Goal: Task Accomplishment & Management: Manage account settings

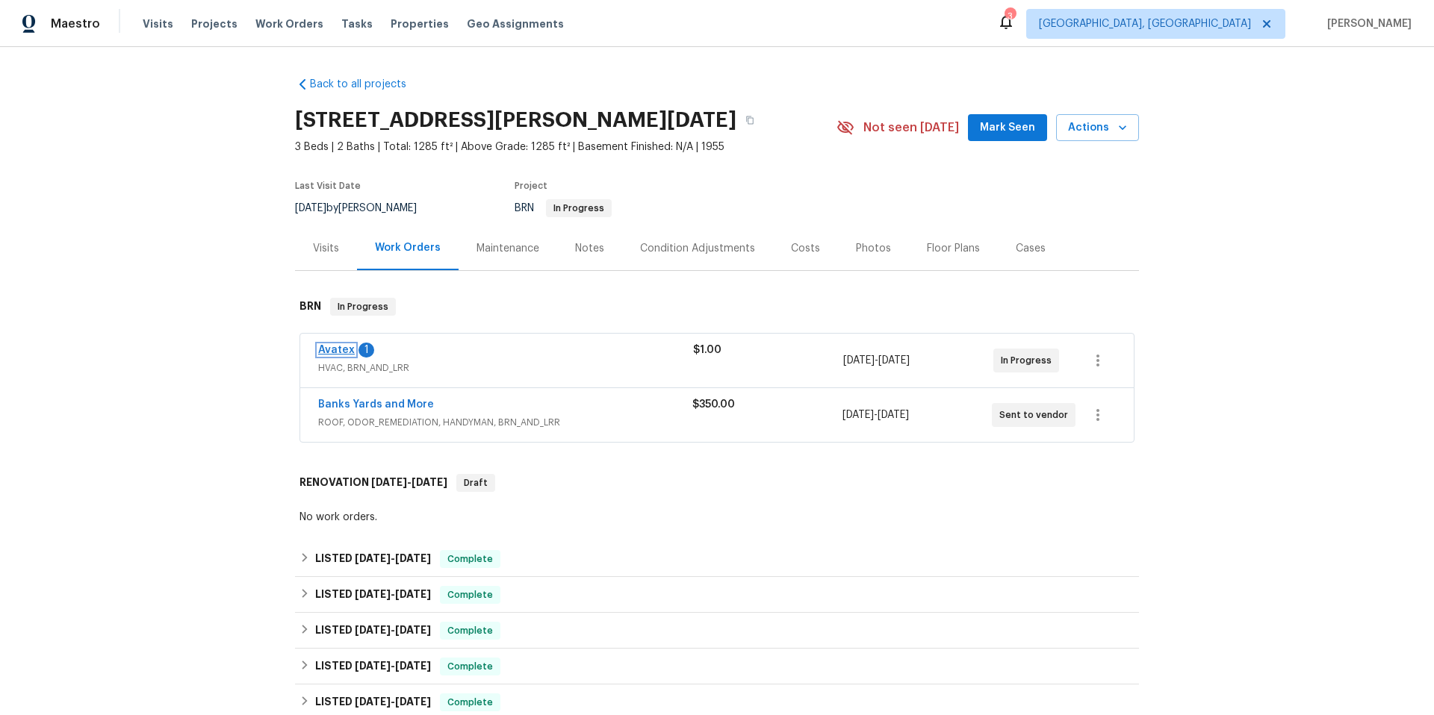
click at [342, 347] on link "Avatex" at bounding box center [336, 350] width 37 height 10
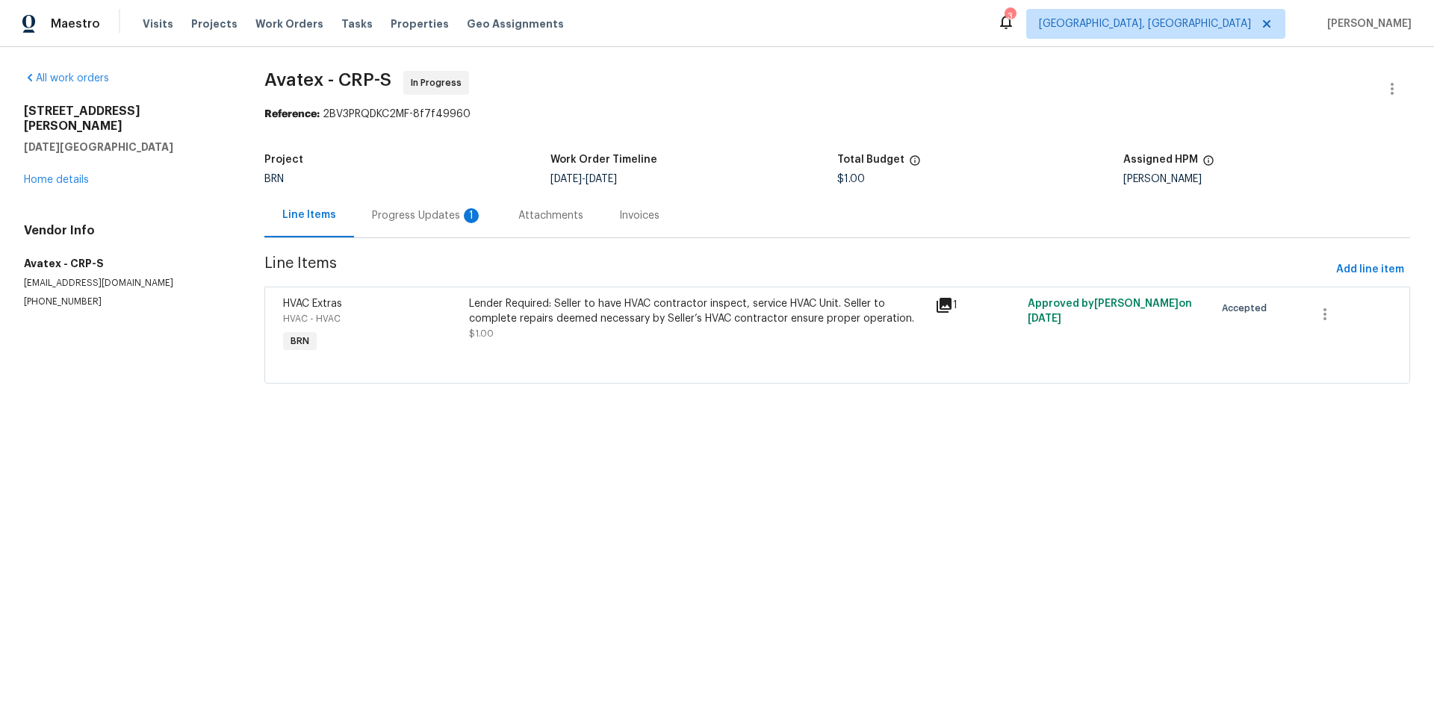
click at [389, 214] on div "Progress Updates 1" at bounding box center [427, 215] width 111 height 15
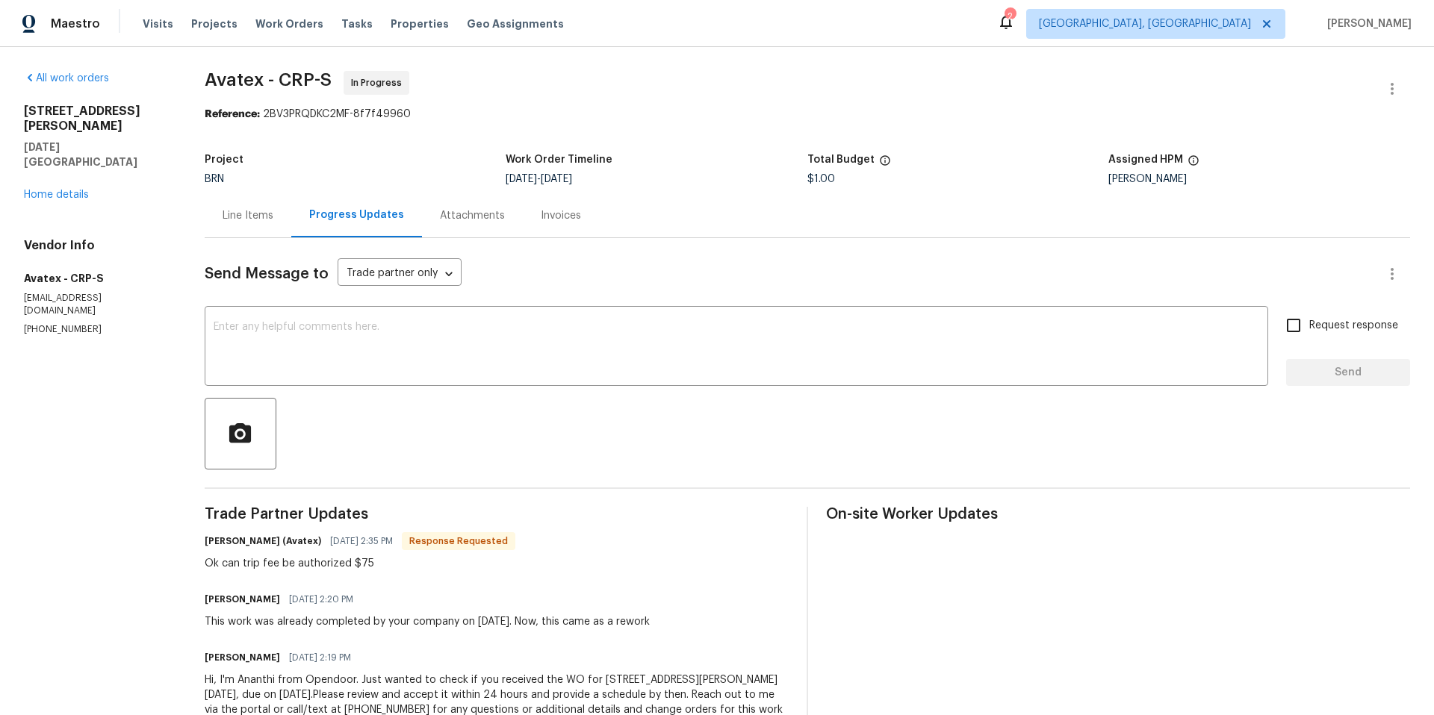
click at [261, 213] on div "Line Items" at bounding box center [248, 215] width 51 height 15
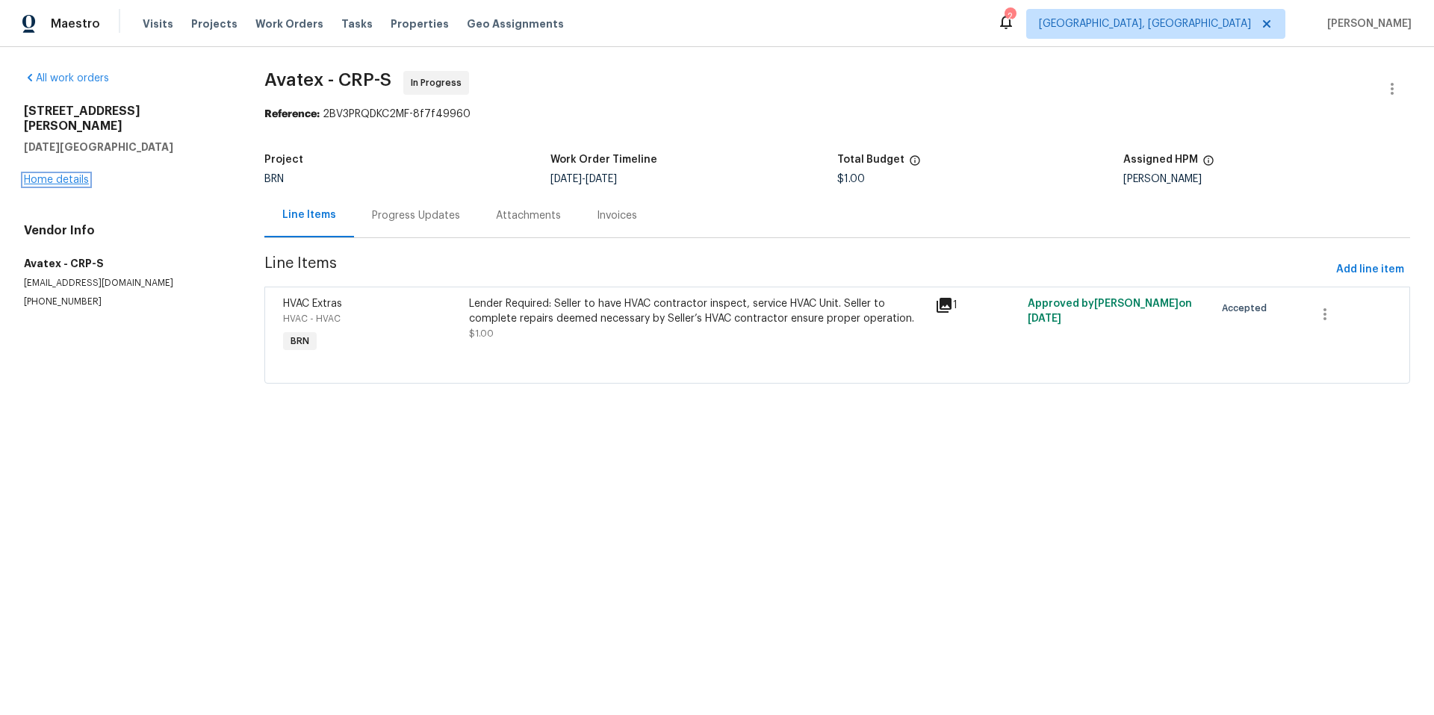
click at [52, 175] on link "Home details" at bounding box center [56, 180] width 65 height 10
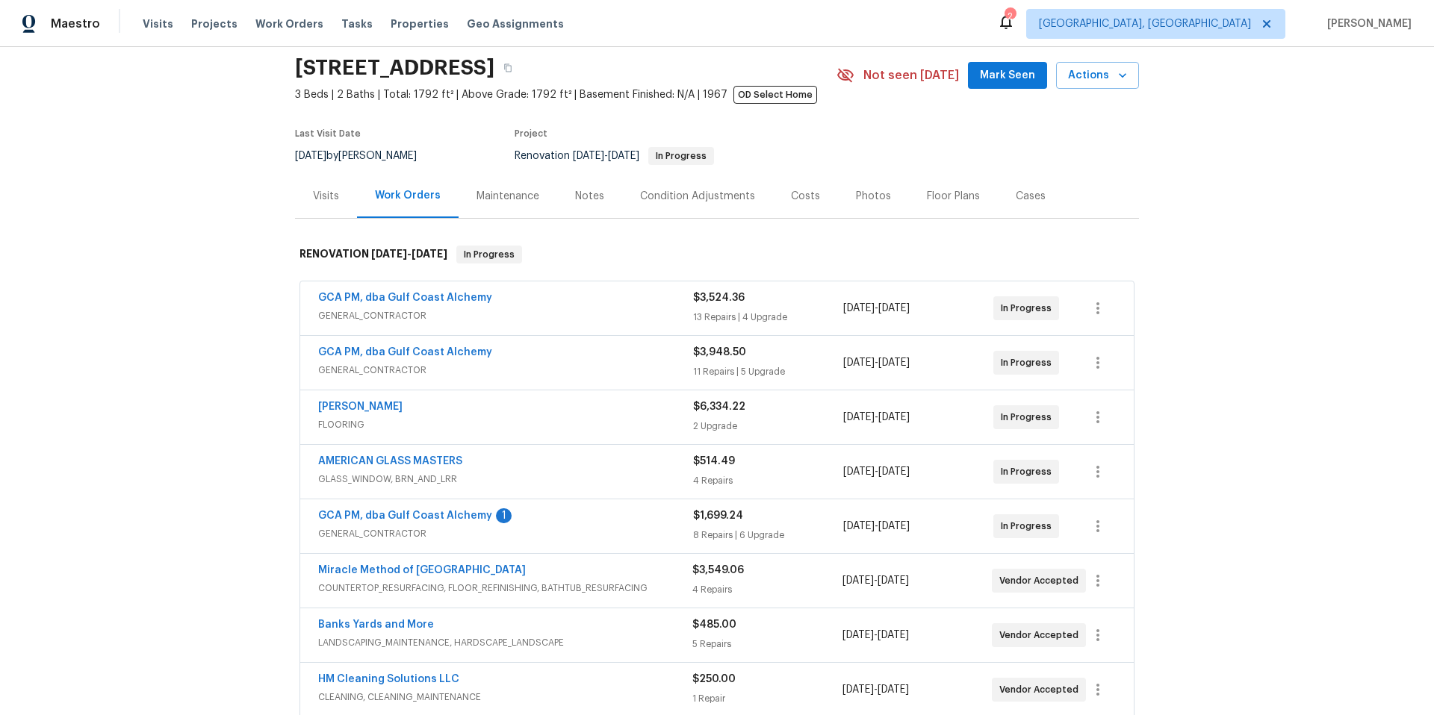
scroll to position [250, 0]
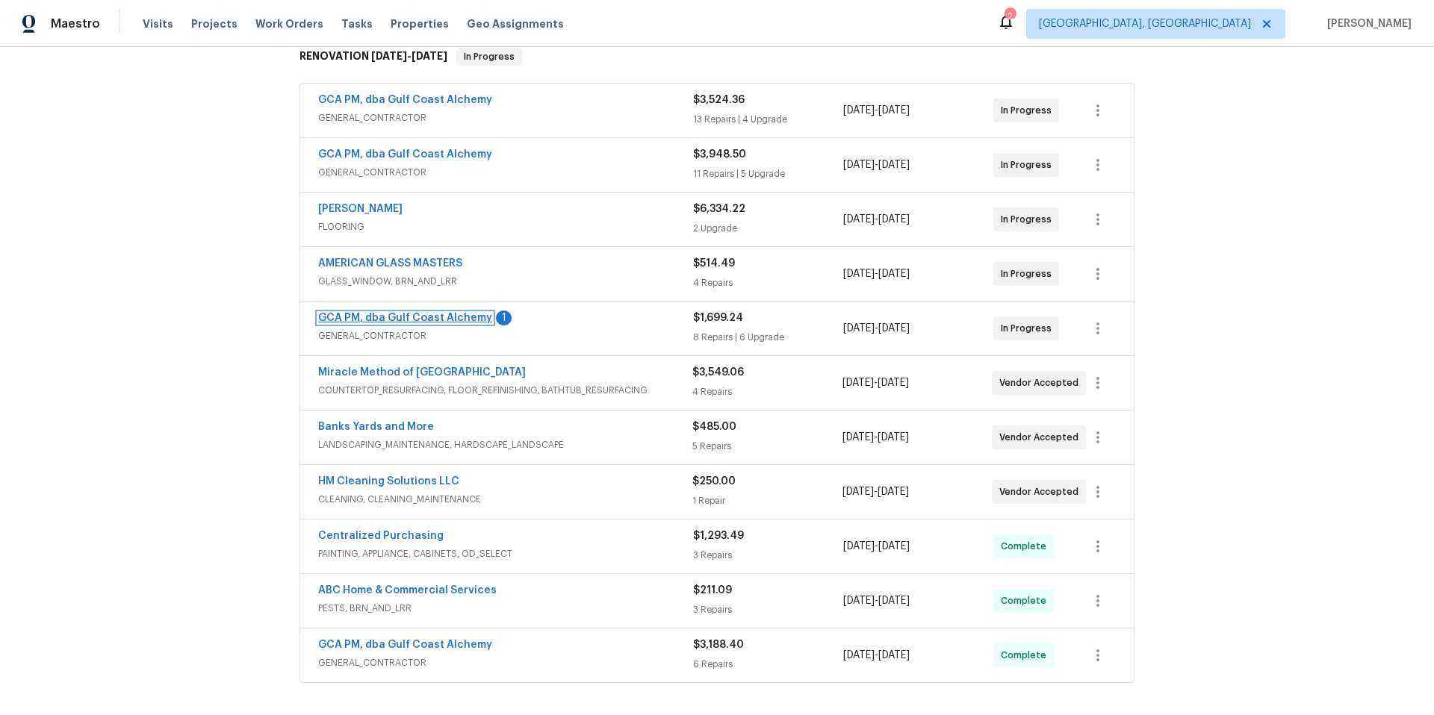
click at [403, 317] on link "GCA PM, dba Gulf Coast Alchemy" at bounding box center [405, 318] width 174 height 10
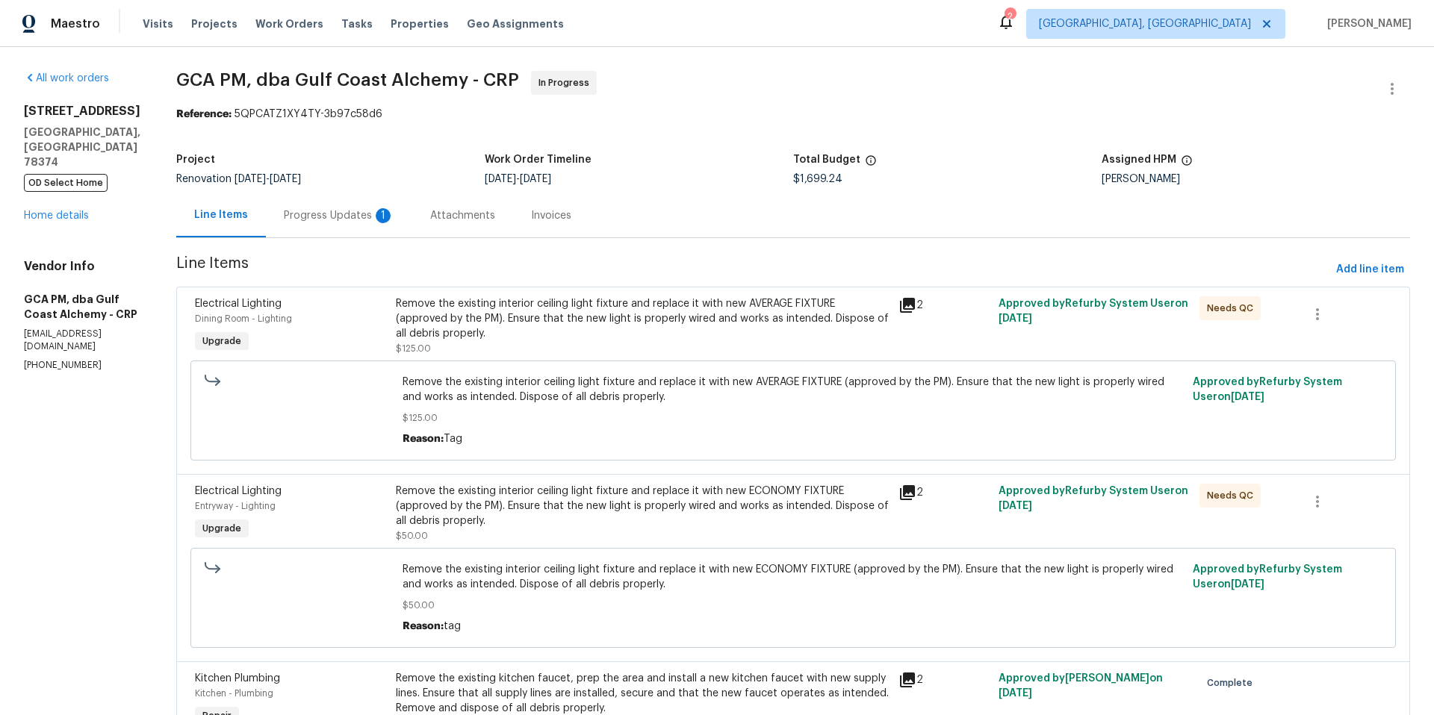
click at [351, 217] on div "Progress Updates 1" at bounding box center [339, 215] width 111 height 15
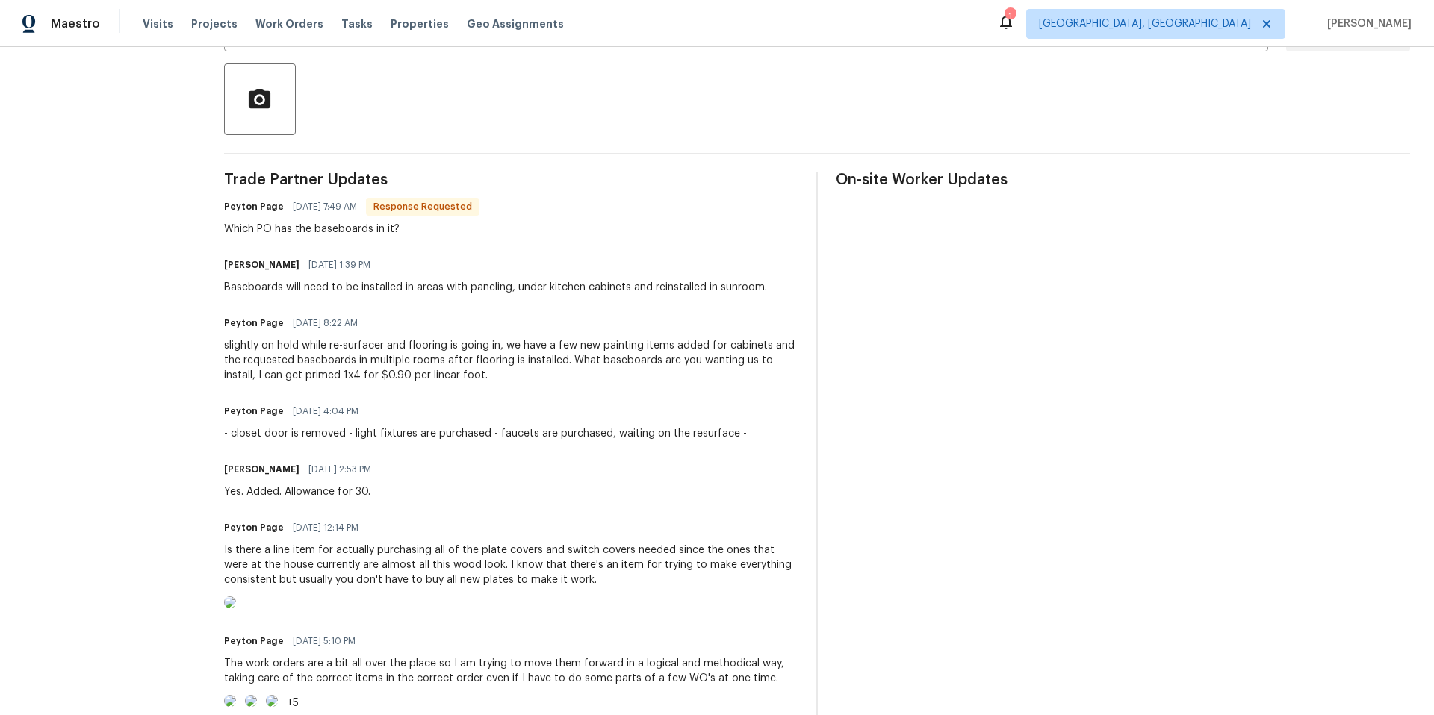
scroll to position [349, 0]
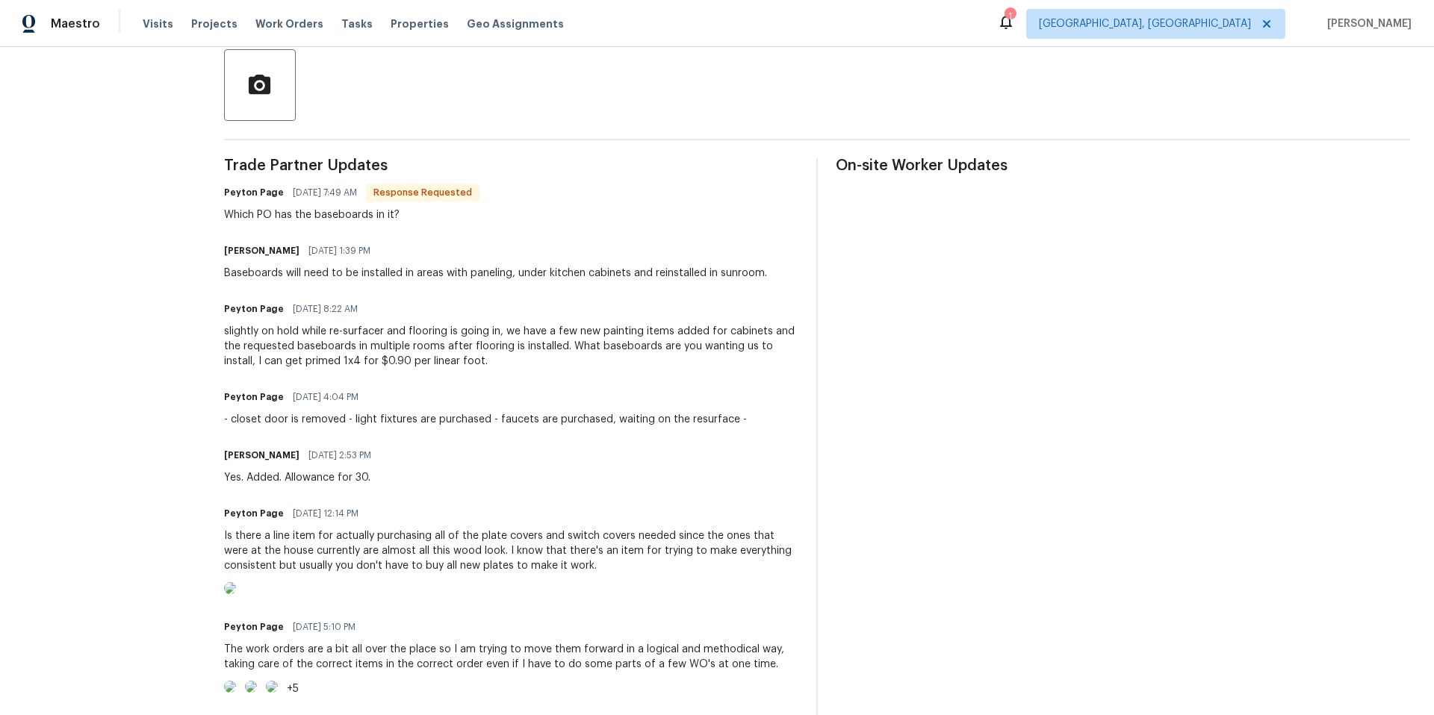
click at [521, 243] on div "Scott McGinnis 09/30/2025 1:39 PM" at bounding box center [495, 250] width 543 height 21
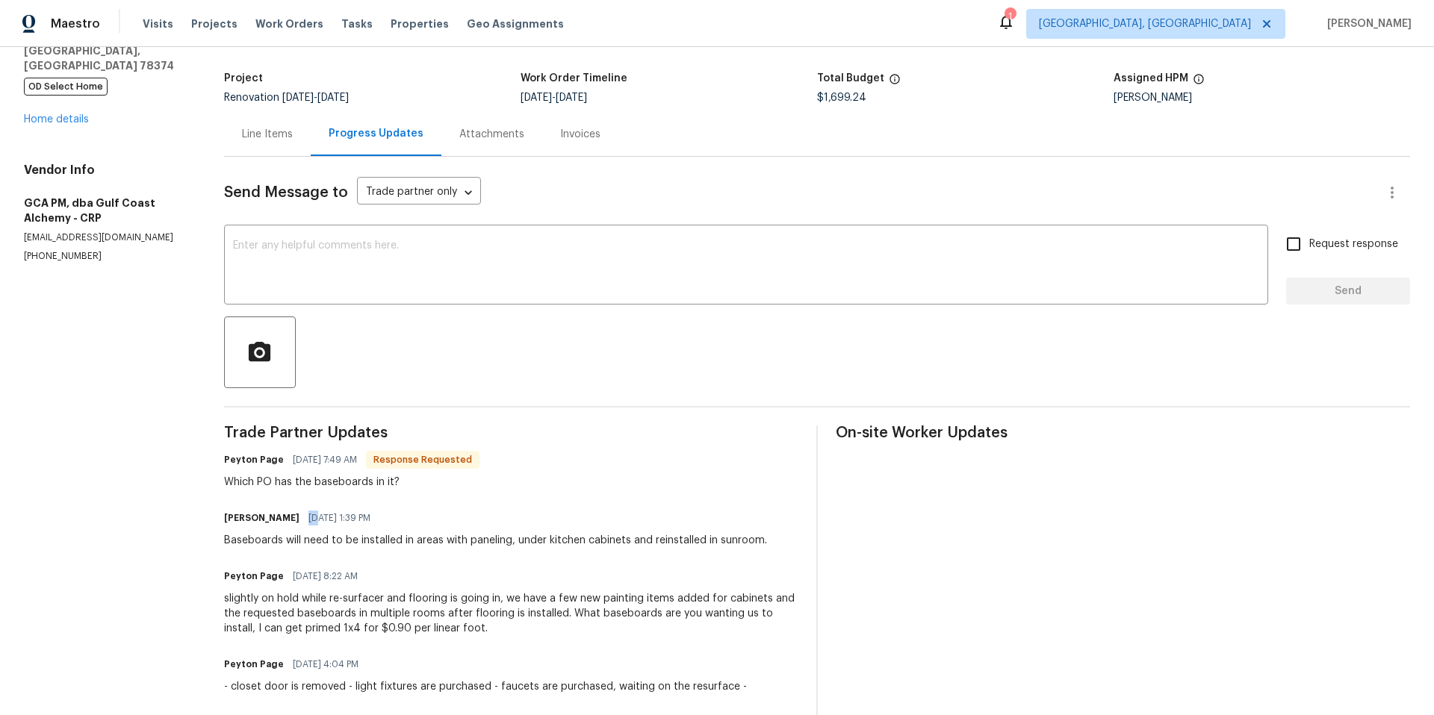
scroll to position [0, 0]
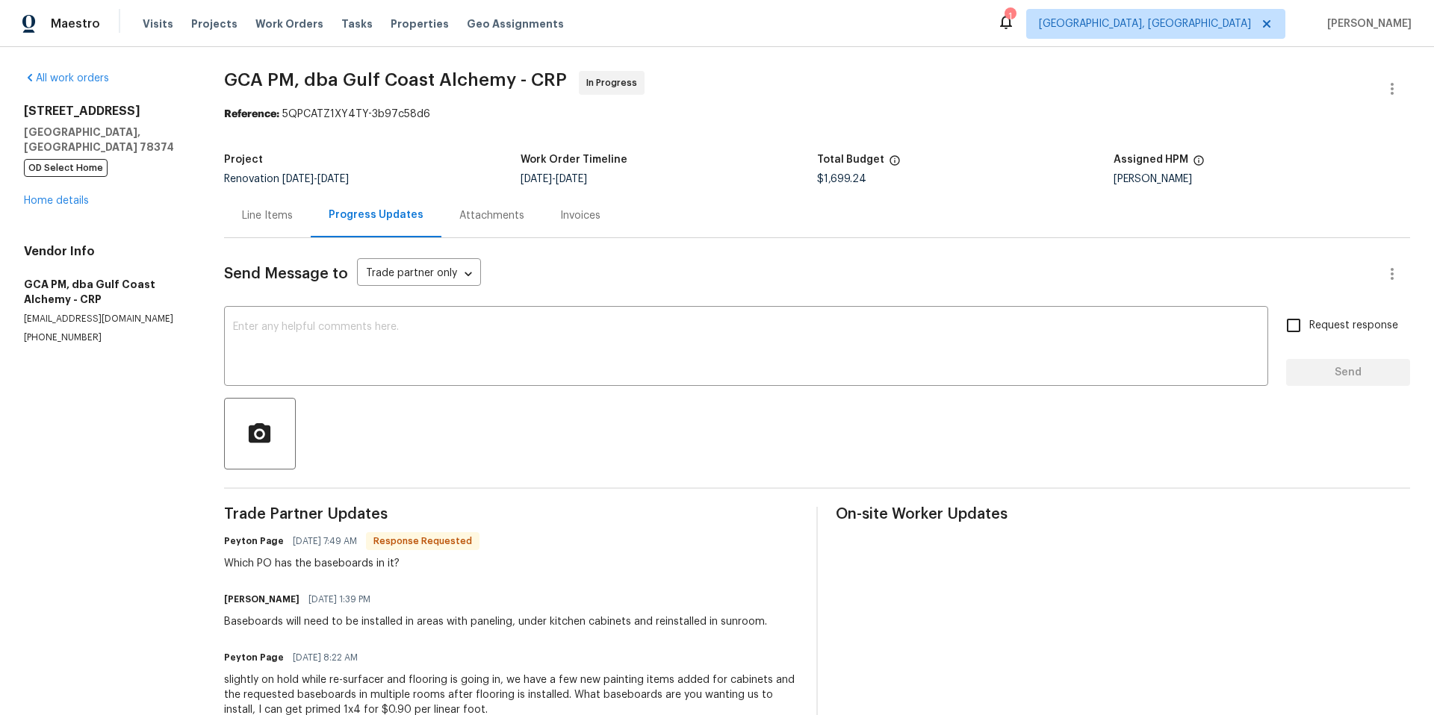
click at [254, 218] on div "Line Items" at bounding box center [267, 215] width 51 height 15
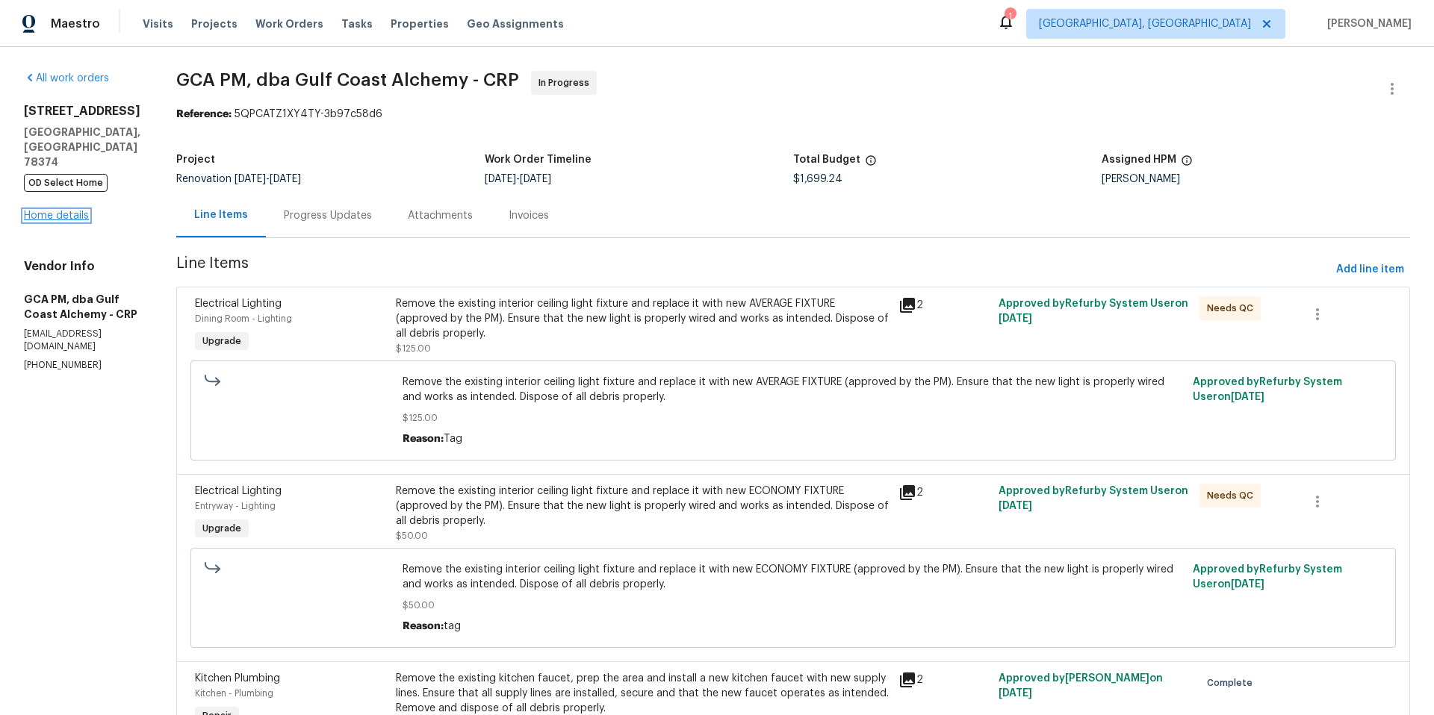
click at [55, 211] on link "Home details" at bounding box center [56, 216] width 65 height 10
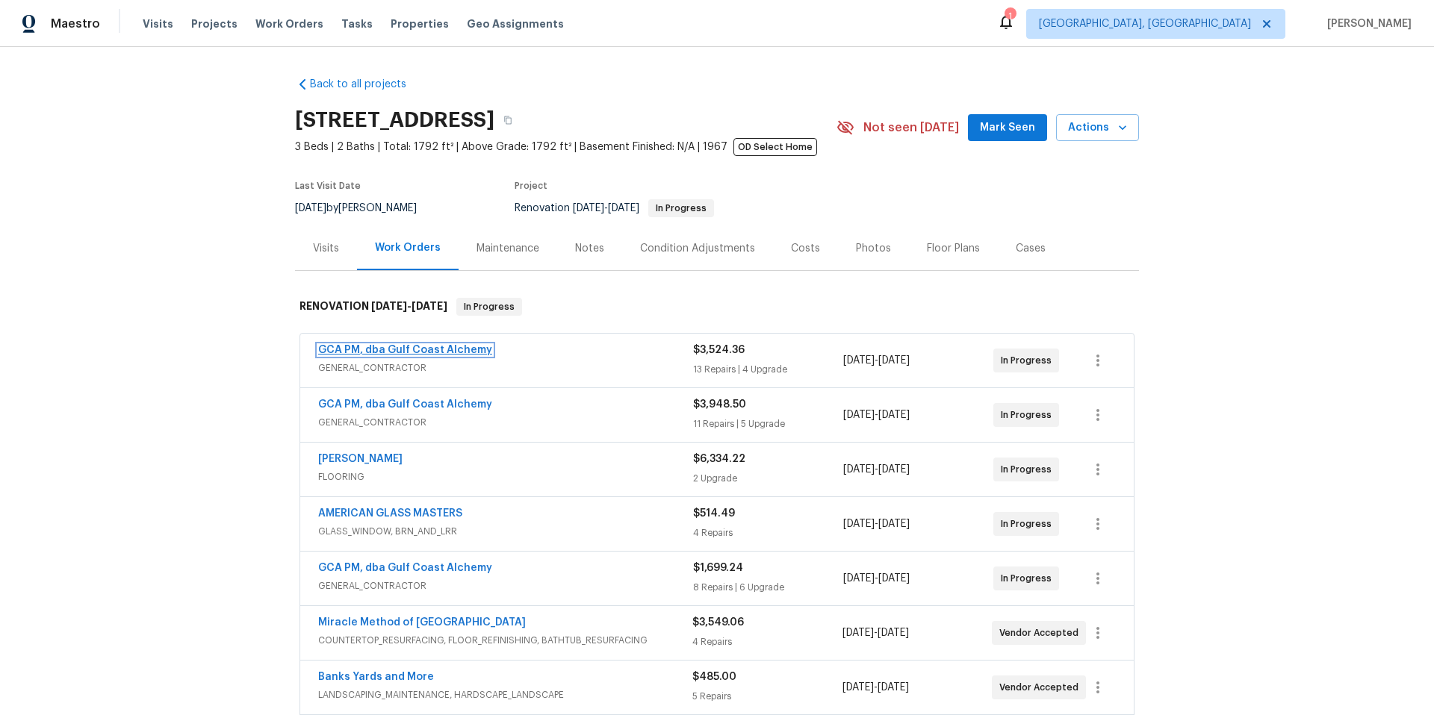
click at [406, 352] on link "GCA PM, dba Gulf Coast Alchemy" at bounding box center [405, 350] width 174 height 10
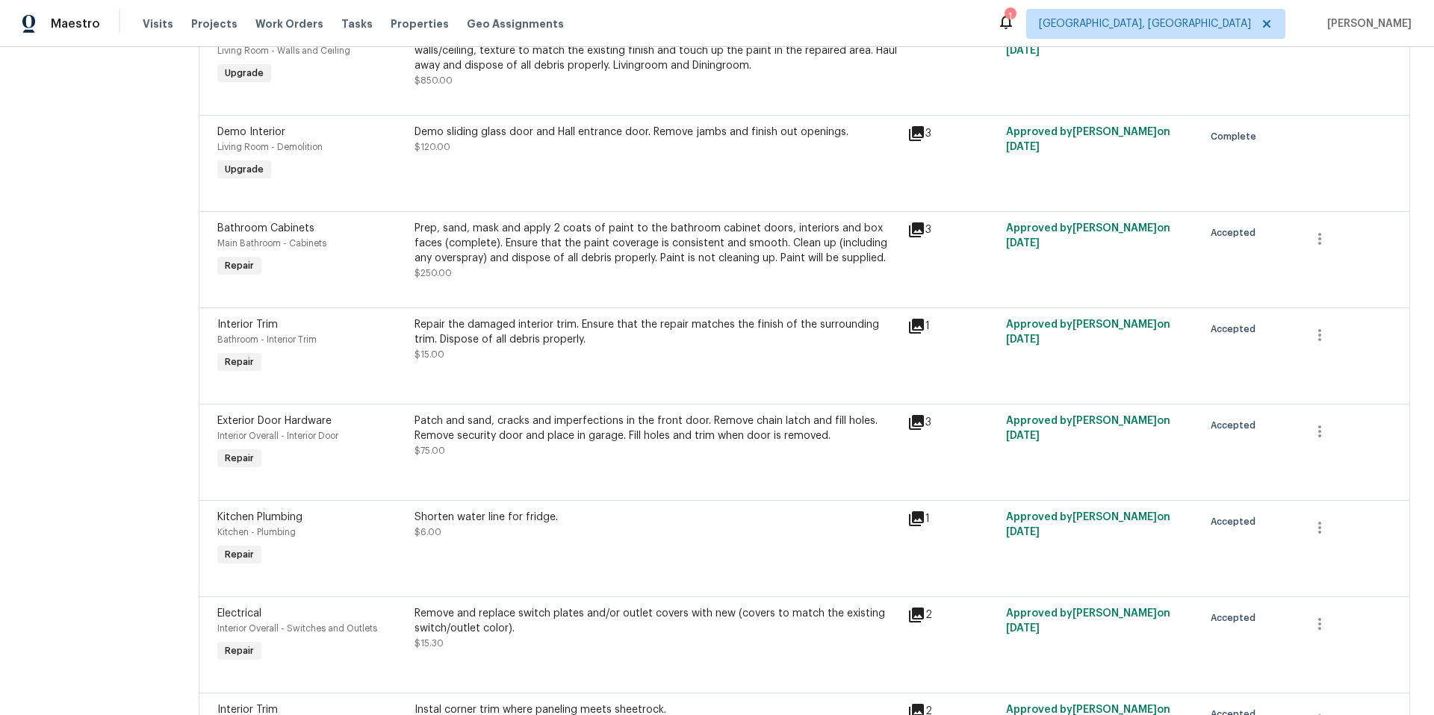
scroll to position [375, 0]
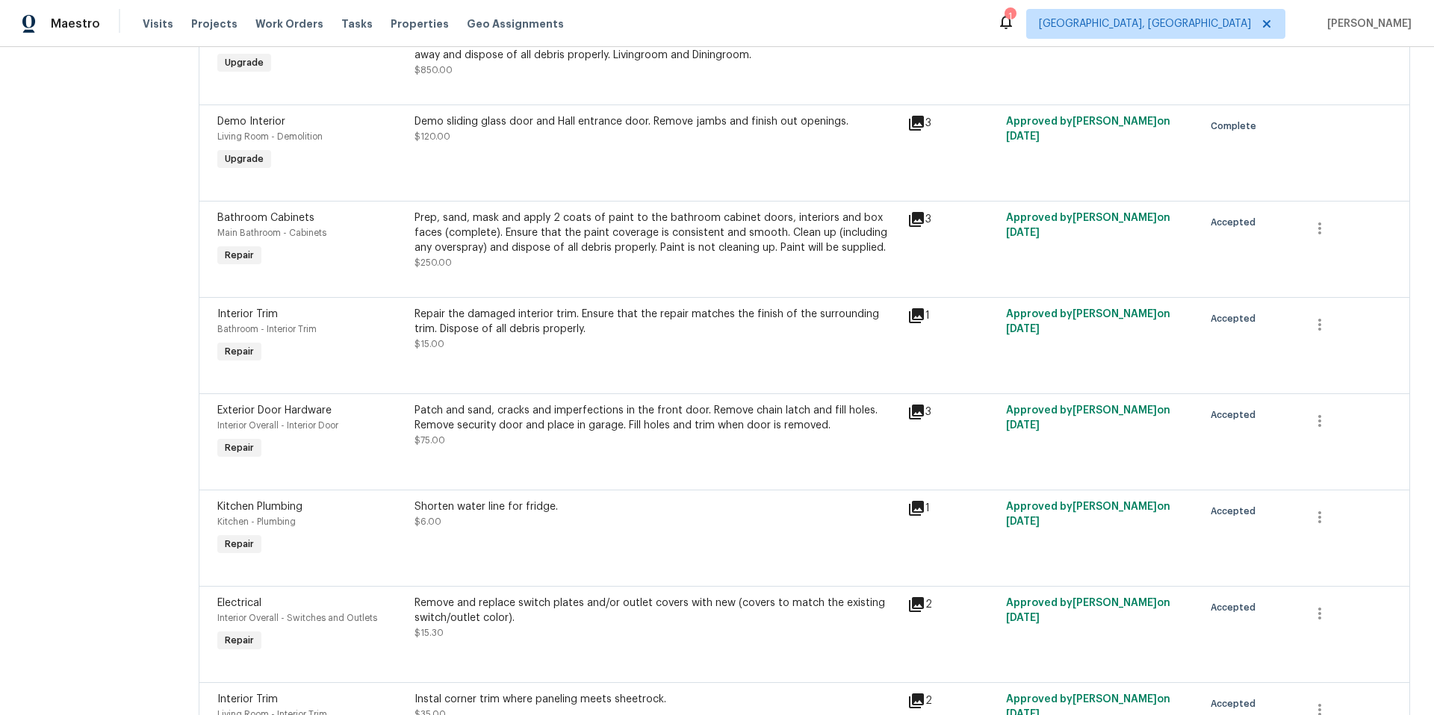
click at [912, 319] on icon at bounding box center [916, 315] width 15 height 15
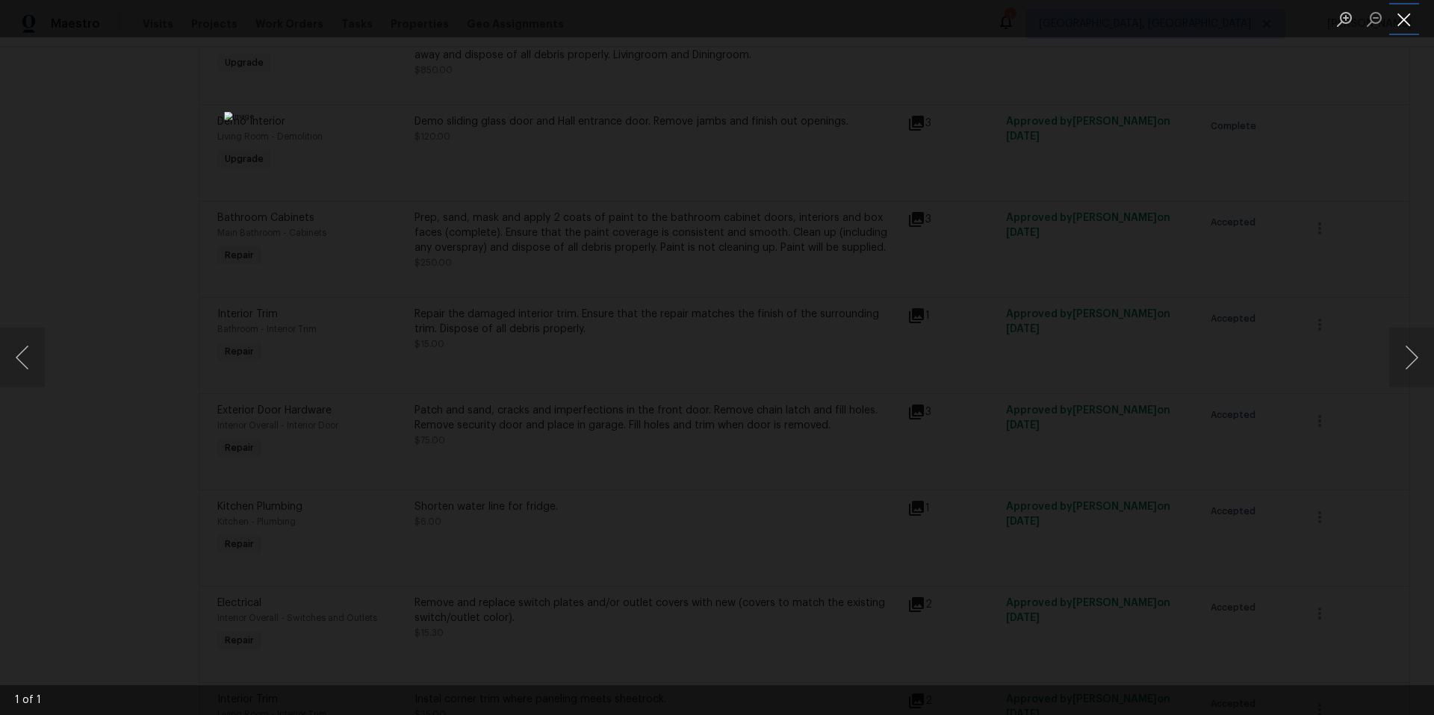
click at [1409, 25] on button "Close lightbox" at bounding box center [1404, 19] width 30 height 26
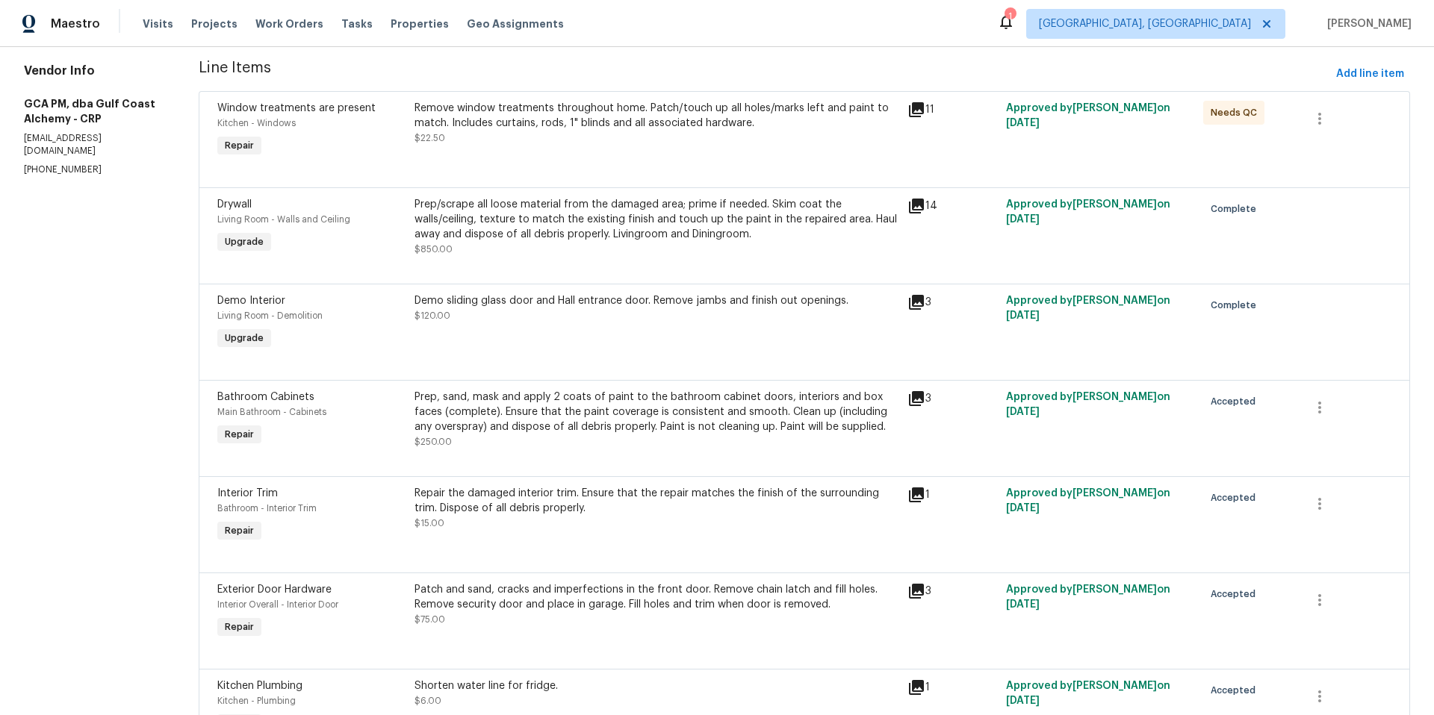
scroll to position [31, 0]
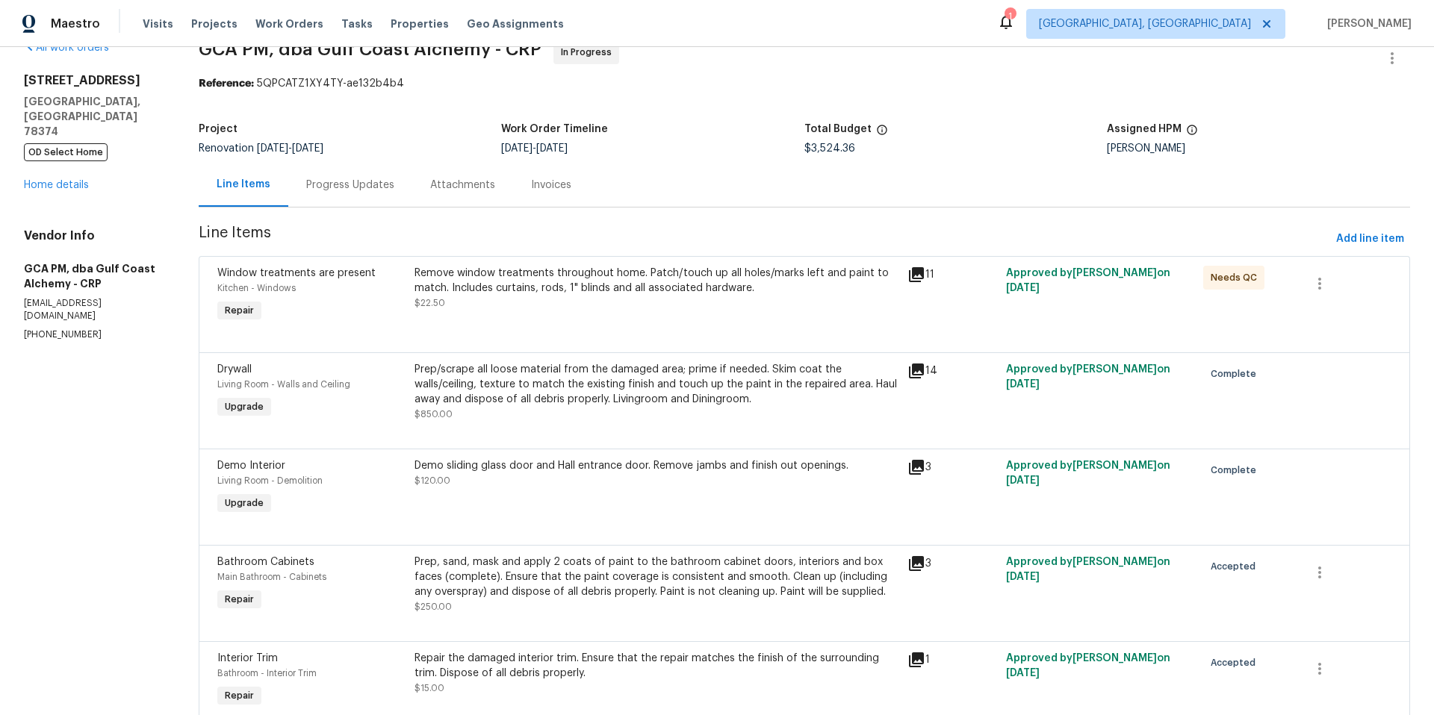
click at [515, 285] on div "Remove window treatments throughout home. Patch/touch up all holes/marks left a…" at bounding box center [656, 281] width 484 height 30
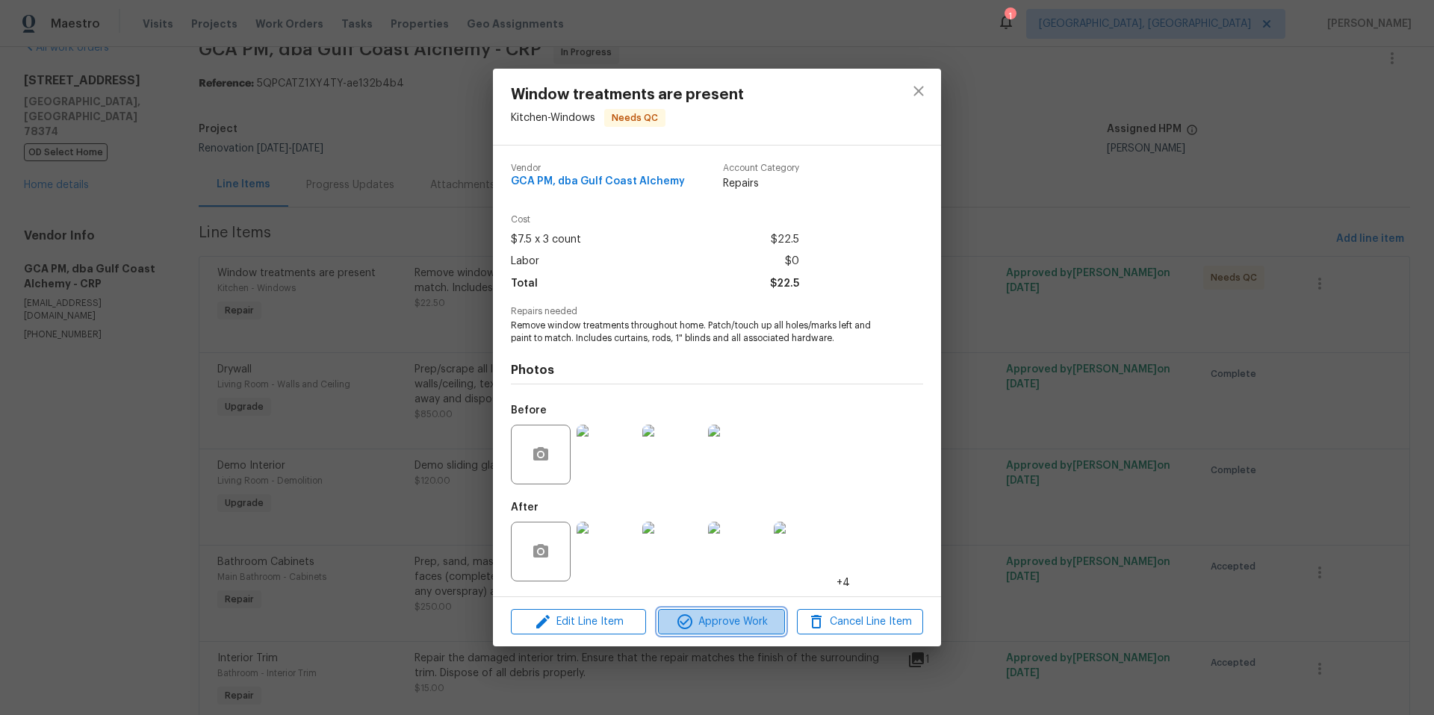
click at [738, 615] on span "Approve Work" at bounding box center [720, 622] width 117 height 19
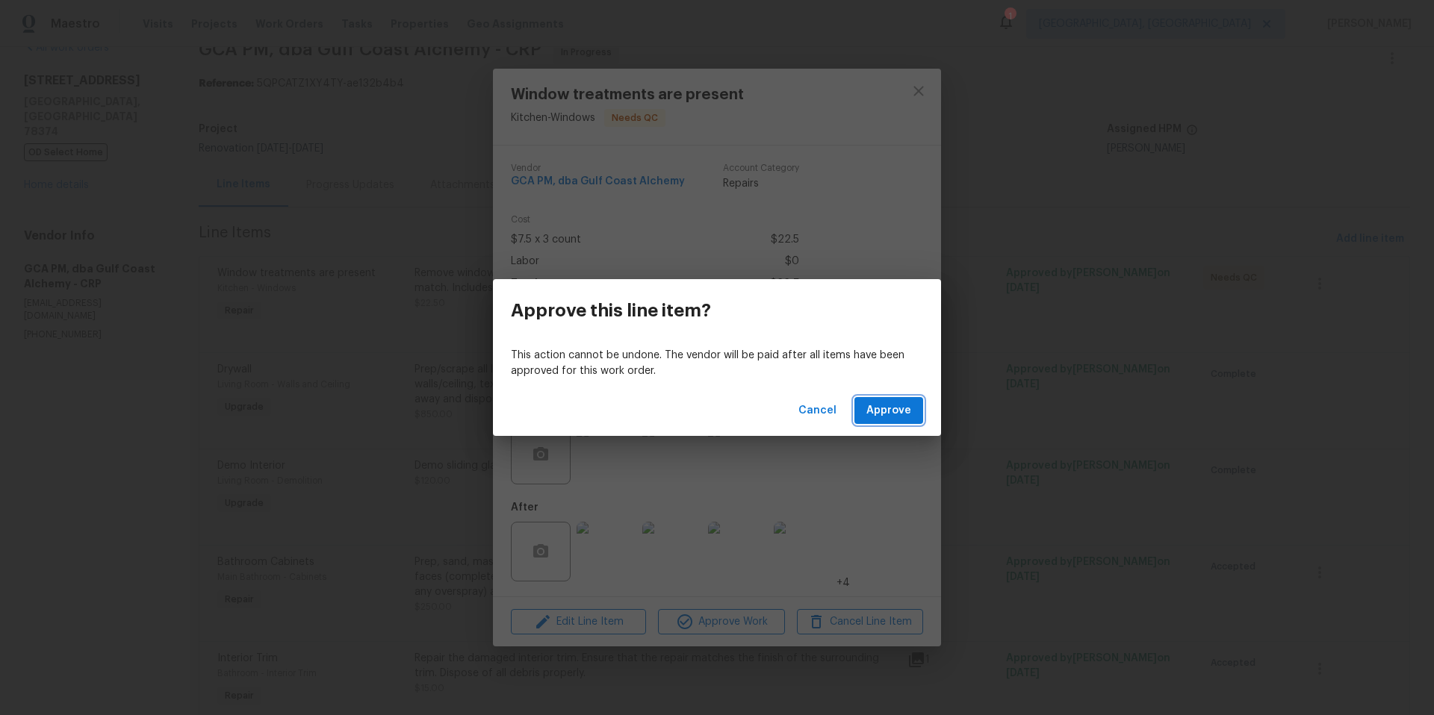
click at [889, 410] on span "Approve" at bounding box center [888, 411] width 45 height 19
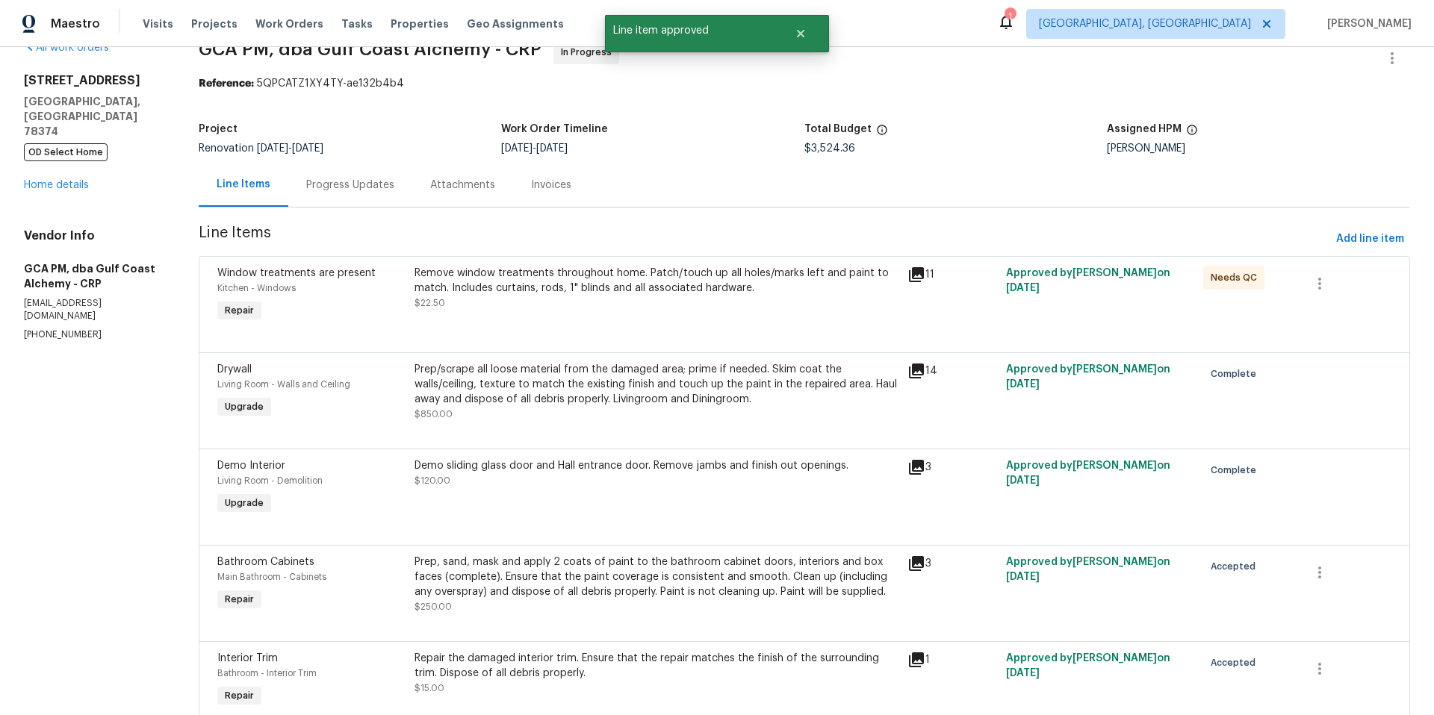
scroll to position [0, 0]
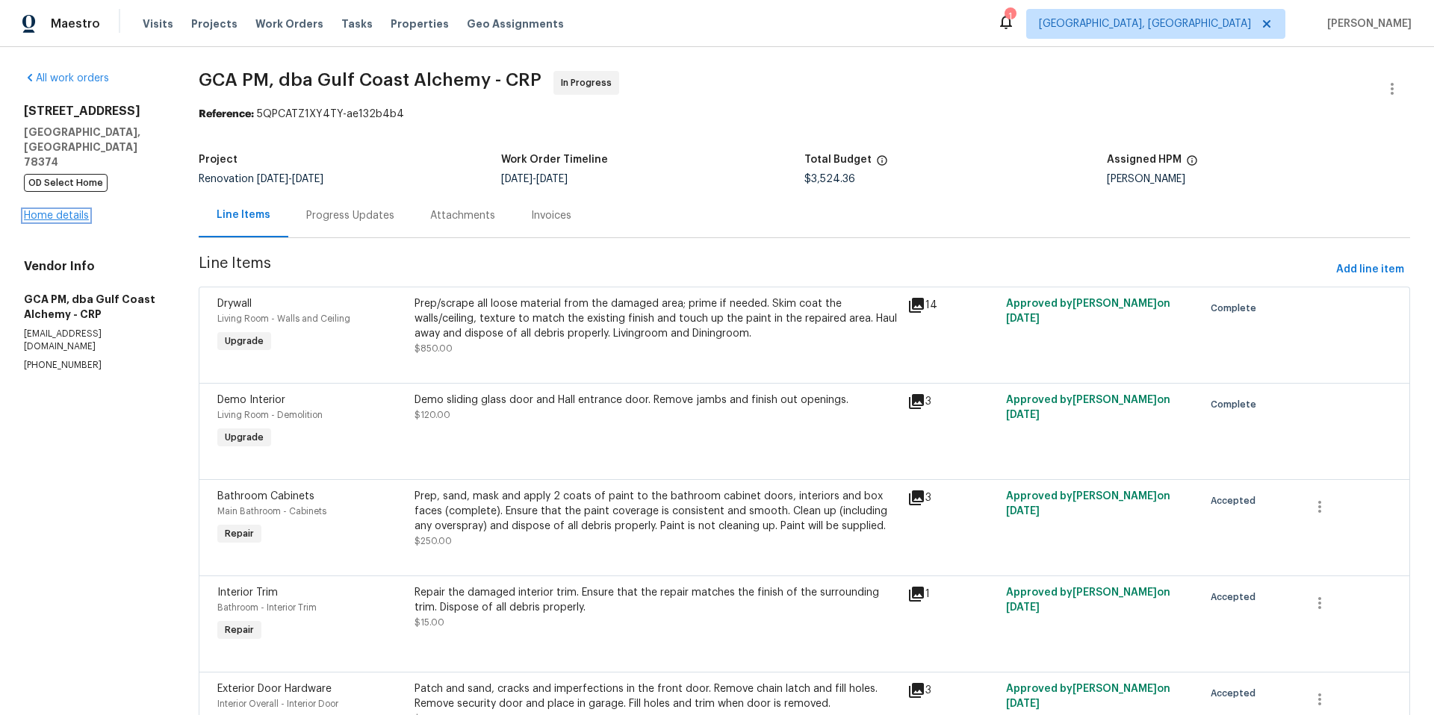
click at [71, 211] on link "Home details" at bounding box center [56, 216] width 65 height 10
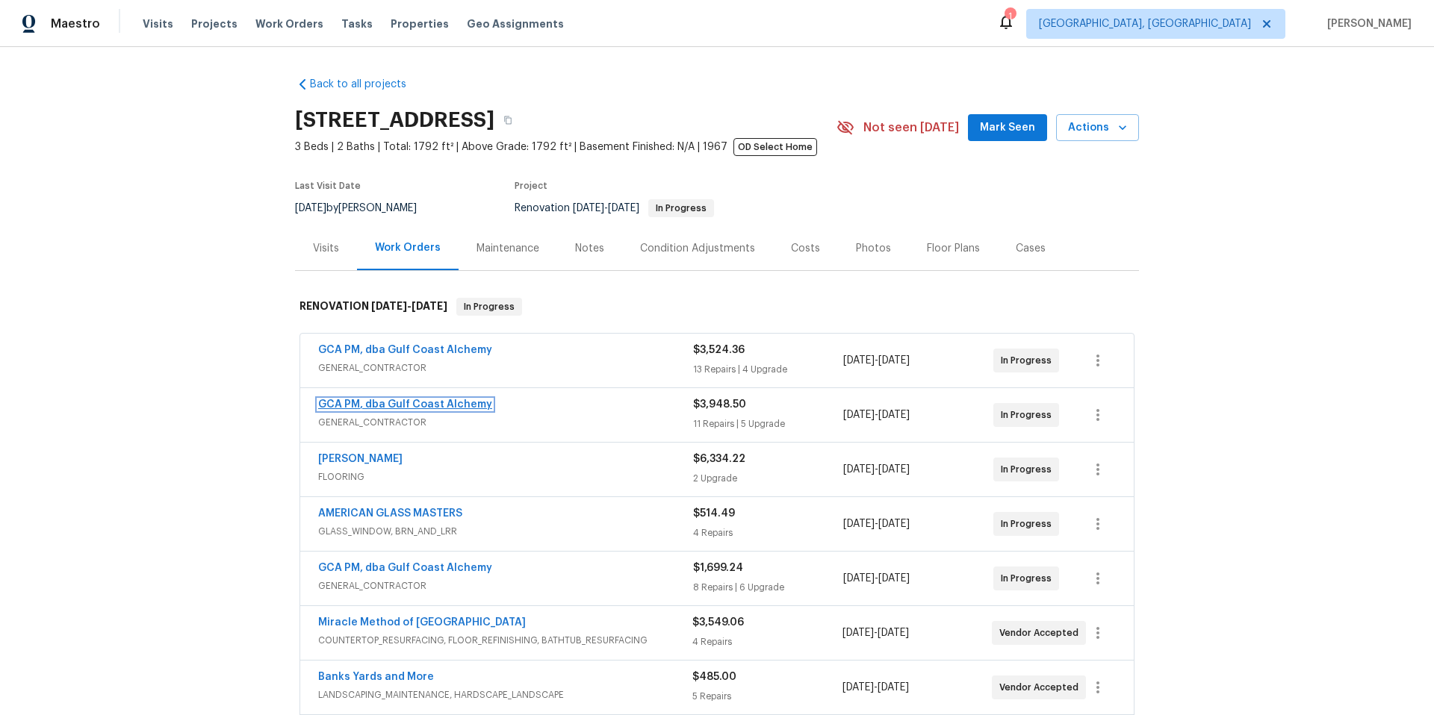
click at [413, 408] on link "GCA PM, dba Gulf Coast Alchemy" at bounding box center [405, 405] width 174 height 10
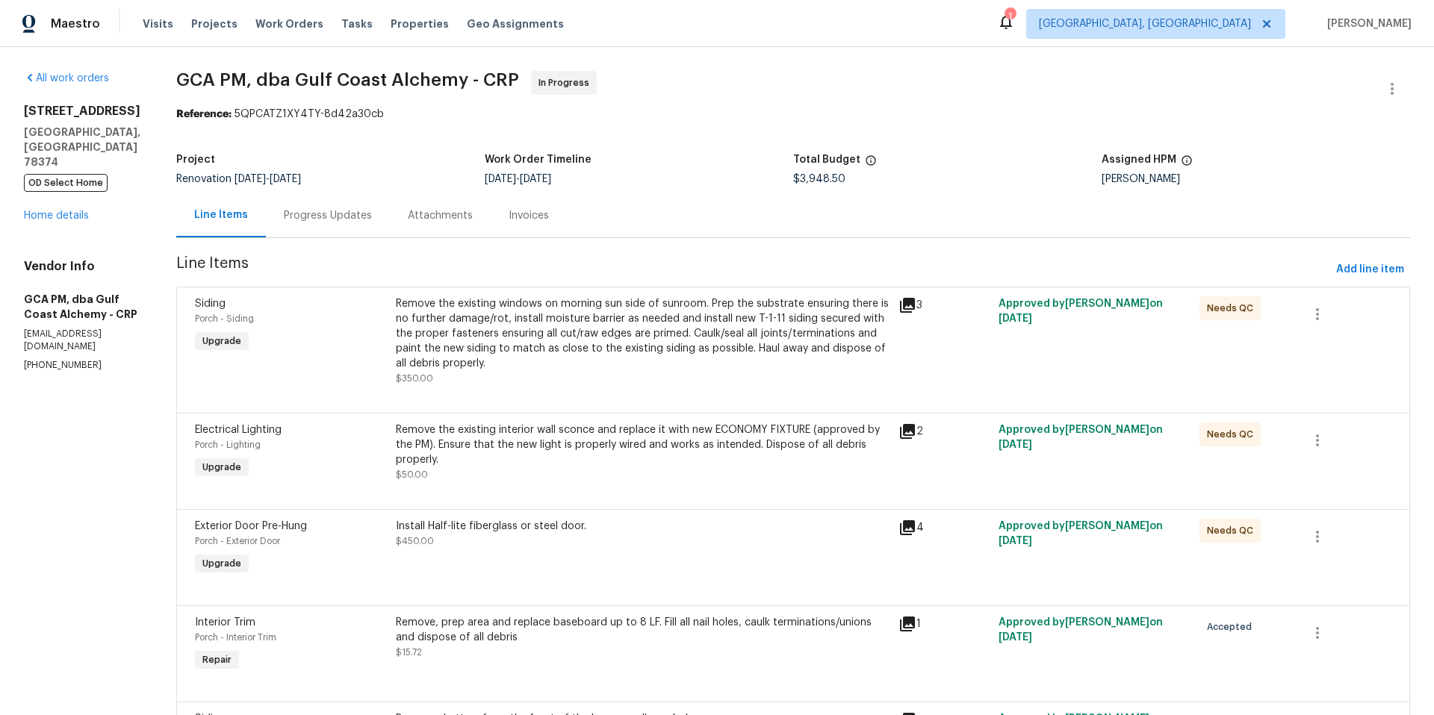
click at [540, 371] on div "Remove the existing windows on morning sun side of sunroom. Prep the substrate …" at bounding box center [643, 333] width 494 height 75
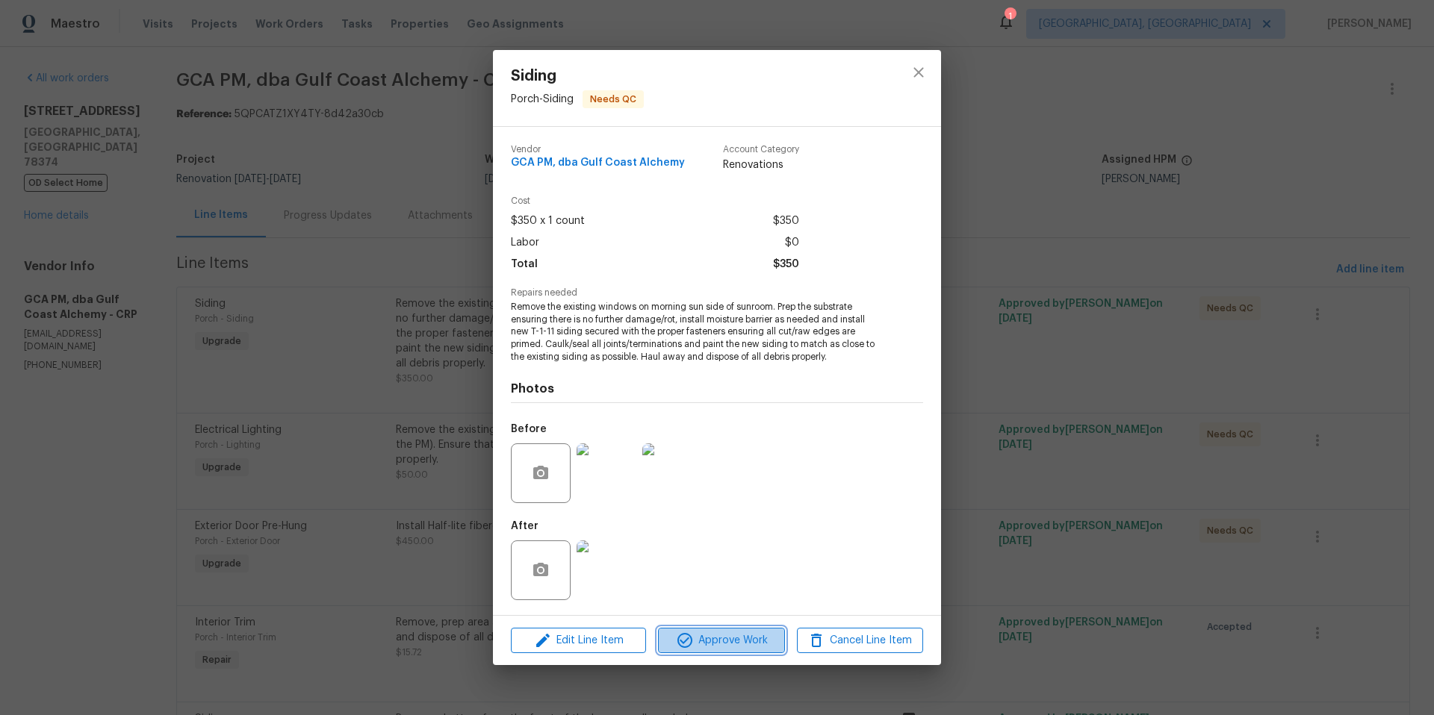
click at [750, 642] on span "Approve Work" at bounding box center [720, 641] width 117 height 19
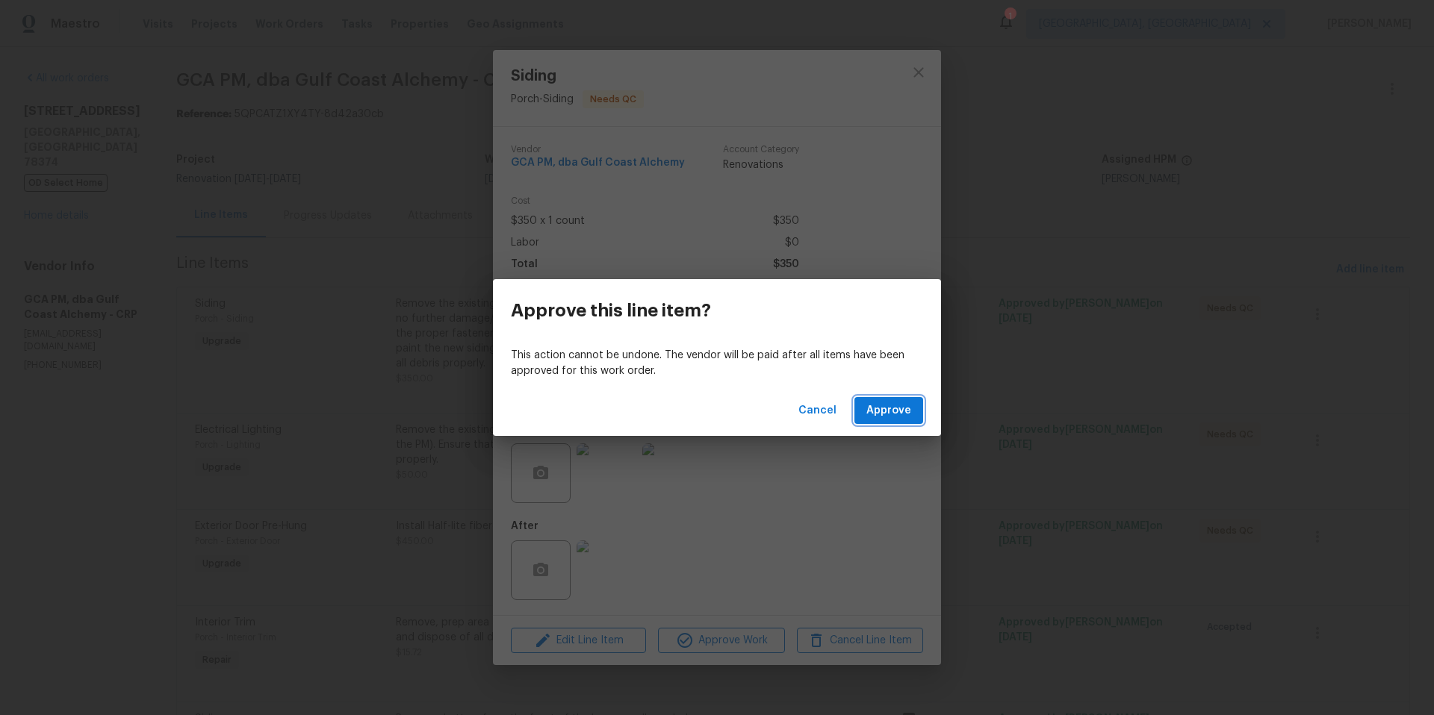
click at [889, 413] on span "Approve" at bounding box center [888, 411] width 45 height 19
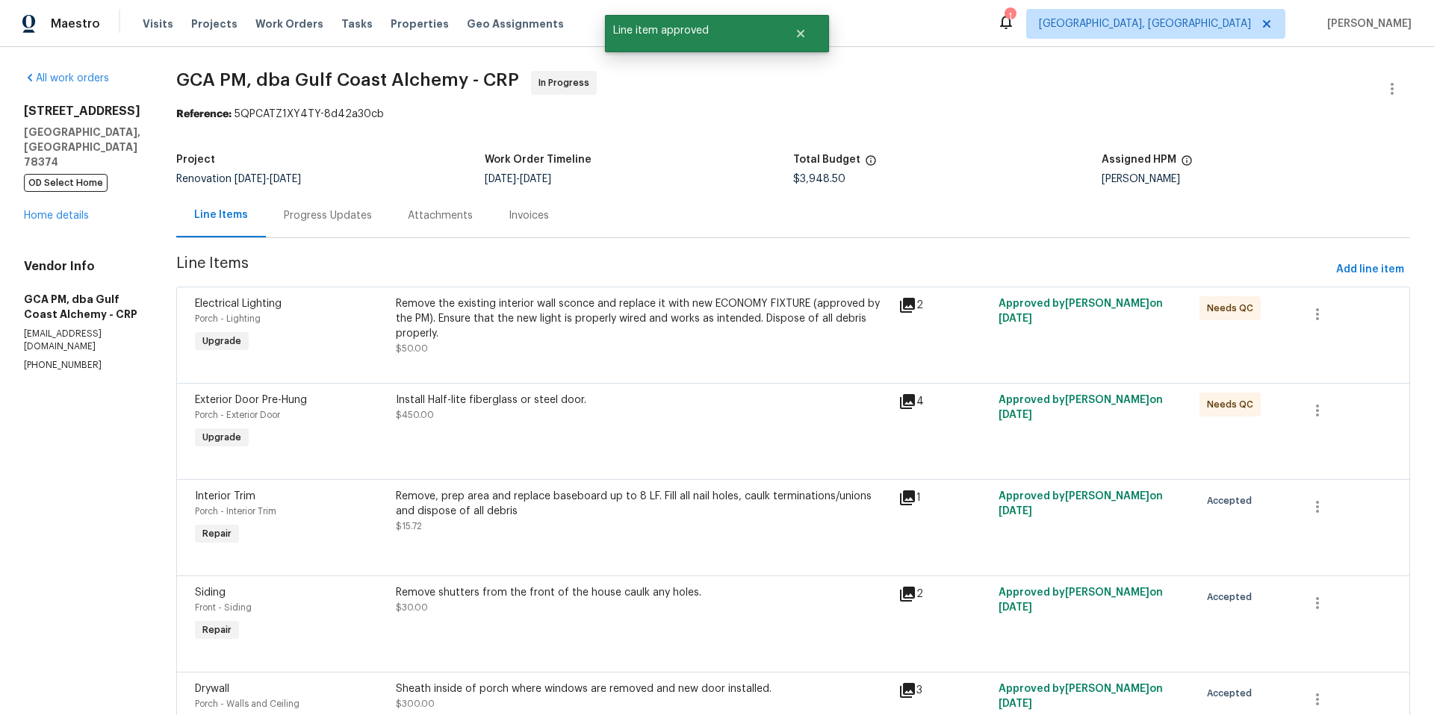
click at [576, 334] on div "Remove the existing interior wall sconce and replace it with new ECONOMY FIXTUR…" at bounding box center [643, 318] width 494 height 45
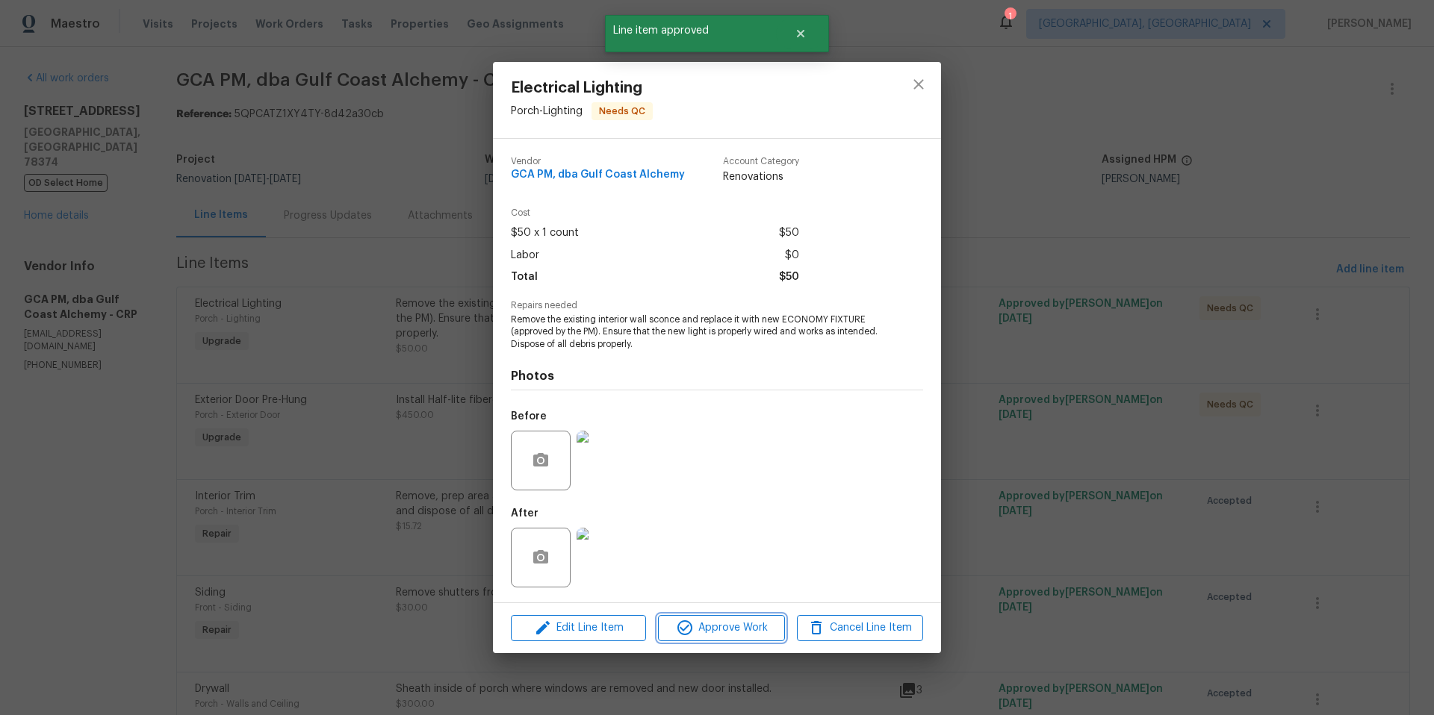
click at [729, 625] on span "Approve Work" at bounding box center [720, 628] width 117 height 19
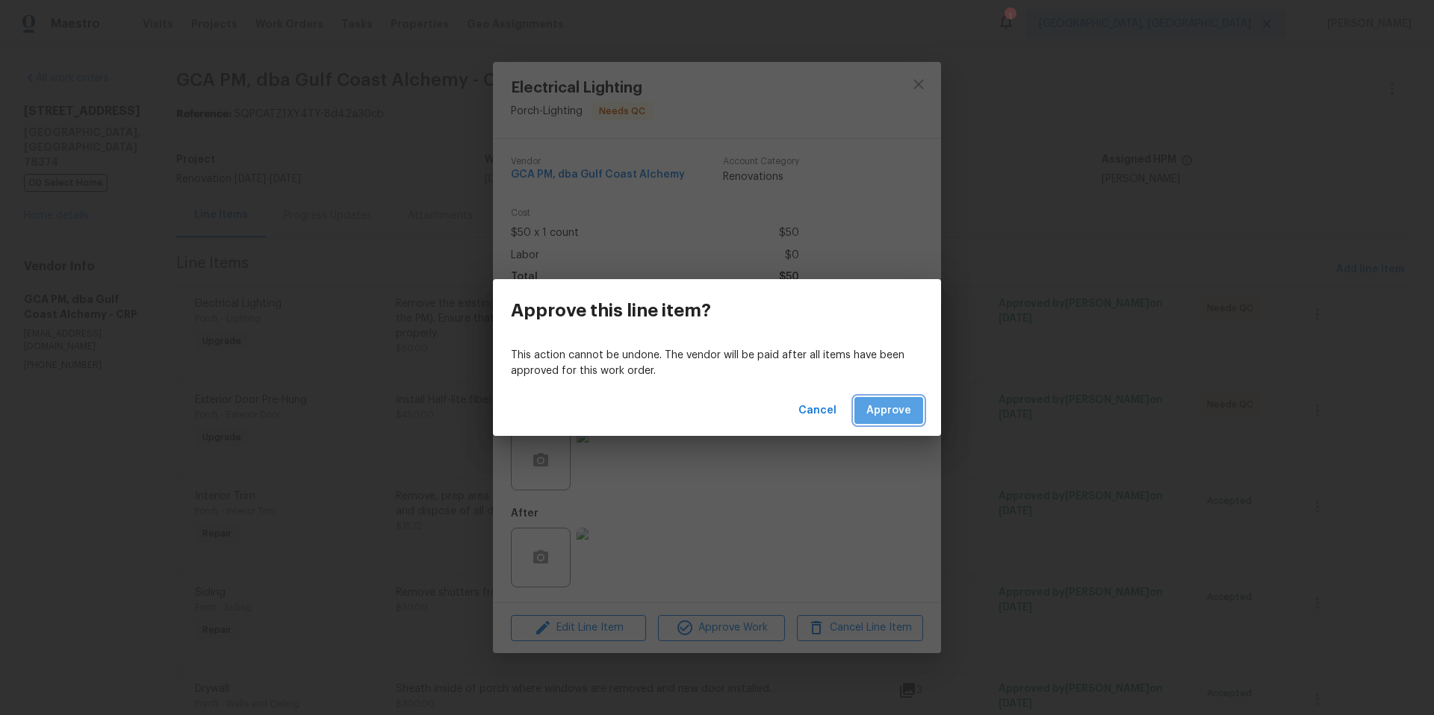
click at [910, 409] on span "Approve" at bounding box center [888, 411] width 45 height 19
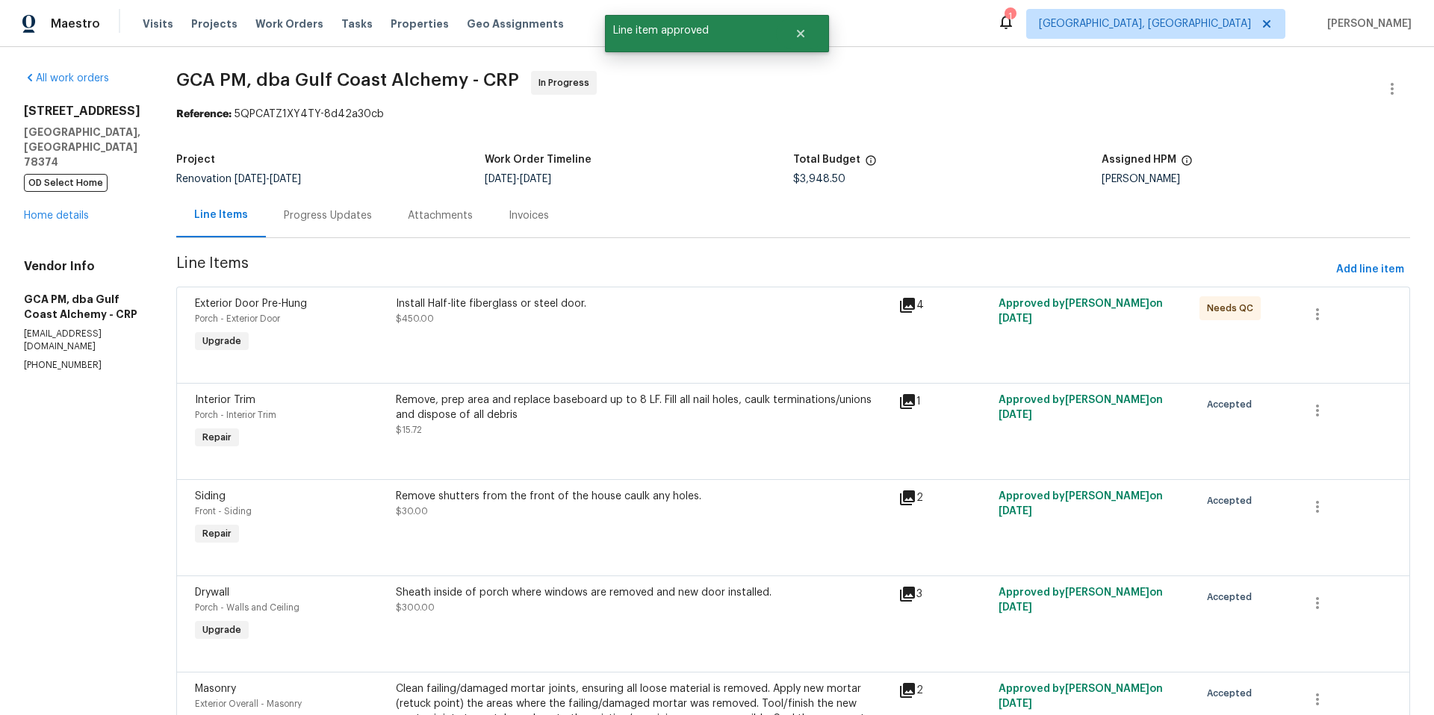
click at [565, 346] on div "Install Half-lite fiberglass or steel door. $450.00" at bounding box center [642, 326] width 503 height 69
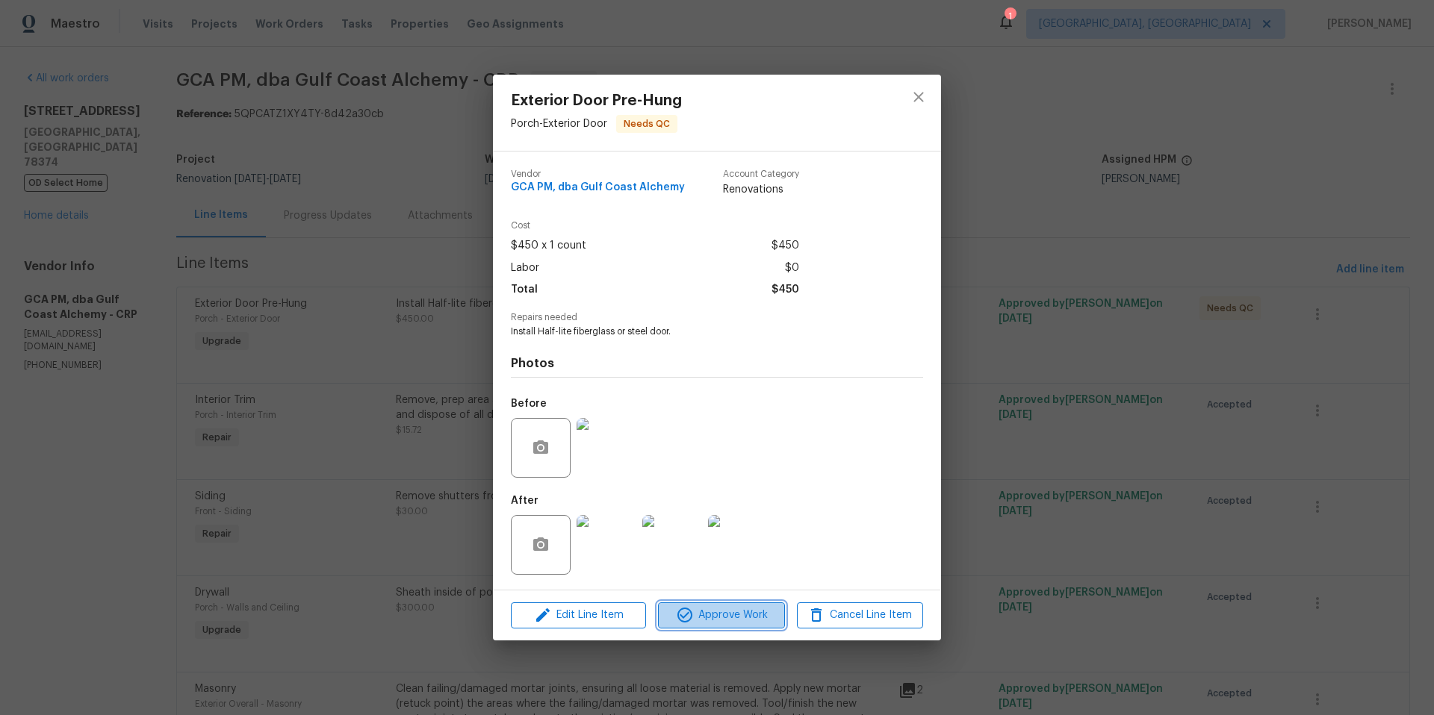
click at [756, 616] on span "Approve Work" at bounding box center [720, 615] width 117 height 19
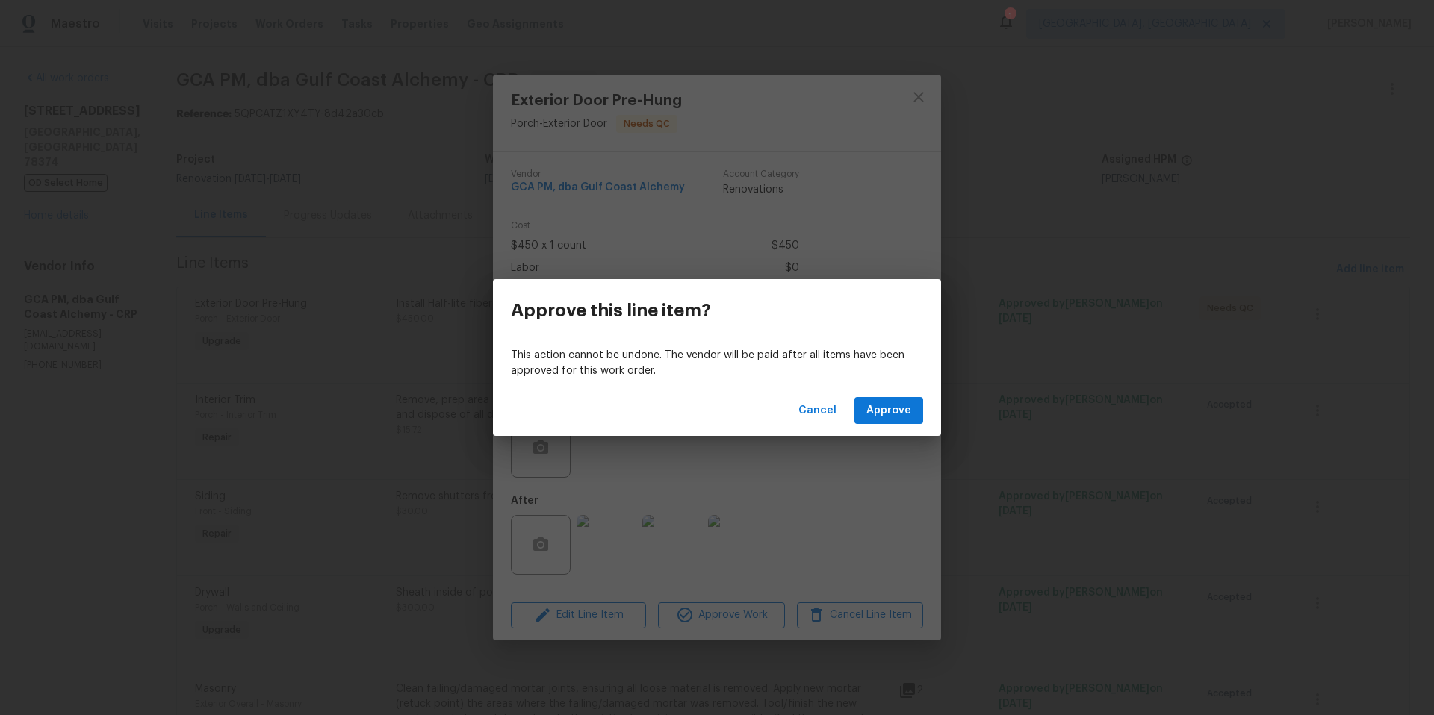
click at [881, 397] on div "Cancel Approve" at bounding box center [717, 411] width 448 height 52
click at [866, 413] on button "Approve" at bounding box center [888, 411] width 69 height 28
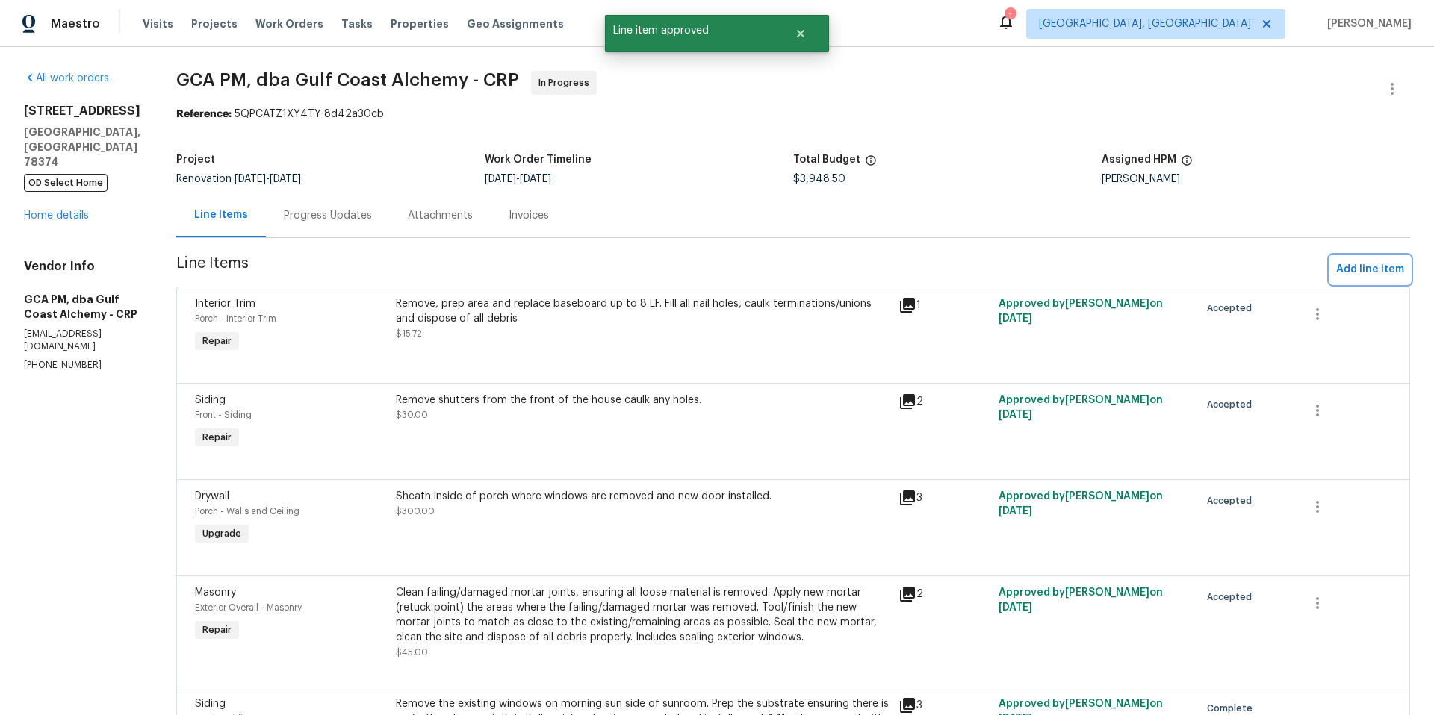
click at [1336, 270] on span "Add line item" at bounding box center [1370, 270] width 68 height 19
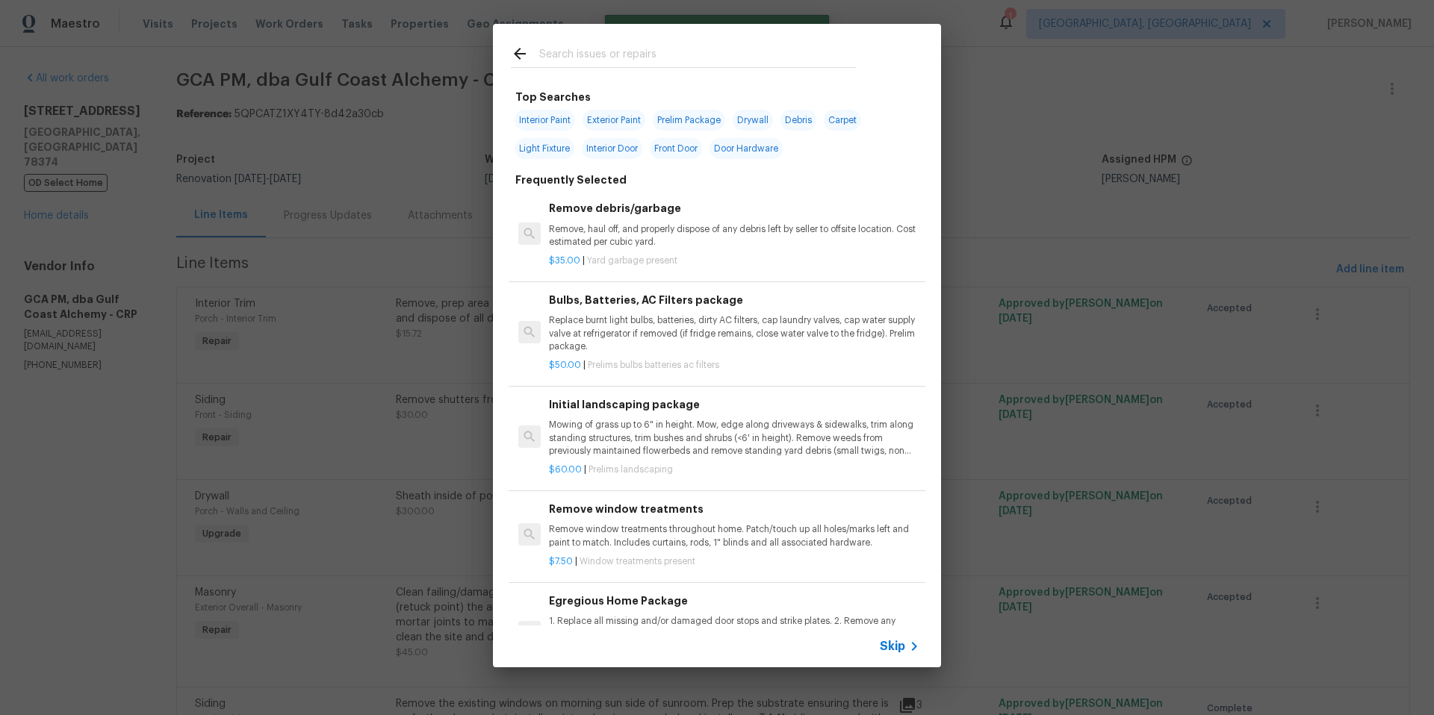
click at [547, 55] on input "text" at bounding box center [697, 56] width 317 height 22
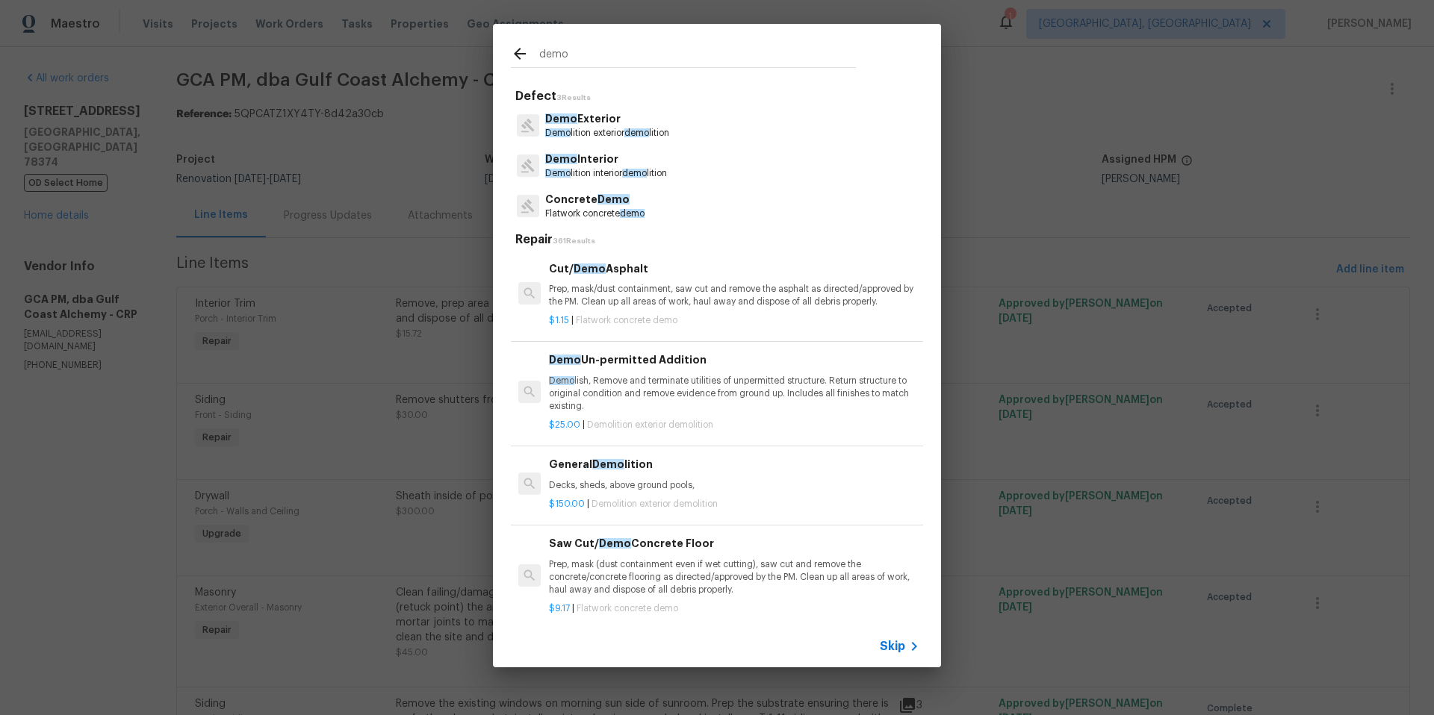
type input "demo"
click at [603, 127] on p "Demo lition exterior demo lition" at bounding box center [607, 133] width 124 height 13
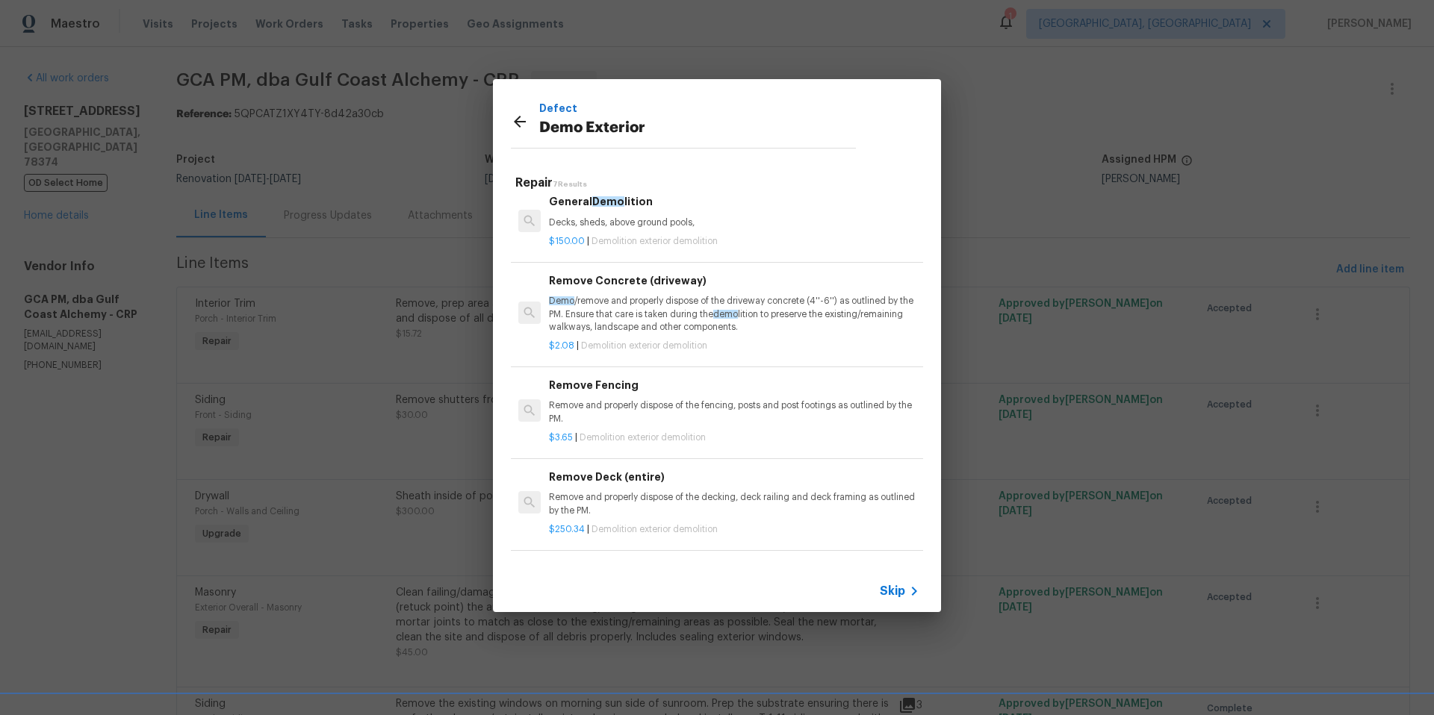
scroll to position [145, 0]
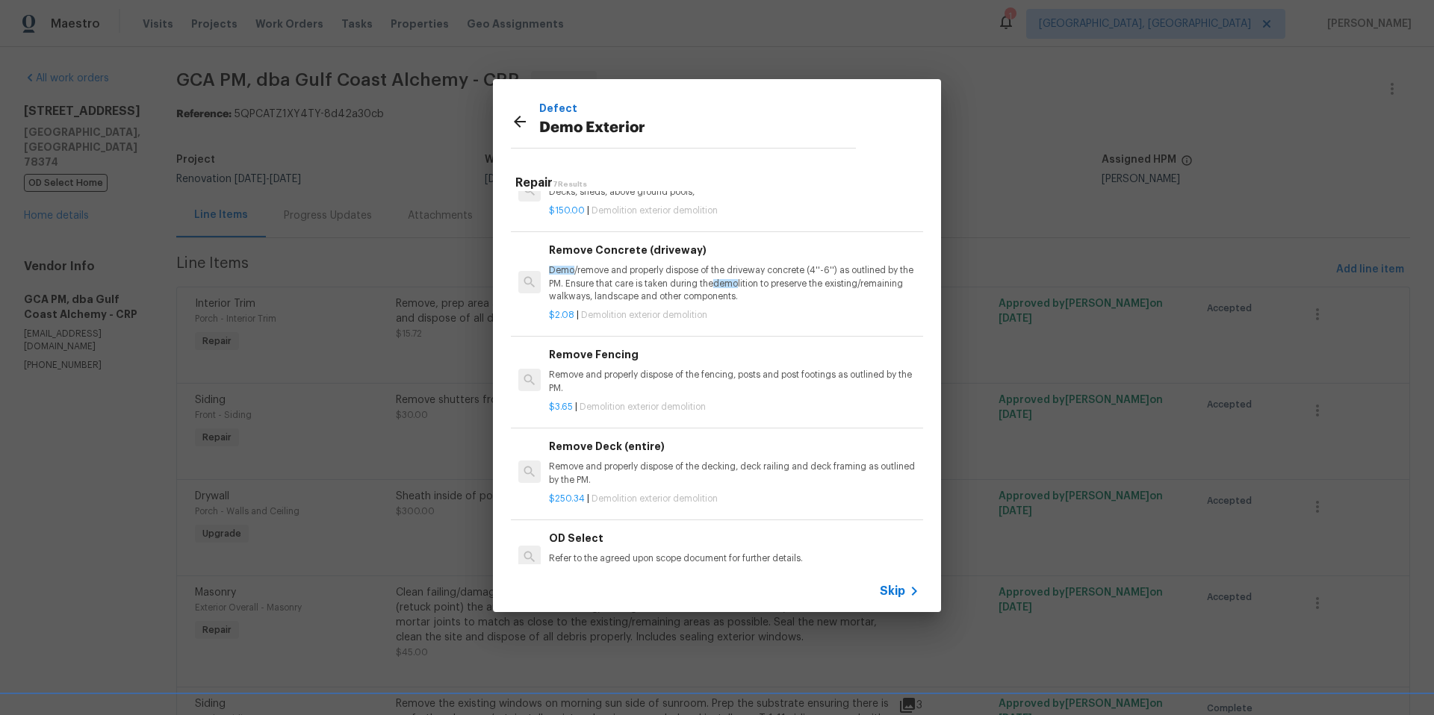
click at [716, 370] on p "Remove and properly dispose of the fencing, posts and post footings as outlined…" at bounding box center [734, 381] width 370 height 25
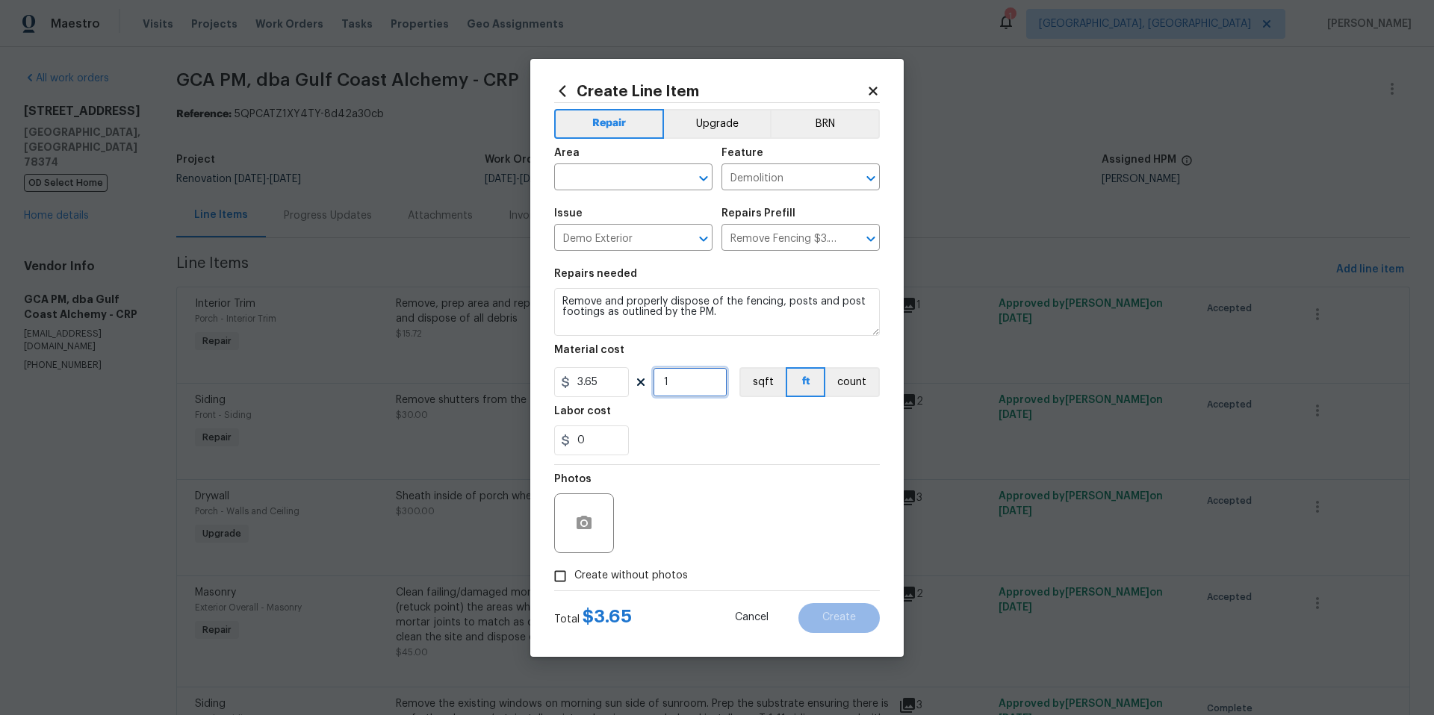
click at [680, 385] on input "1" at bounding box center [690, 382] width 75 height 30
type input "52"
click at [686, 444] on div "0" at bounding box center [717, 441] width 326 height 30
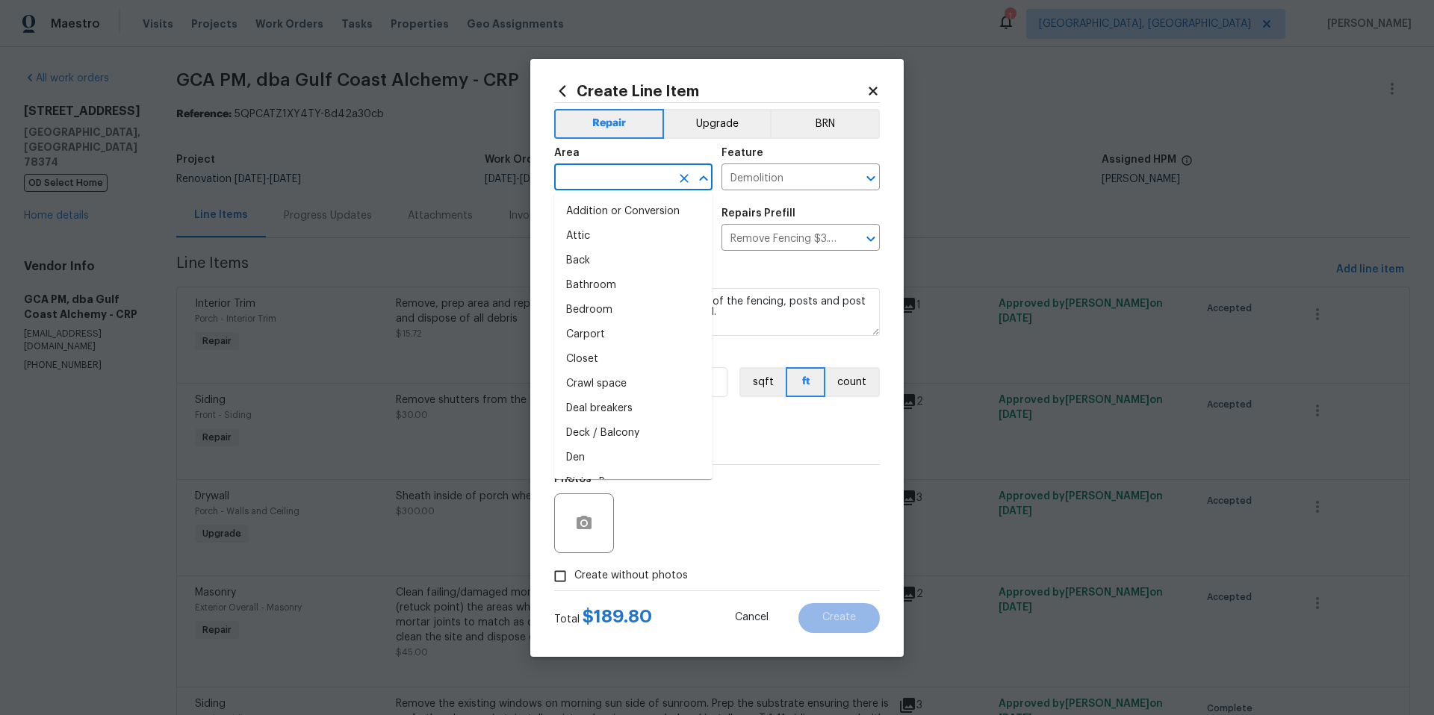
click at [583, 178] on input "text" at bounding box center [612, 178] width 117 height 23
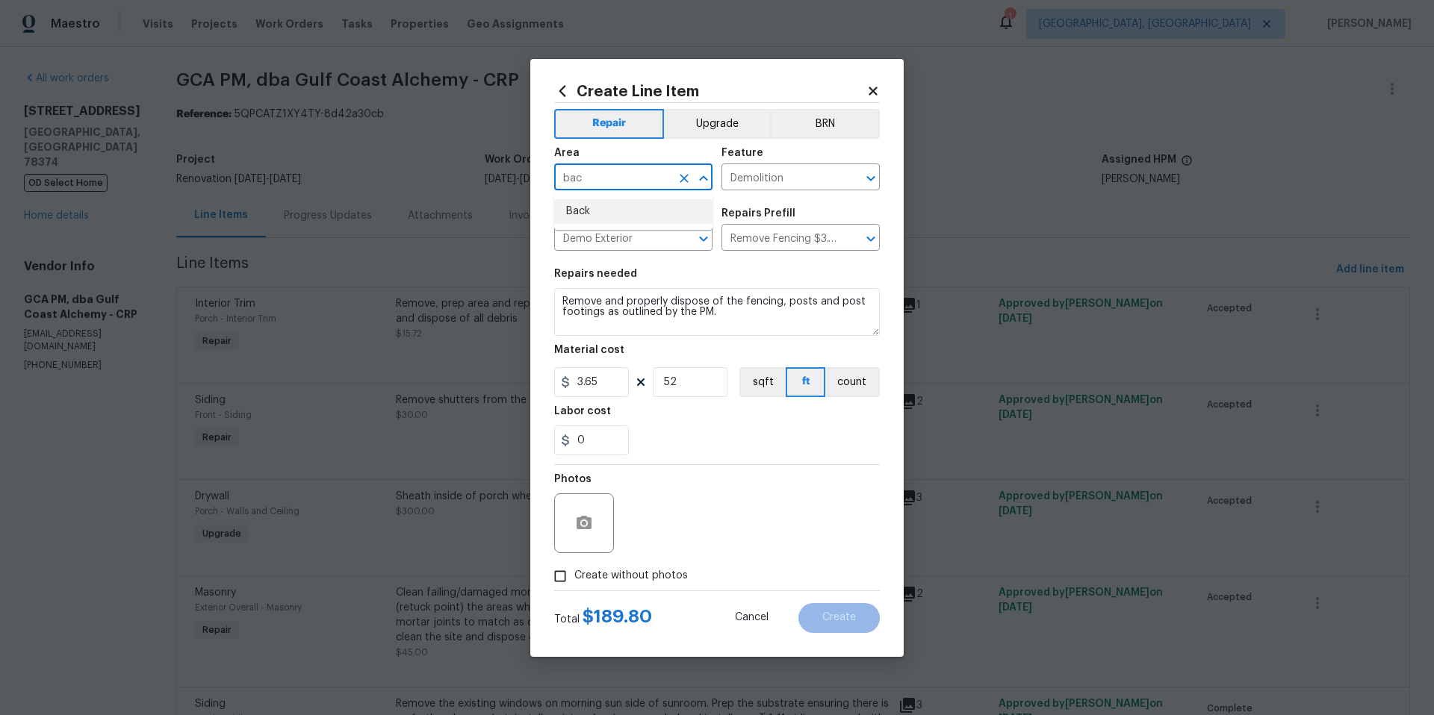
click at [585, 211] on li "Back" at bounding box center [633, 211] width 158 height 25
type input "Back"
click at [736, 316] on textarea "Remove and properly dispose of the fencing, posts and post footings as outlined…" at bounding box center [717, 312] width 326 height 48
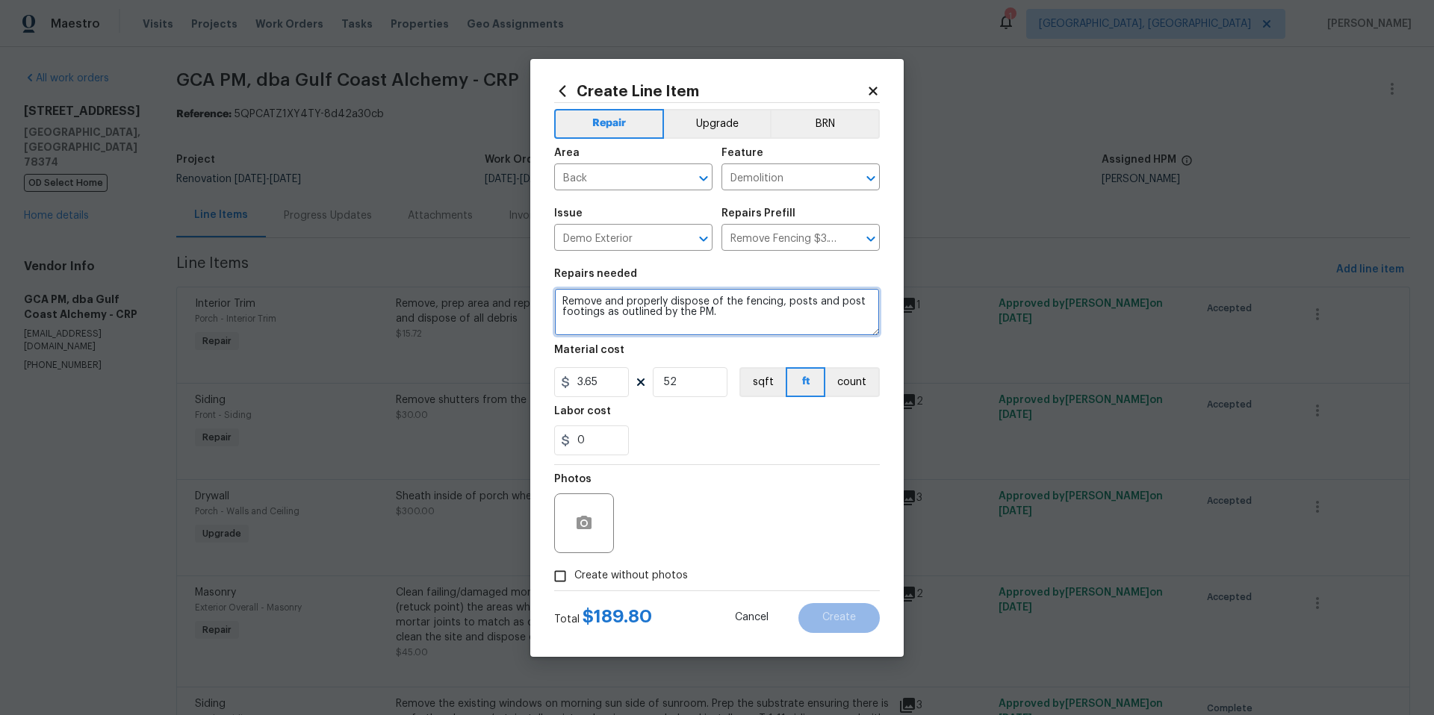
click at [736, 316] on textarea "Remove and properly dispose of the fencing, posts and post footings as outlined…" at bounding box center [717, 312] width 326 height 48
click at [832, 308] on textarea "Remove remnants of metal fencing from back yard." at bounding box center [717, 312] width 326 height 48
type textarea "Remove remnants of metal fencing from back yard. Leave gate and fully installed…"
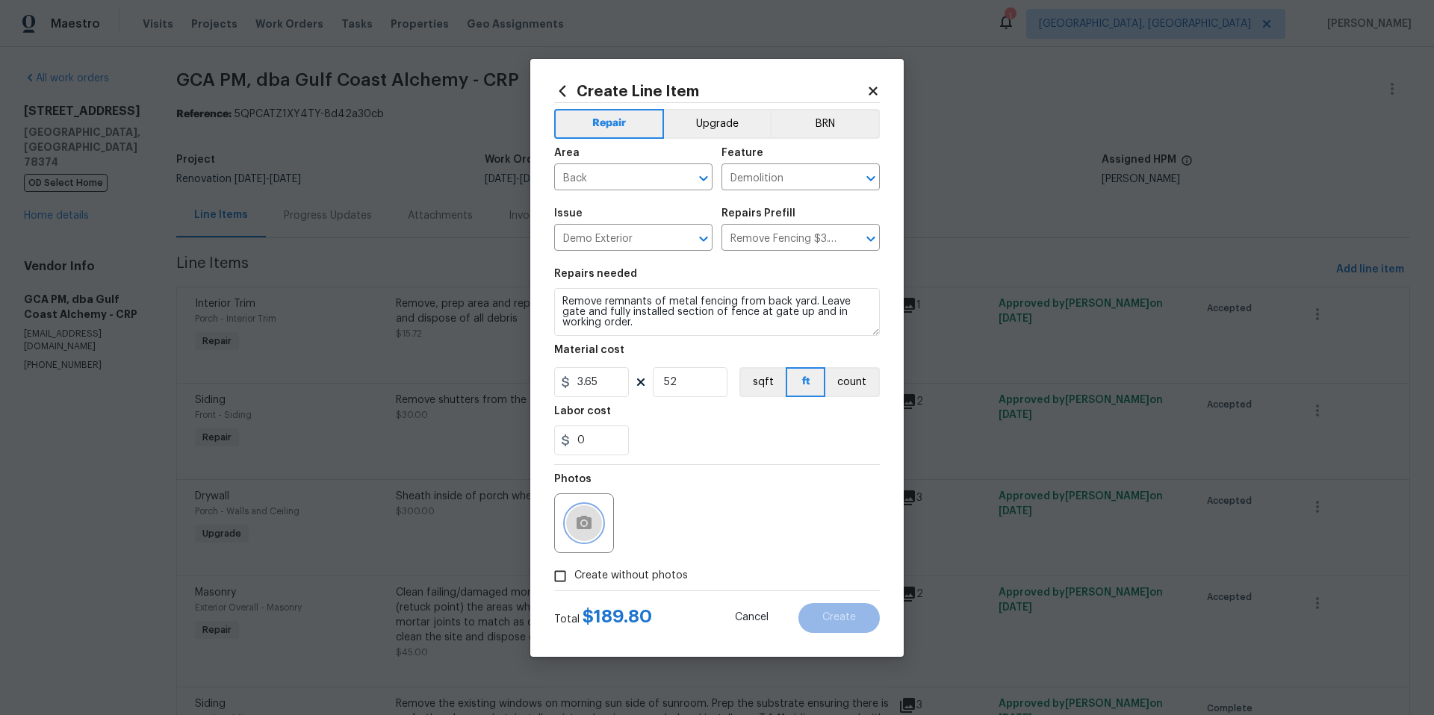
click at [582, 532] on button "button" at bounding box center [584, 524] width 36 height 36
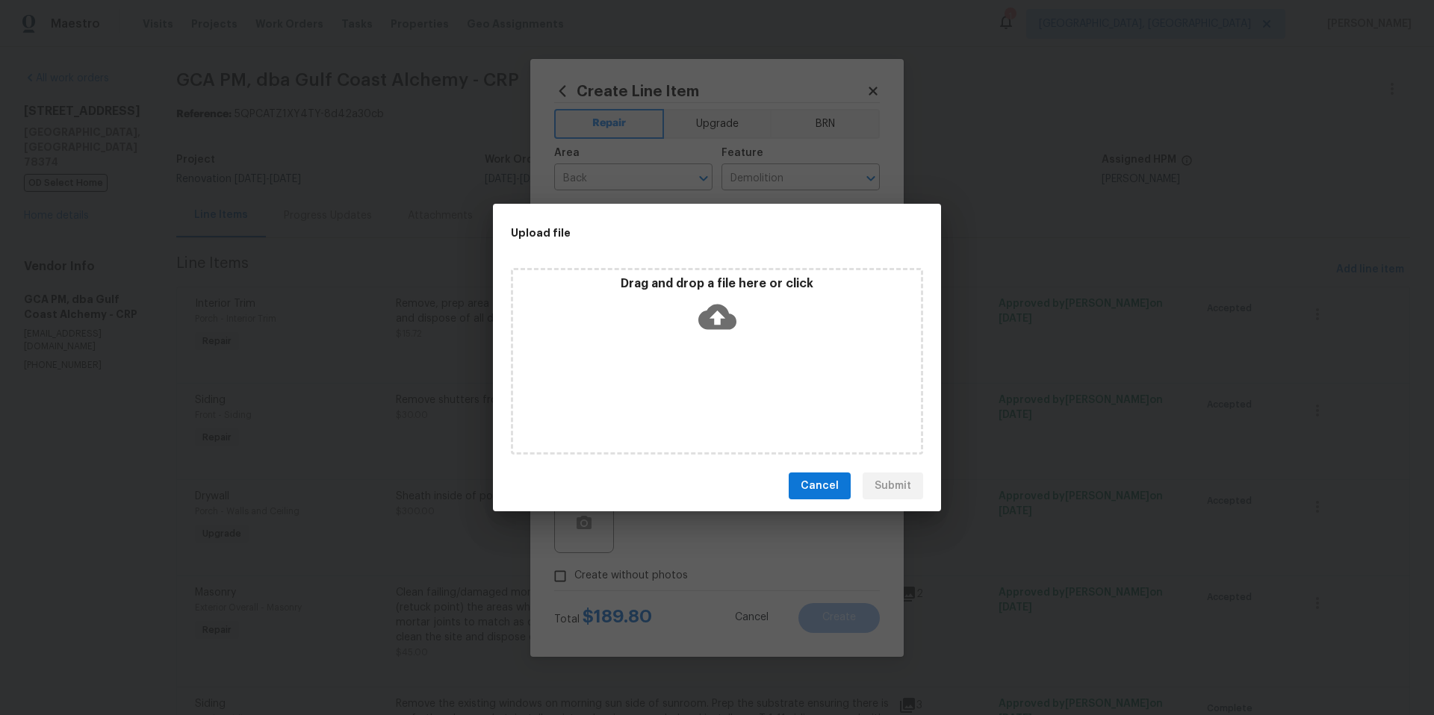
click at [732, 322] on icon at bounding box center [717, 317] width 38 height 25
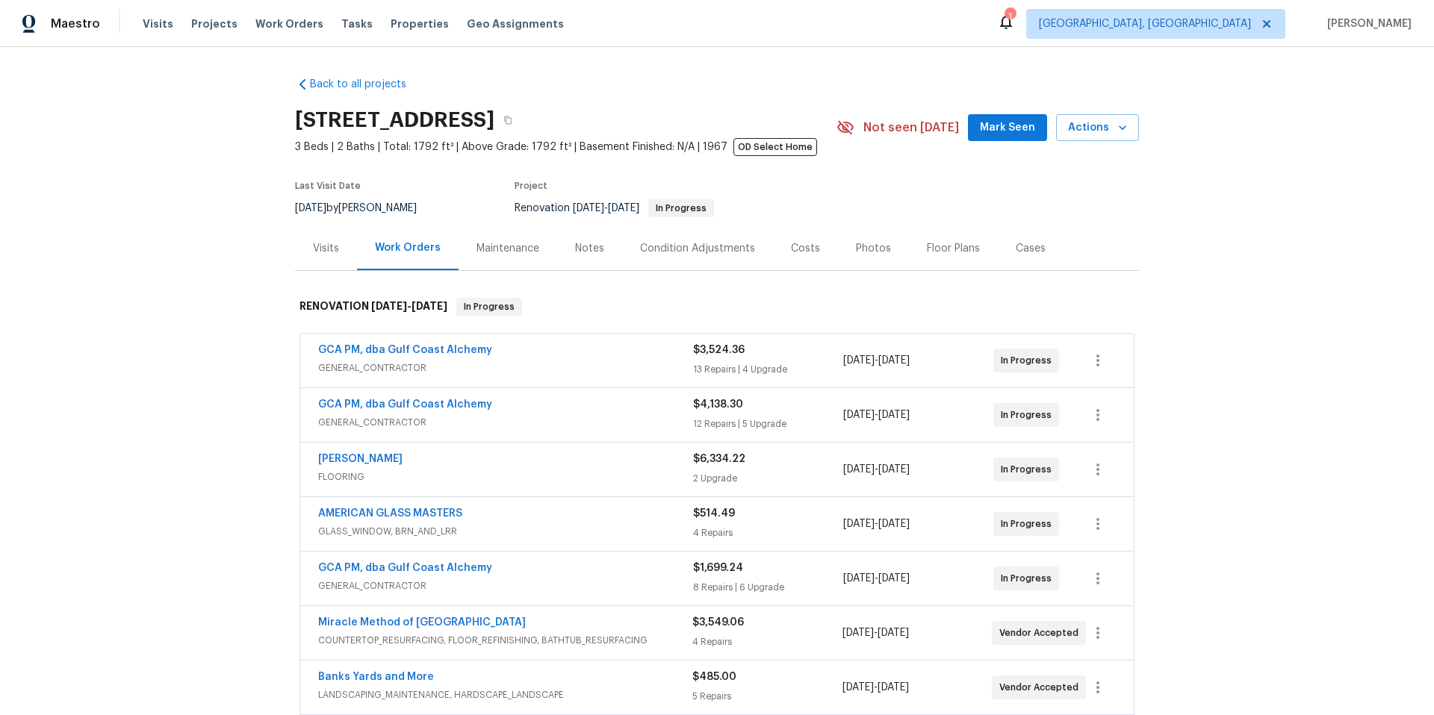
click at [370, 355] on span "GCA PM, dba Gulf Coast Alchemy" at bounding box center [405, 350] width 174 height 15
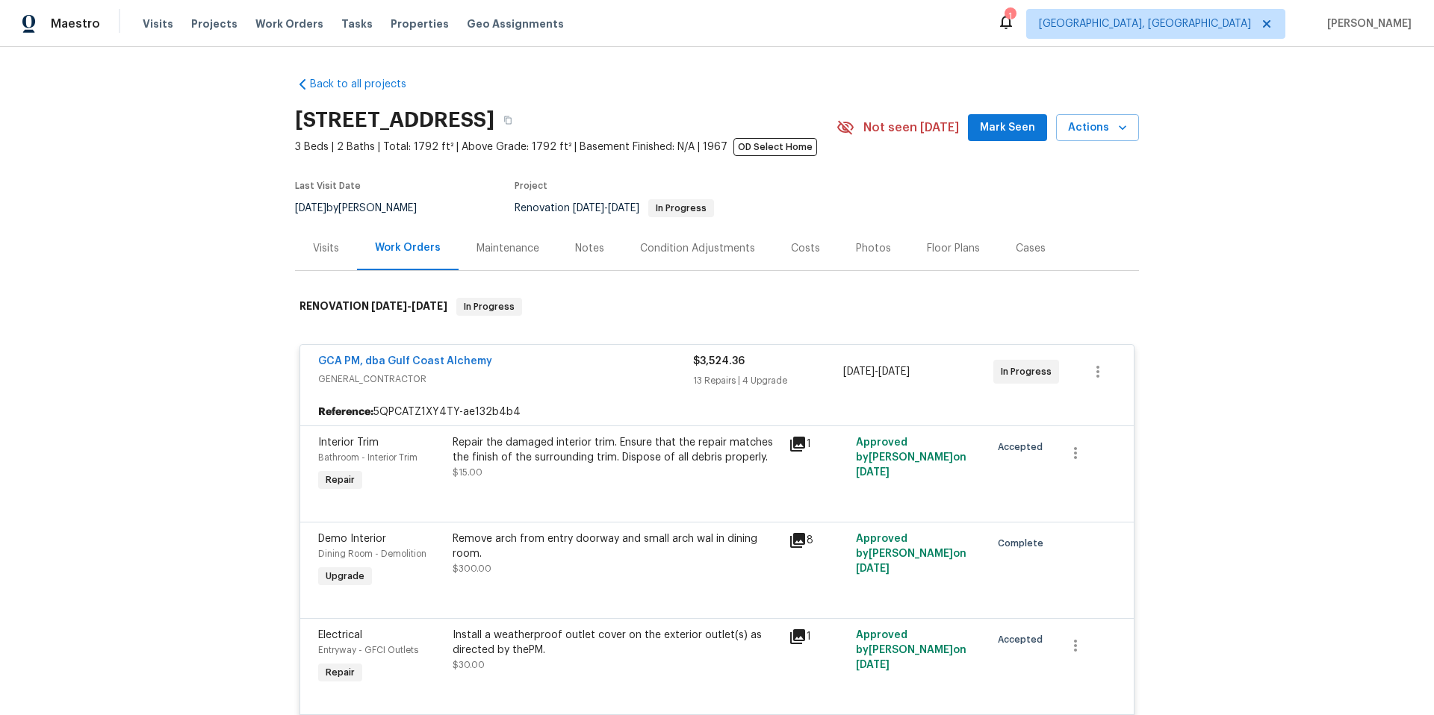
click at [363, 355] on span "GCA PM, dba Gulf Coast Alchemy" at bounding box center [405, 361] width 174 height 15
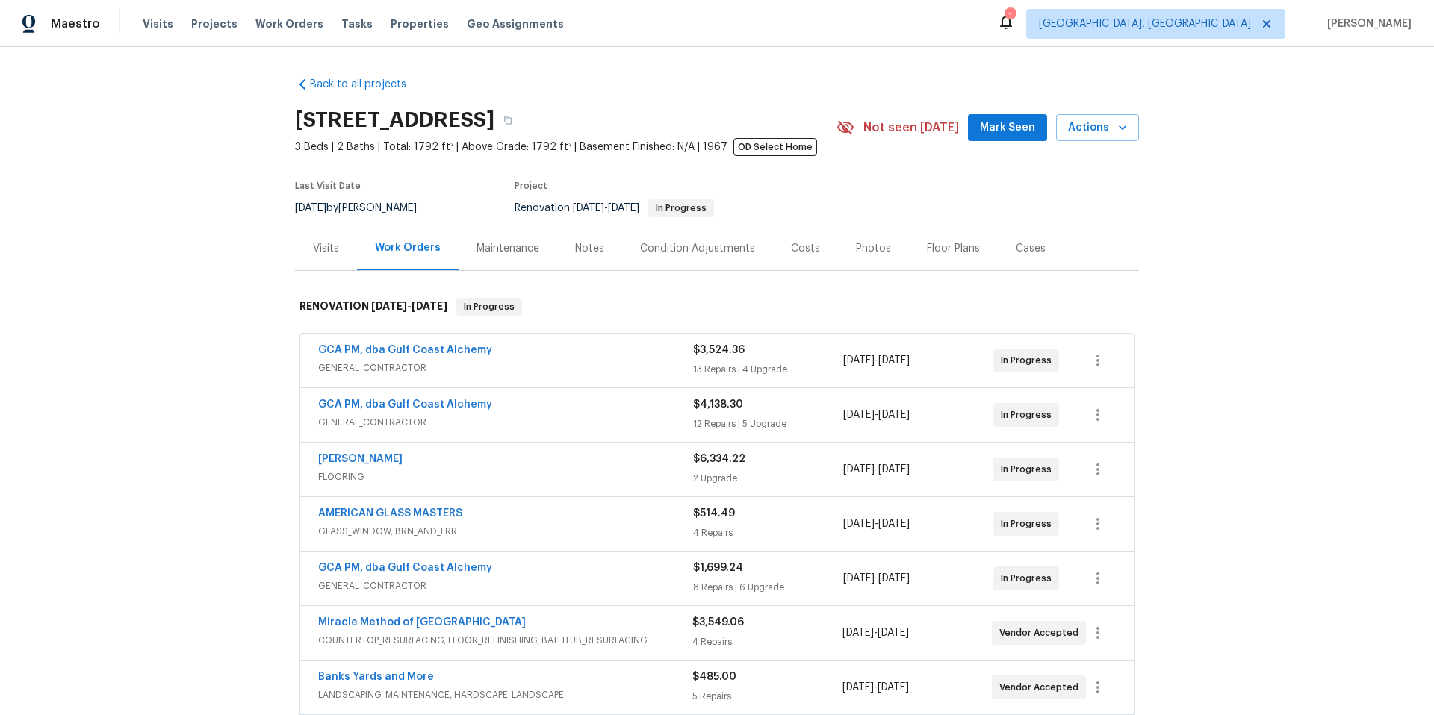
click at [359, 355] on span "GCA PM, dba Gulf Coast Alchemy" at bounding box center [405, 350] width 174 height 15
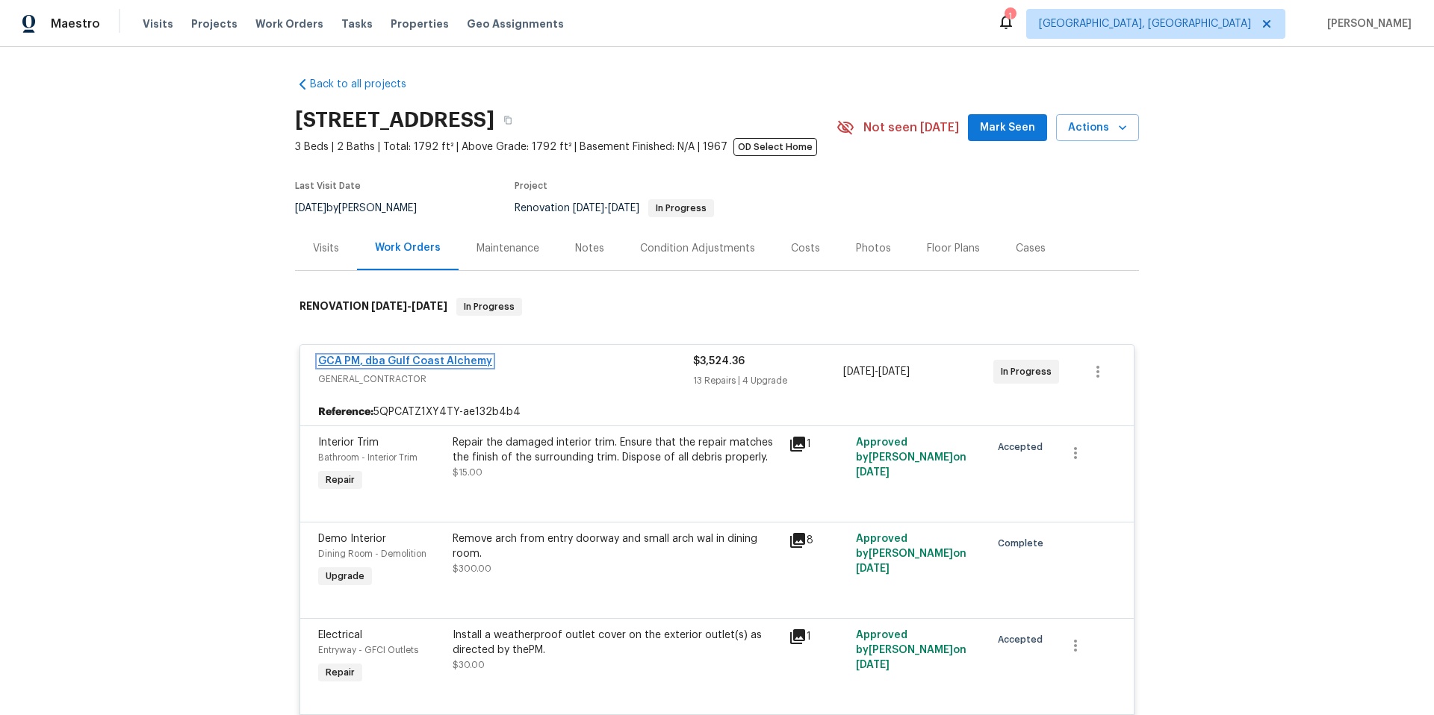
click at [359, 359] on link "GCA PM, dba Gulf Coast Alchemy" at bounding box center [405, 361] width 174 height 10
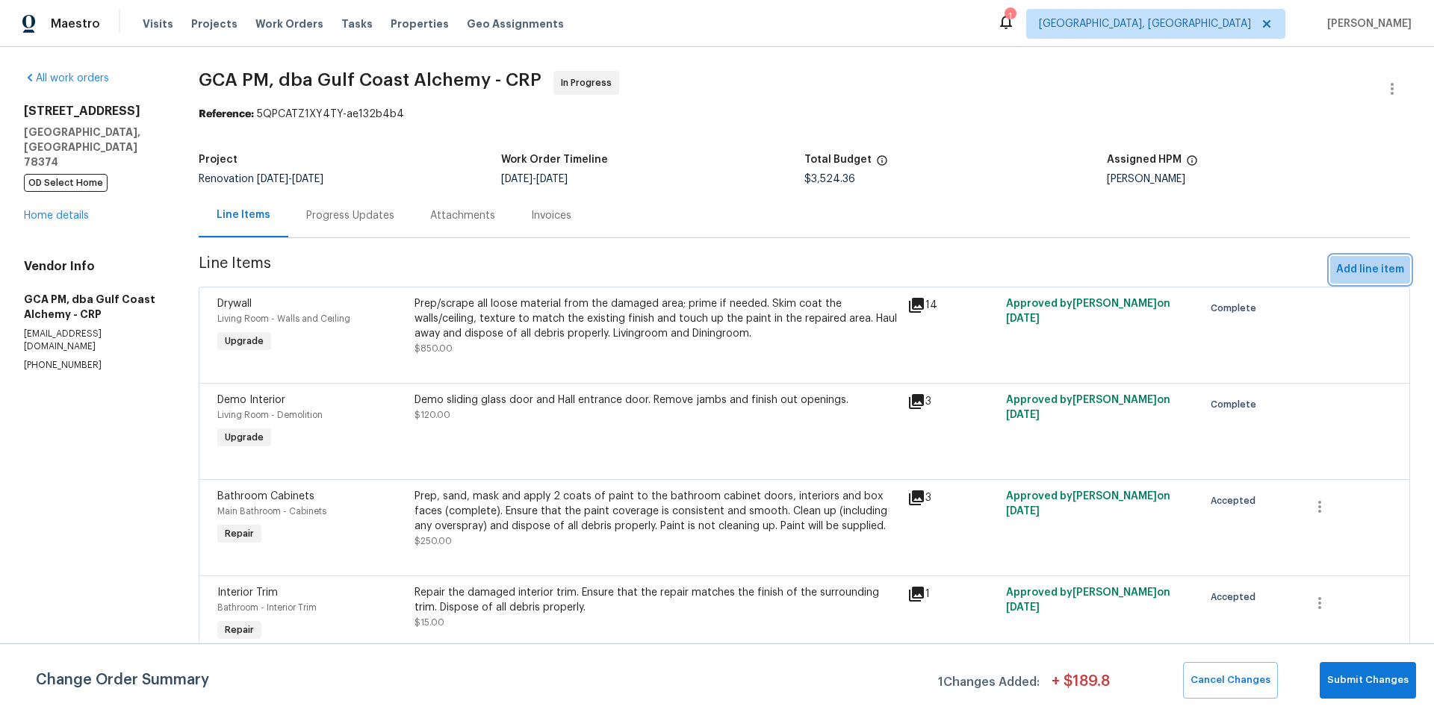
click at [1366, 263] on span "Add line item" at bounding box center [1370, 270] width 68 height 19
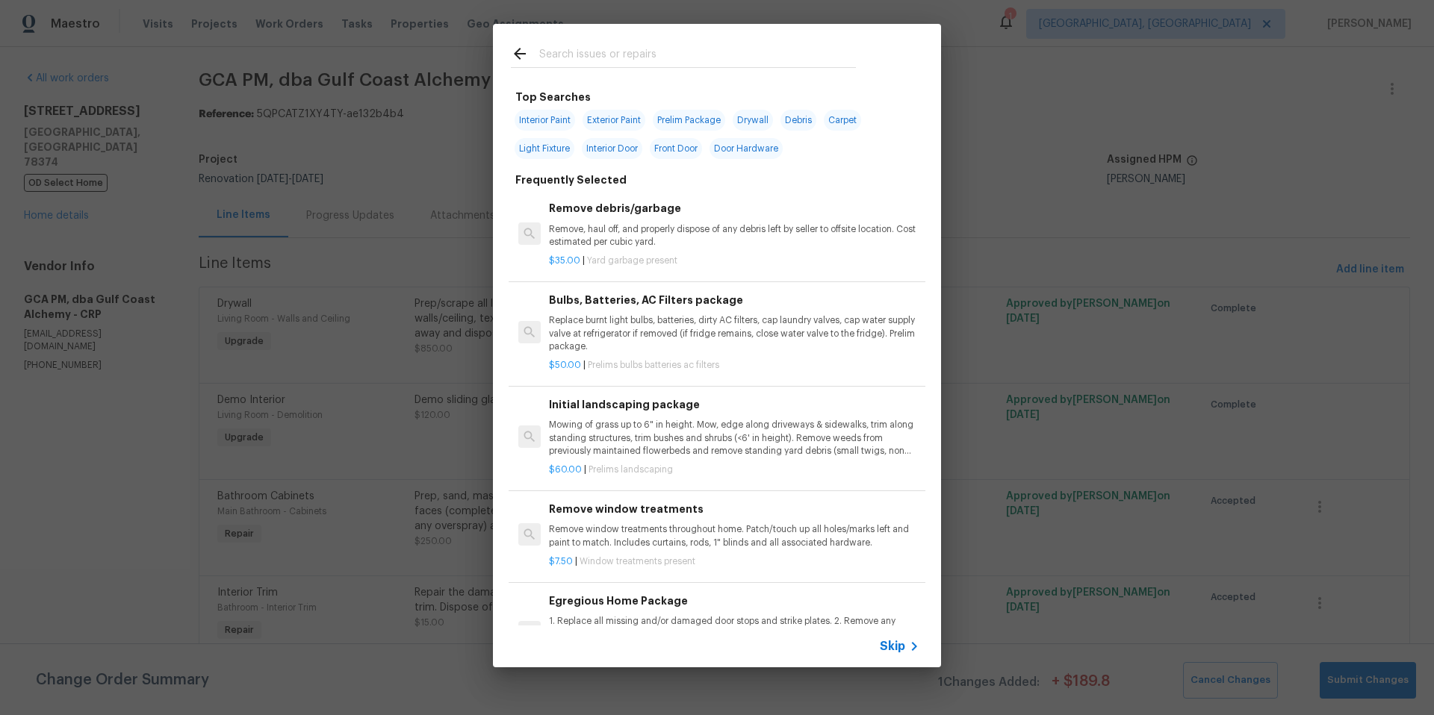
click at [532, 50] on div at bounding box center [525, 56] width 28 height 22
click at [547, 57] on input "text" at bounding box center [697, 56] width 317 height 22
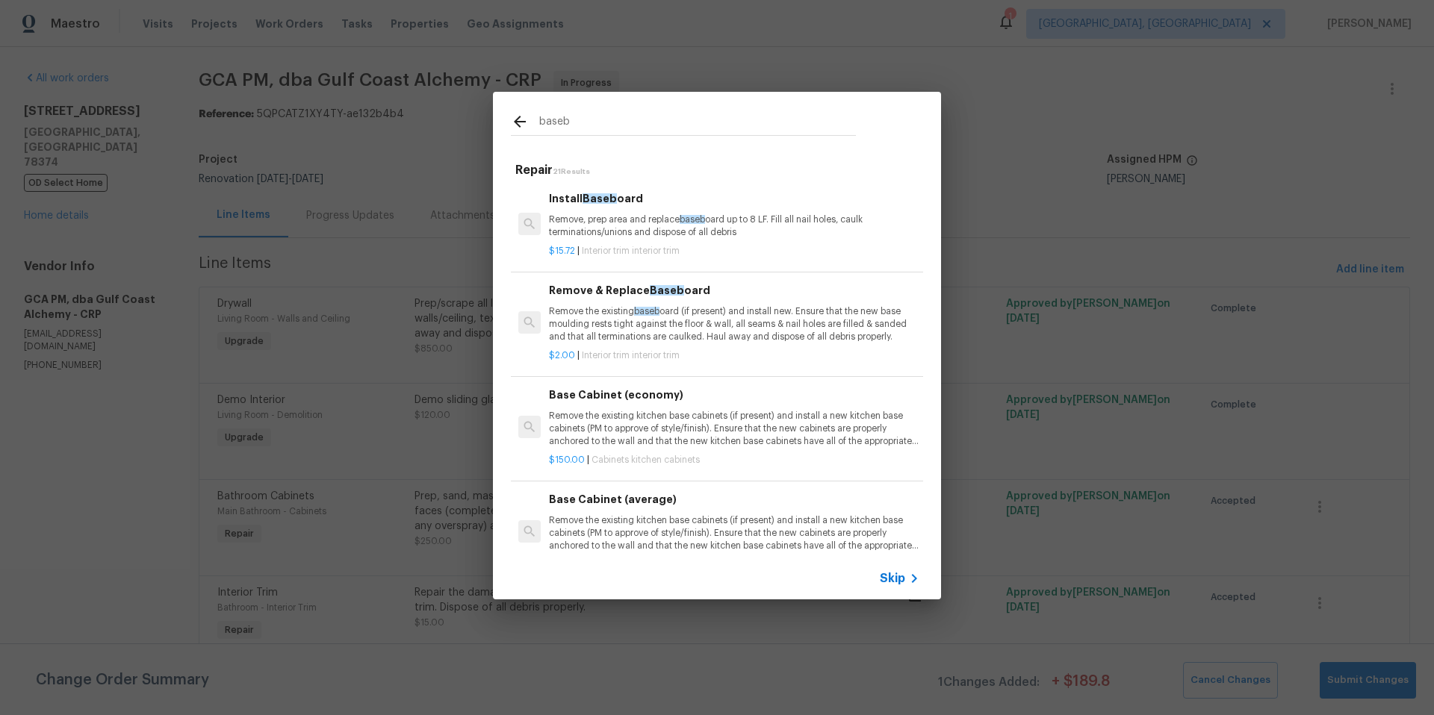
type input "baseb"
click at [627, 225] on p "Remove, prep area and replace baseb oard up to 8 LF. Fill all nail holes, caulk…" at bounding box center [734, 226] width 370 height 25
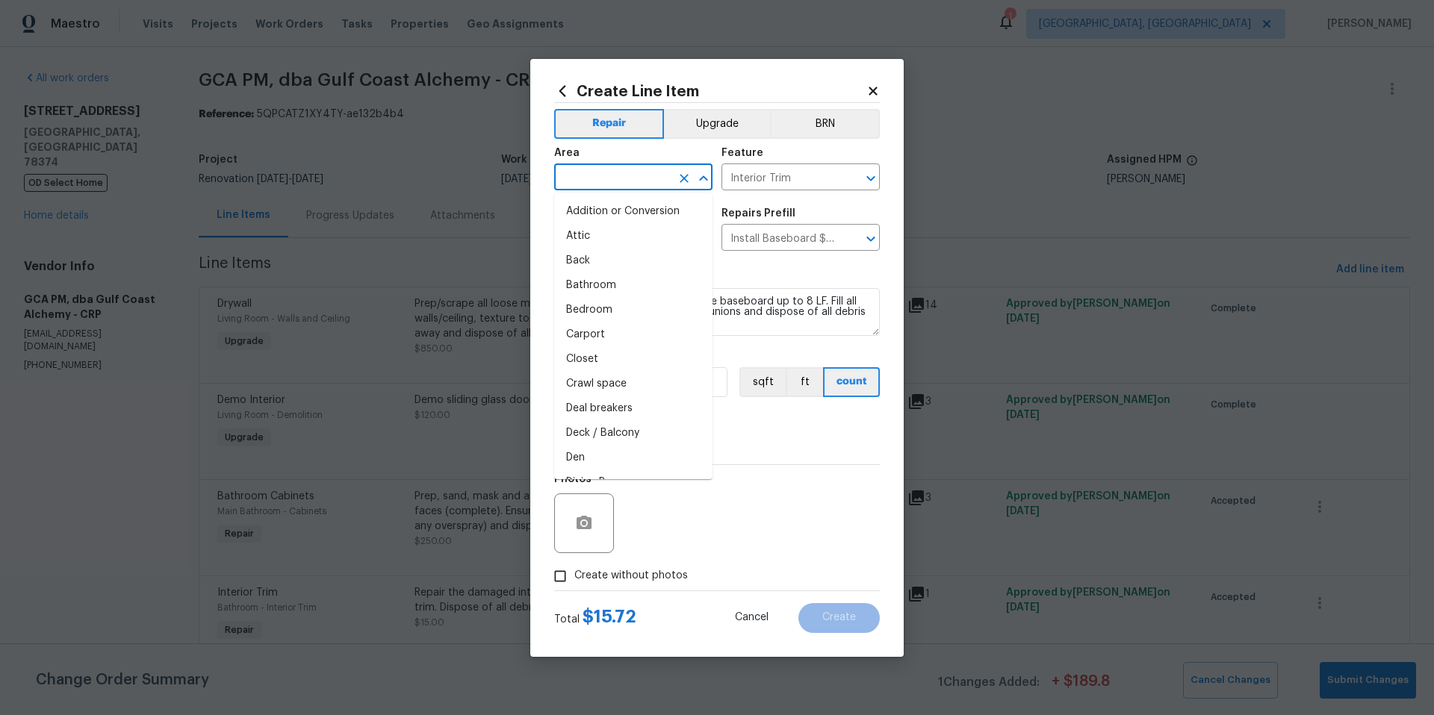
click at [597, 177] on input "text" at bounding box center [612, 178] width 117 height 23
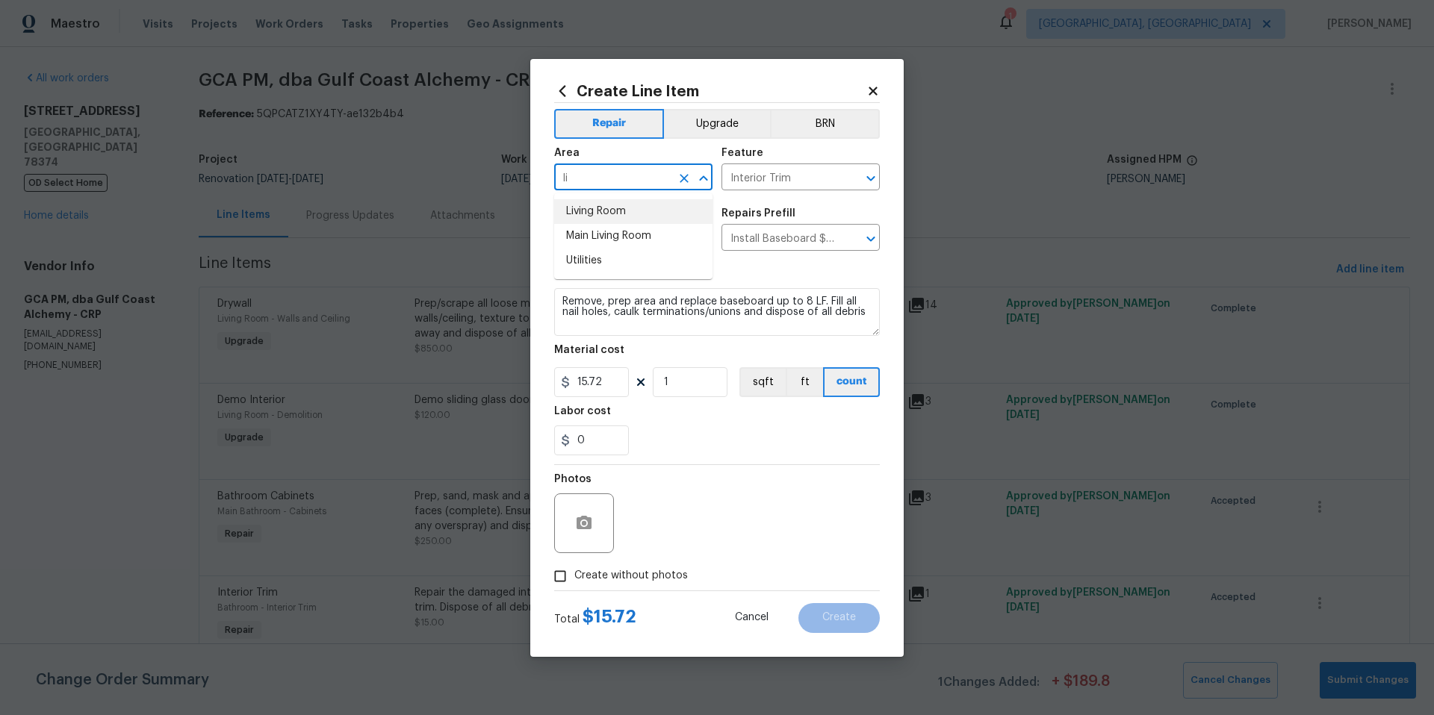
click at [605, 202] on li "Living Room" at bounding box center [633, 211] width 158 height 25
type input "Living Room"
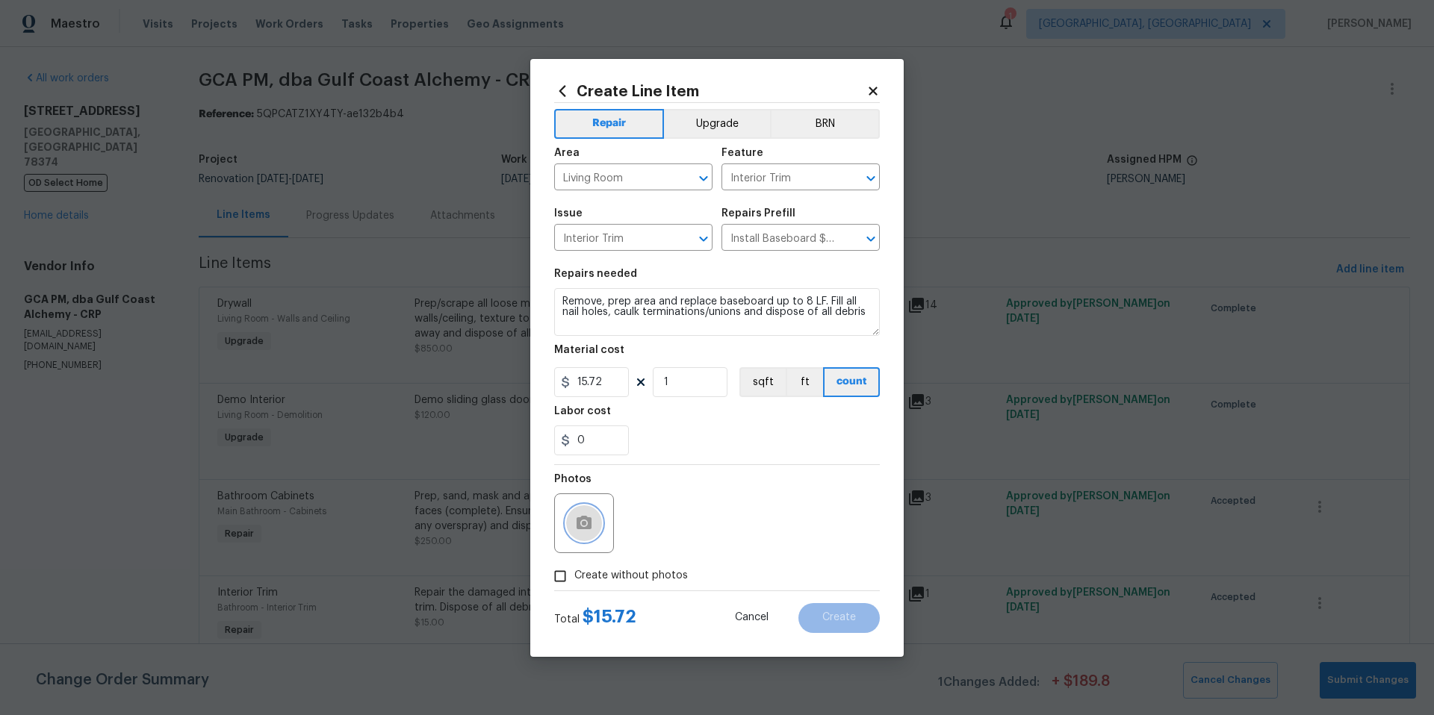
click at [591, 531] on icon "button" at bounding box center [584, 524] width 18 height 18
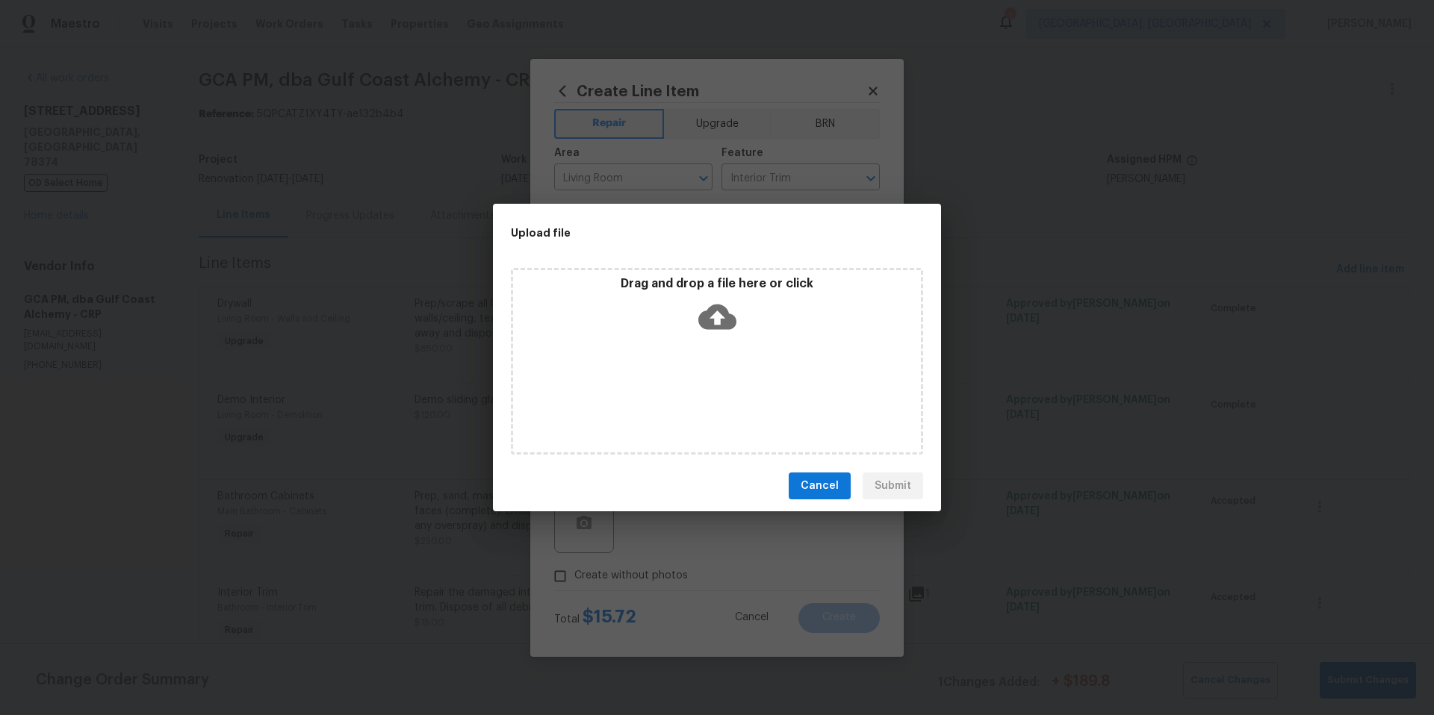
click at [730, 308] on icon at bounding box center [717, 317] width 38 height 38
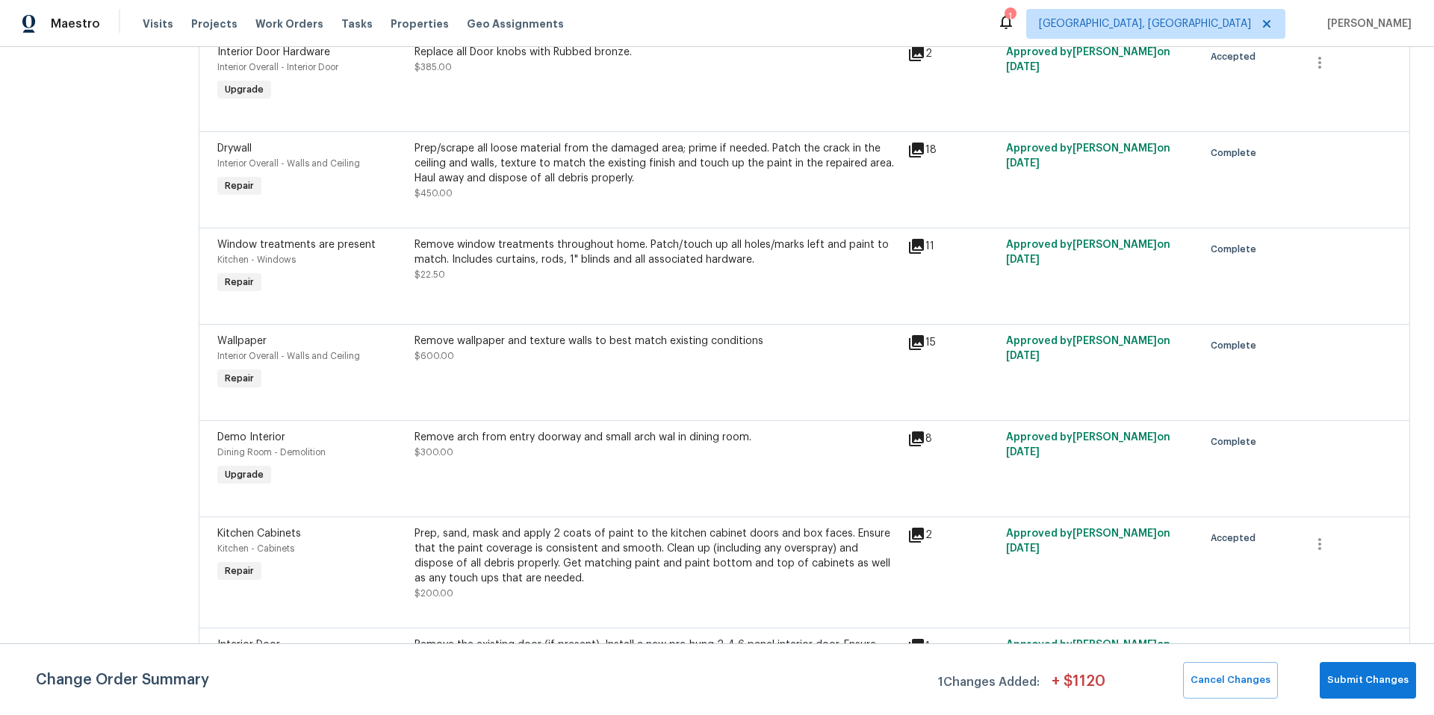
scroll to position [1689, 0]
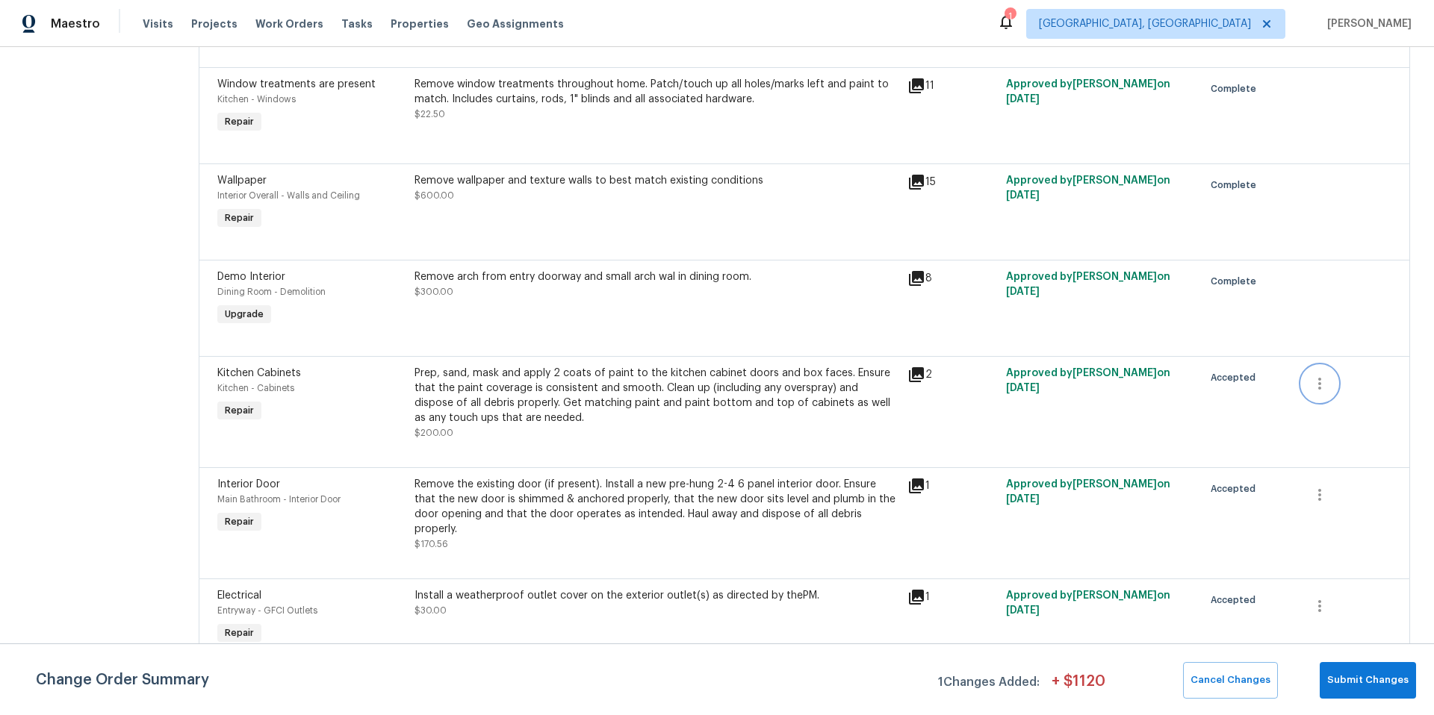
click at [1311, 383] on icon "button" at bounding box center [1320, 384] width 18 height 18
click at [1310, 392] on li "Cancel" at bounding box center [1320, 385] width 58 height 25
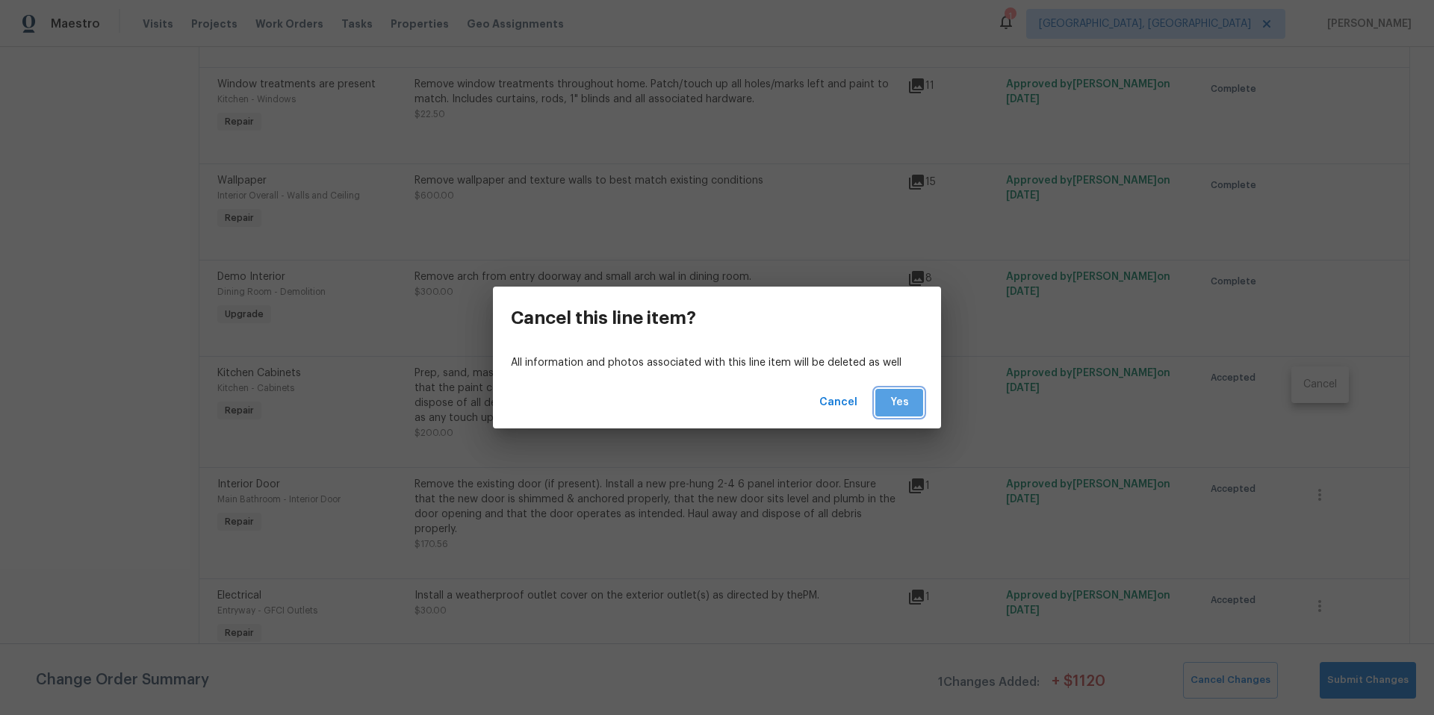
click at [901, 410] on span "Yes" at bounding box center [899, 403] width 24 height 19
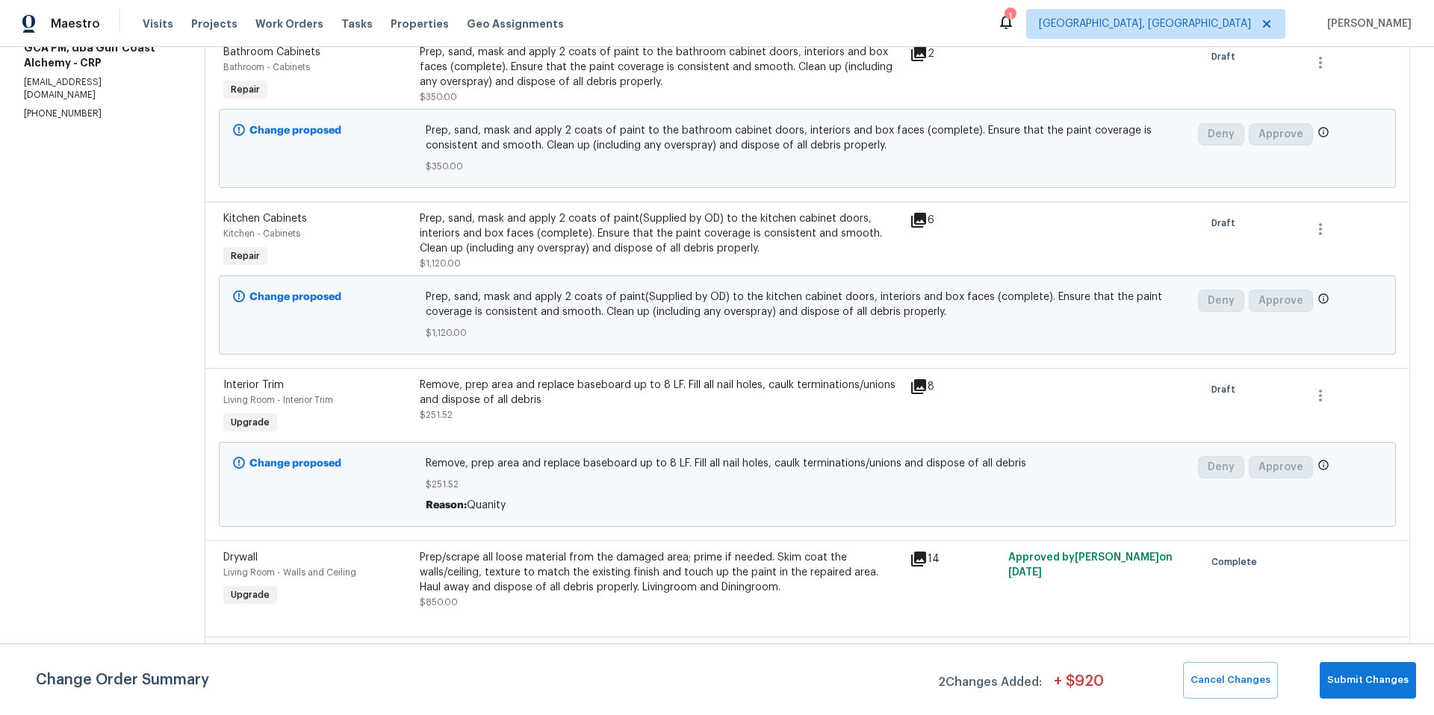
scroll to position [0, 0]
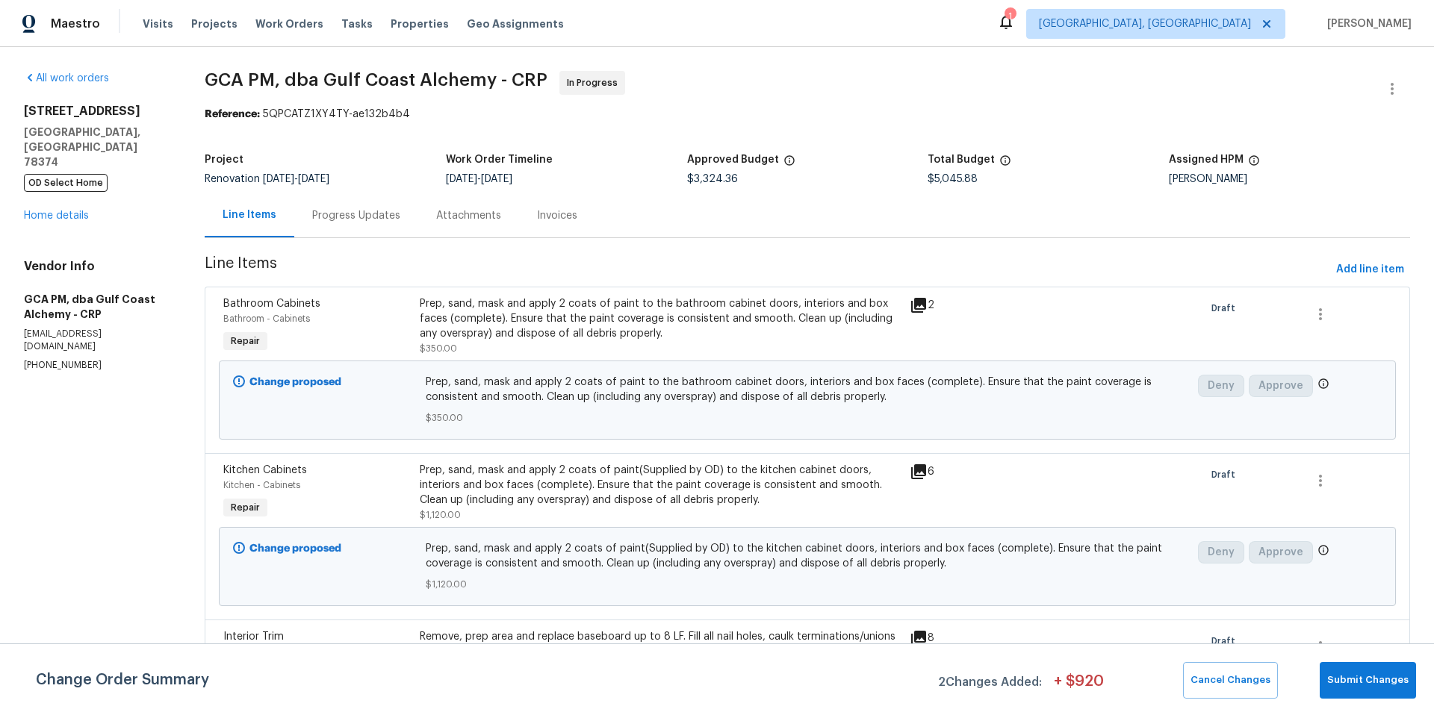
click at [327, 214] on div "Progress Updates" at bounding box center [356, 215] width 88 height 15
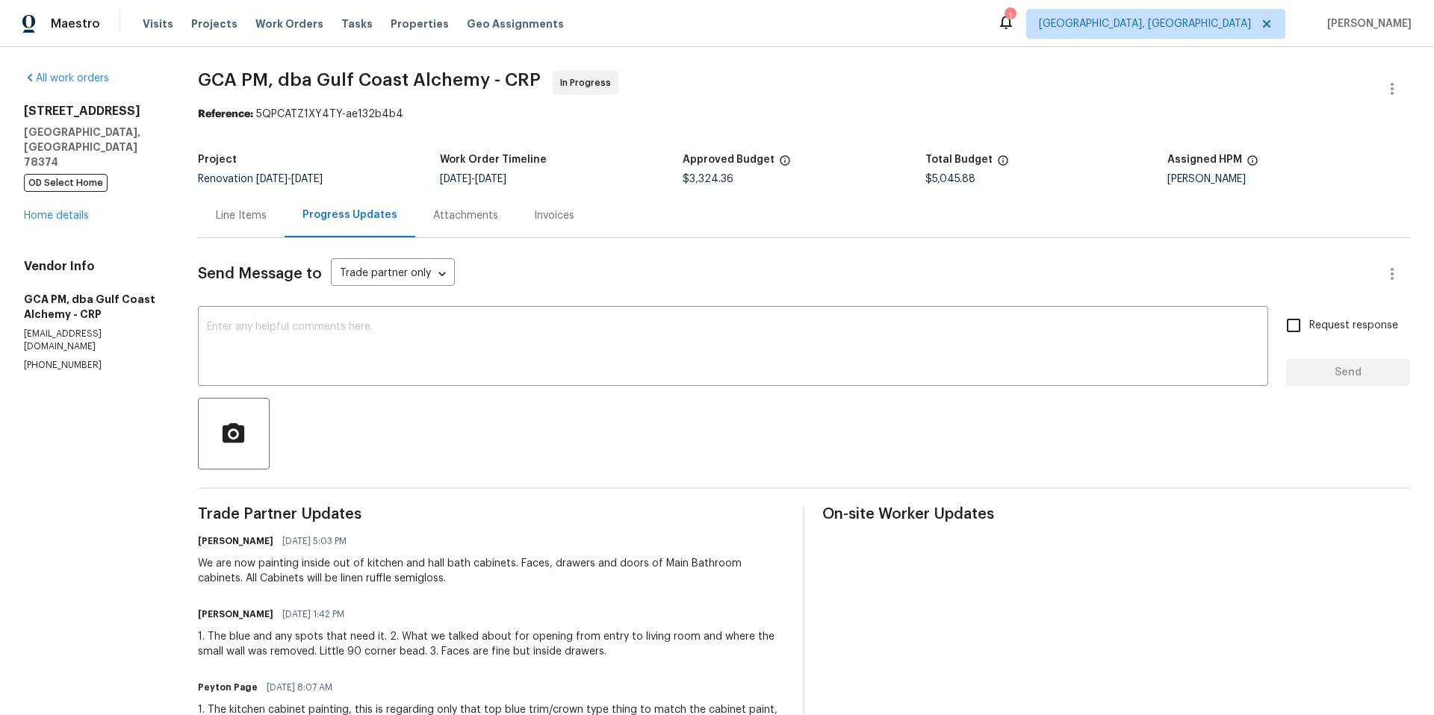
click at [265, 220] on div "Line Items" at bounding box center [241, 215] width 51 height 15
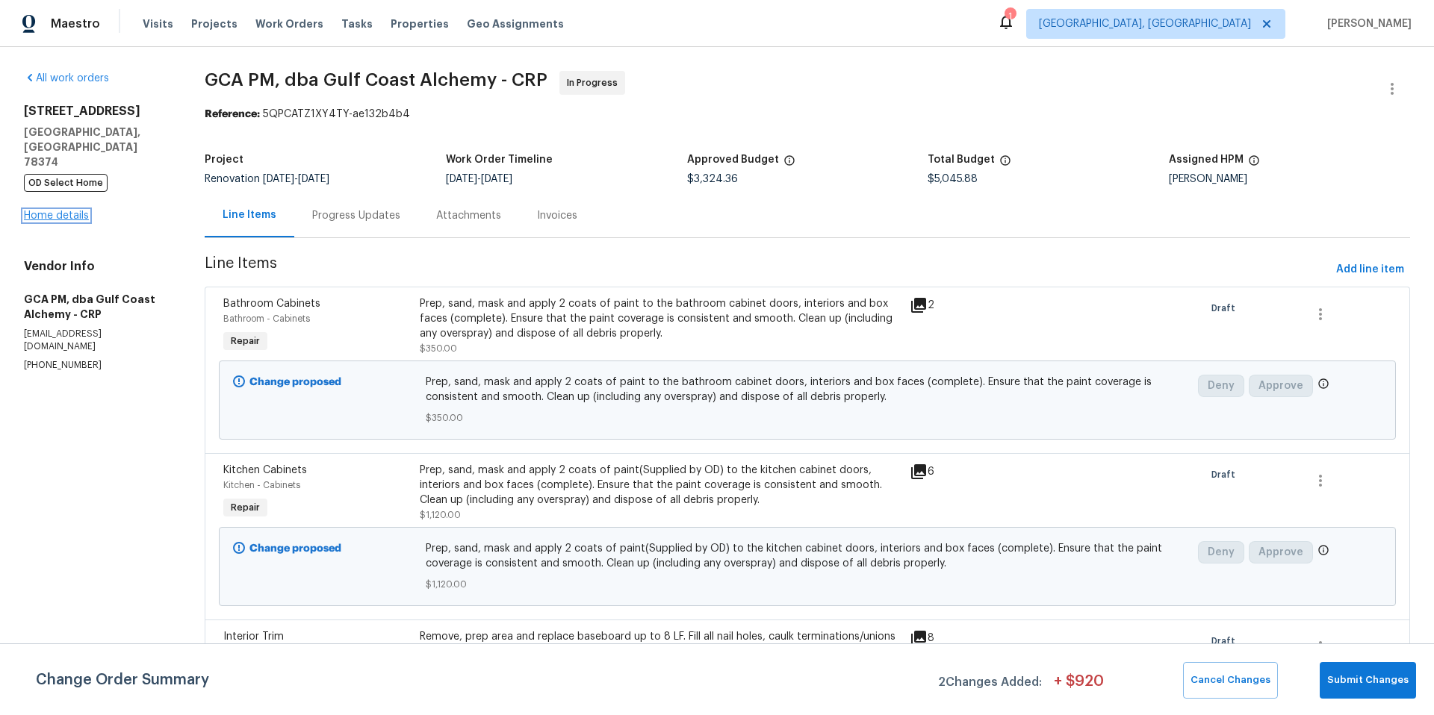
click at [72, 211] on link "Home details" at bounding box center [56, 216] width 65 height 10
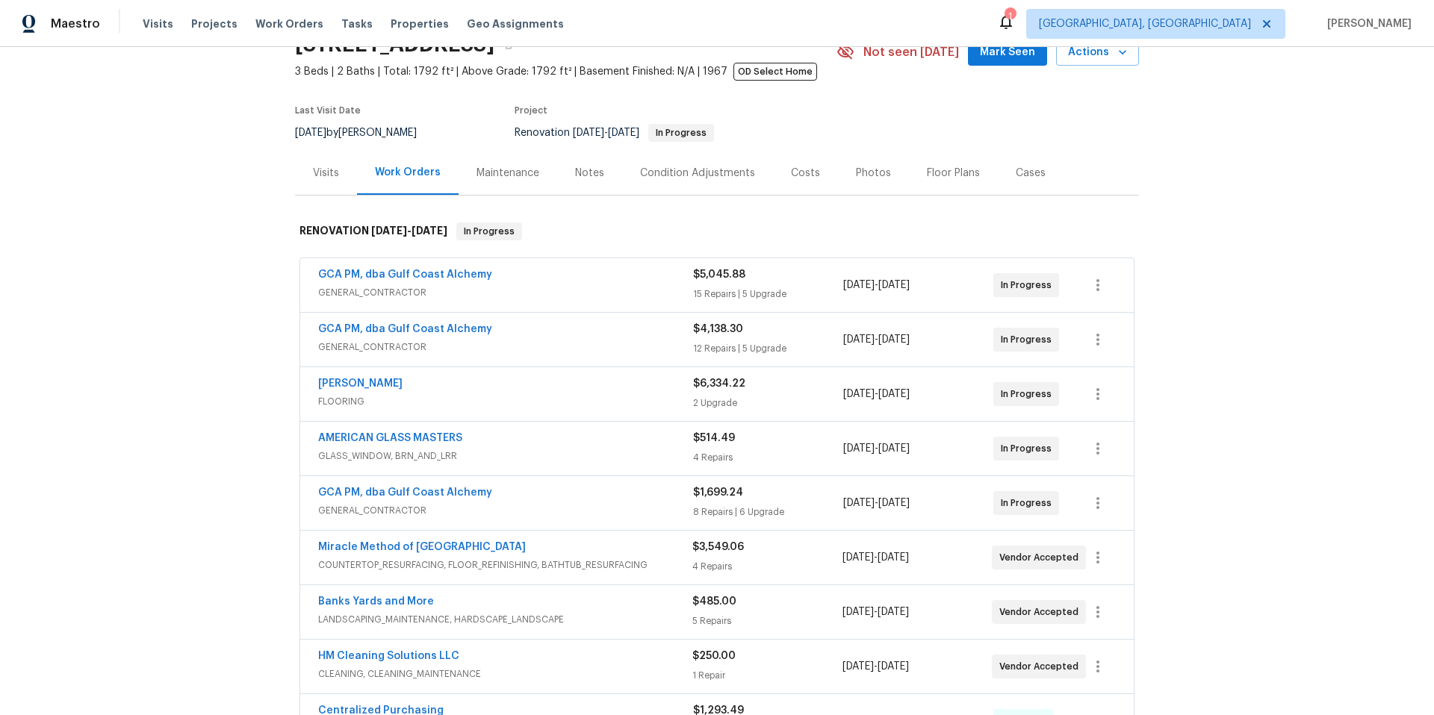
scroll to position [269, 0]
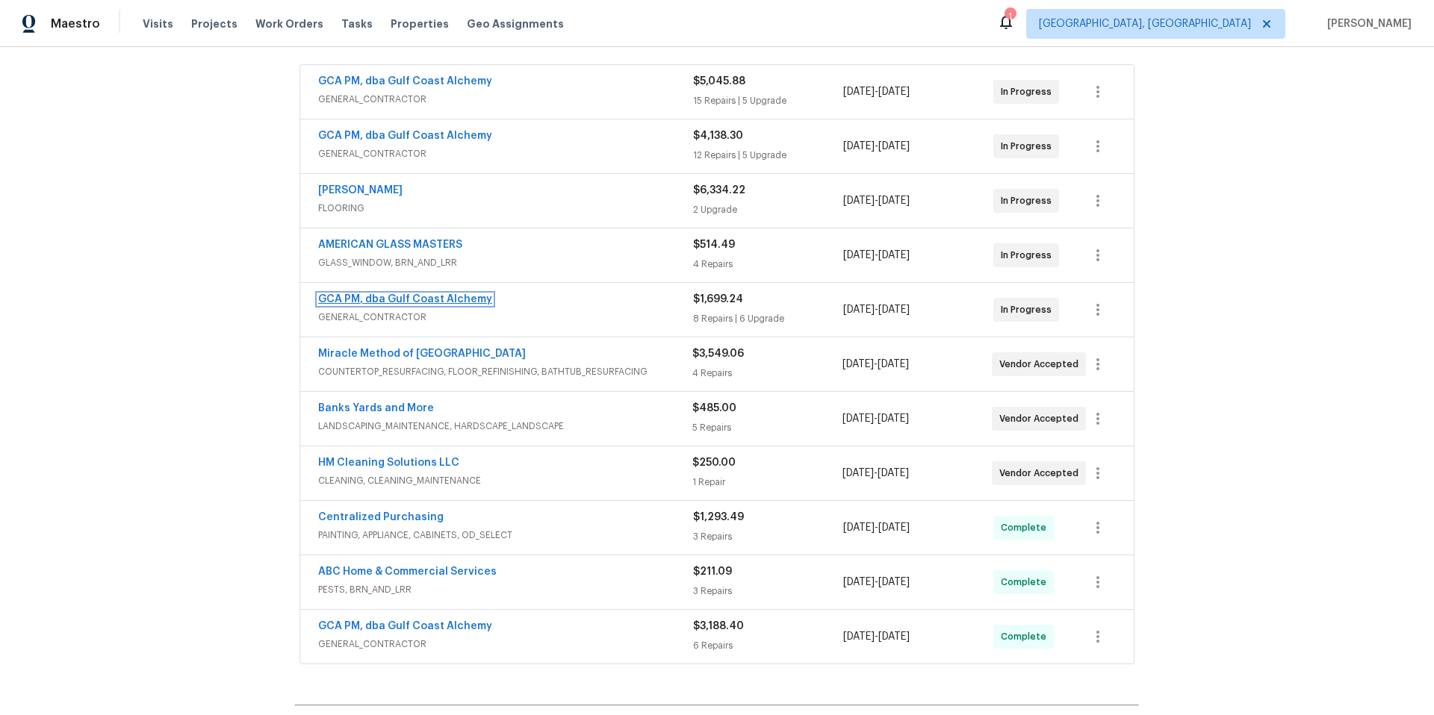
click at [367, 304] on link "GCA PM, dba Gulf Coast Alchemy" at bounding box center [405, 299] width 174 height 10
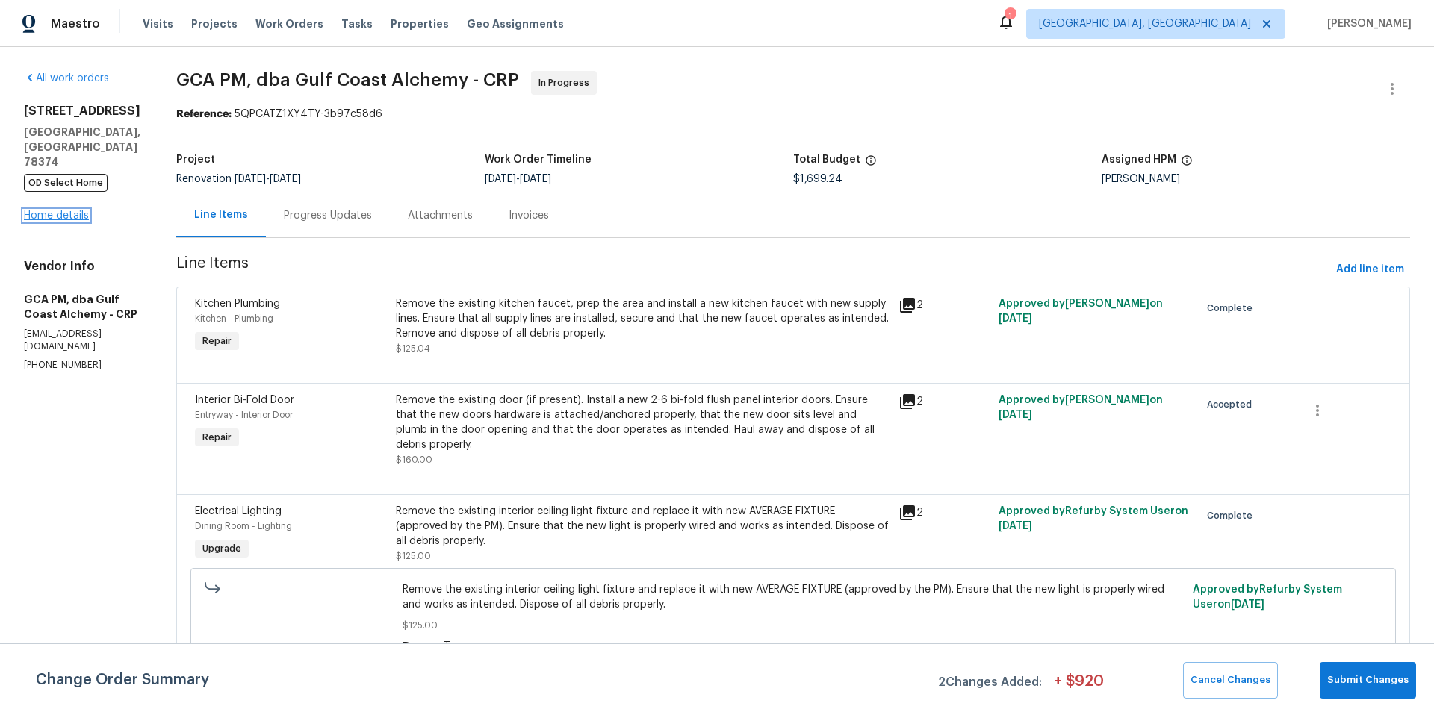
click at [66, 211] on link "Home details" at bounding box center [56, 216] width 65 height 10
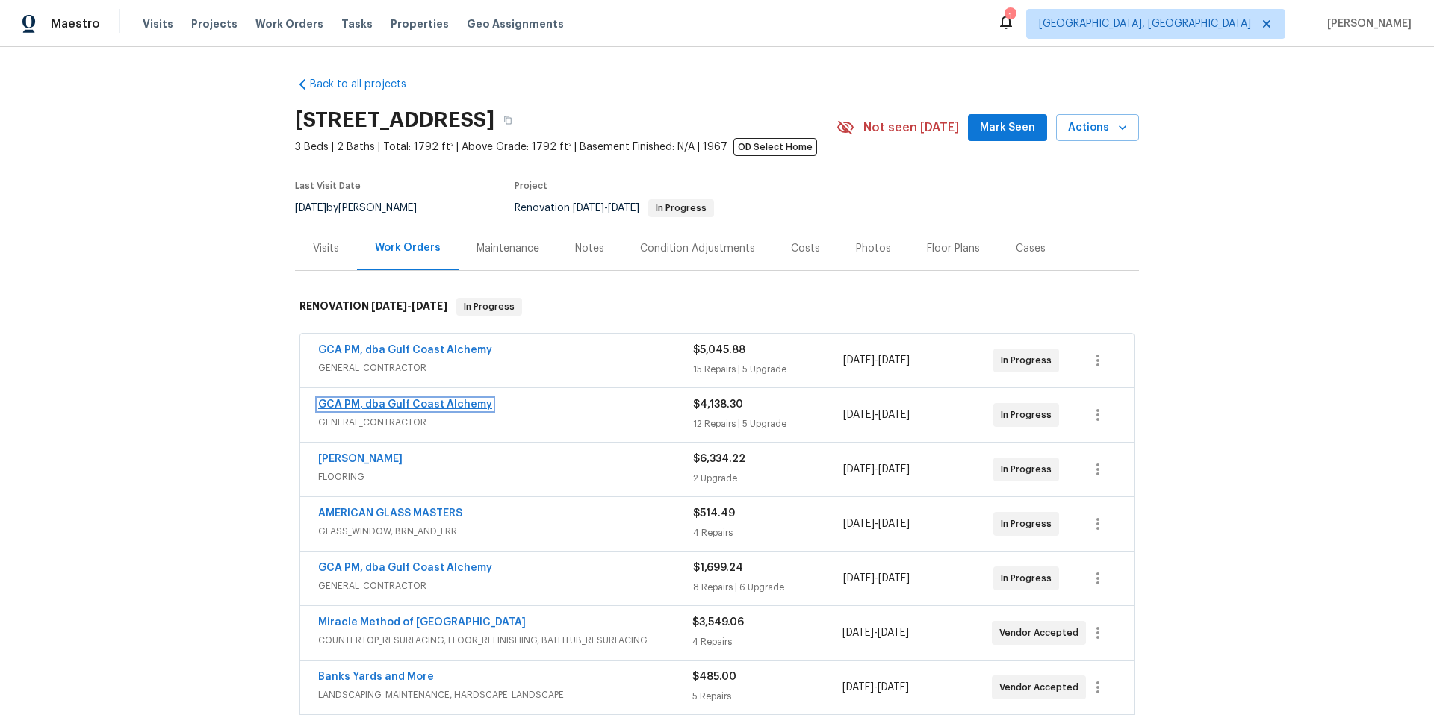
click at [385, 403] on link "GCA PM, dba Gulf Coast Alchemy" at bounding box center [405, 405] width 174 height 10
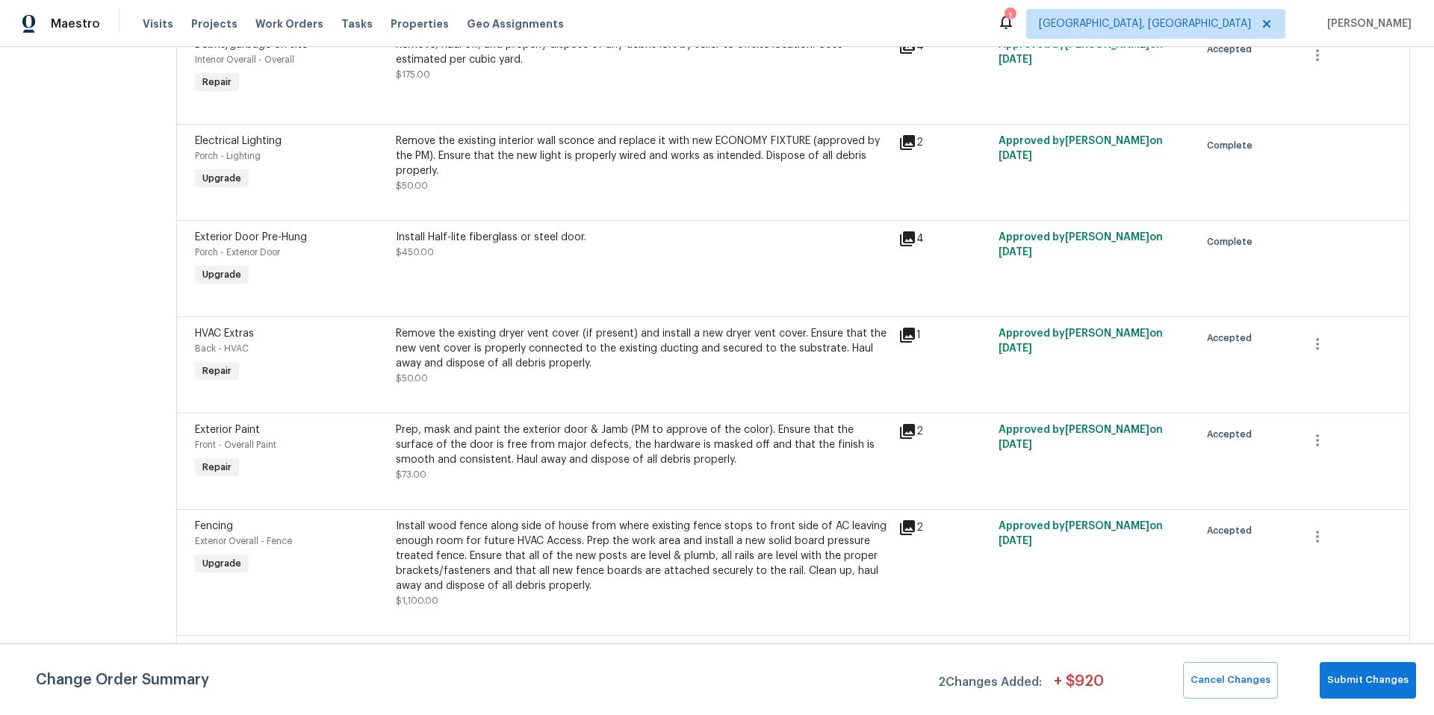
scroll to position [1188, 0]
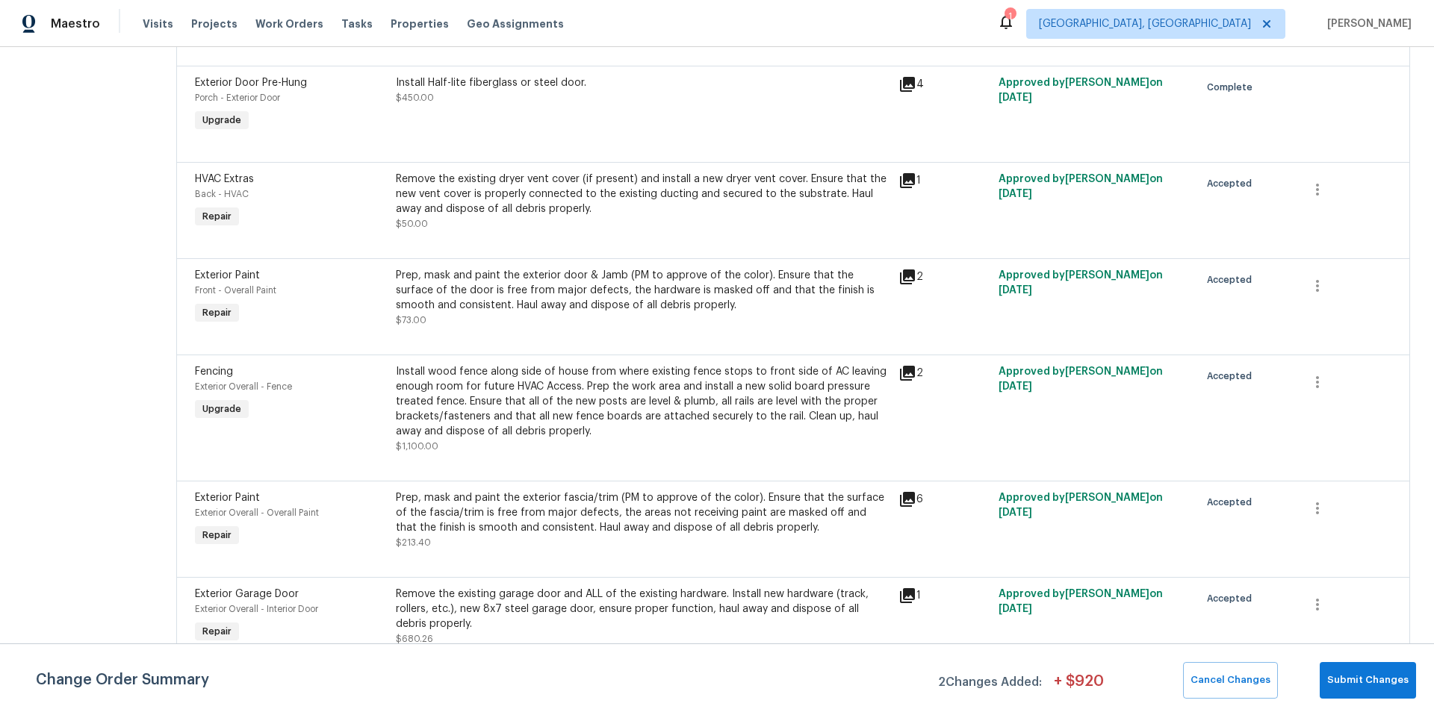
click at [1358, 656] on div "Change Order Summary 2 Changes Added: + $ 920 Cancel Changes Submit Changes" at bounding box center [717, 680] width 1434 height 72
click at [1364, 684] on span "Submit Changes" at bounding box center [1367, 680] width 81 height 17
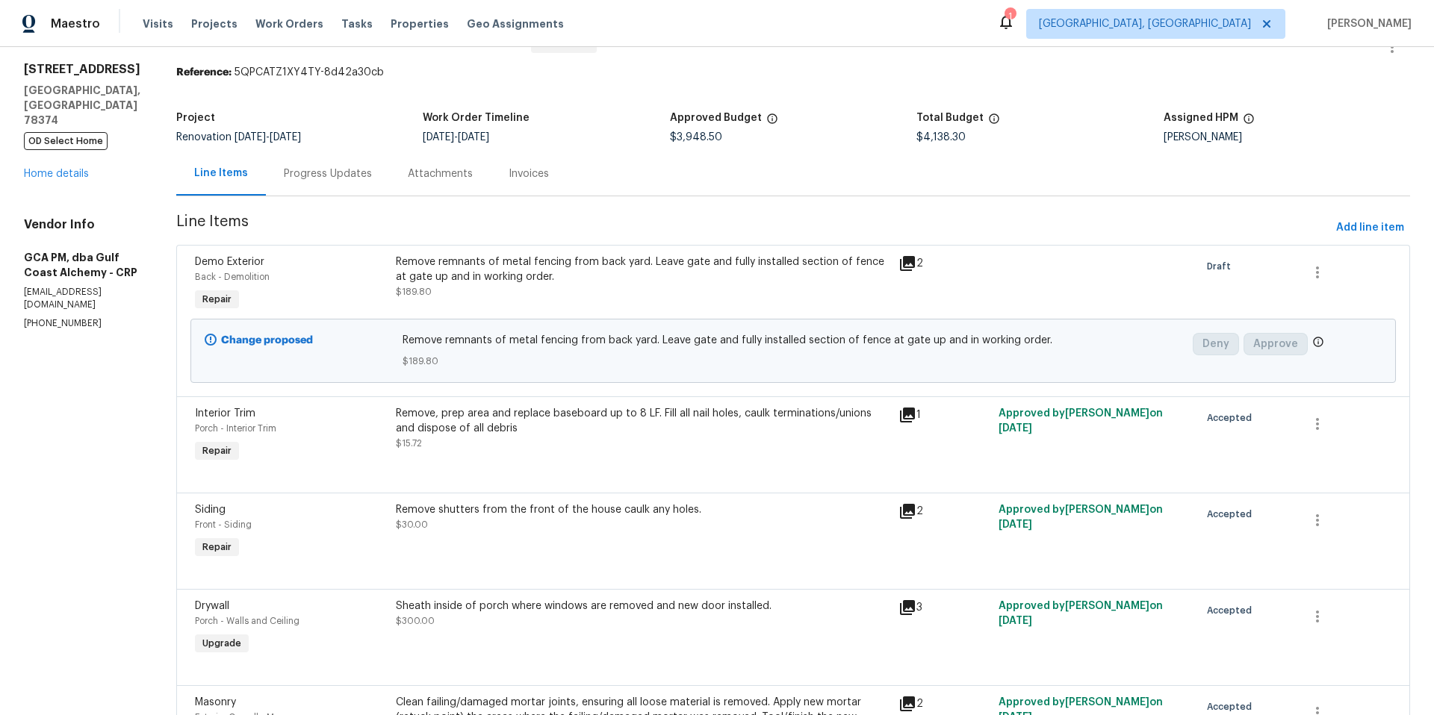
scroll to position [40, 0]
